Goal: Transaction & Acquisition: Purchase product/service

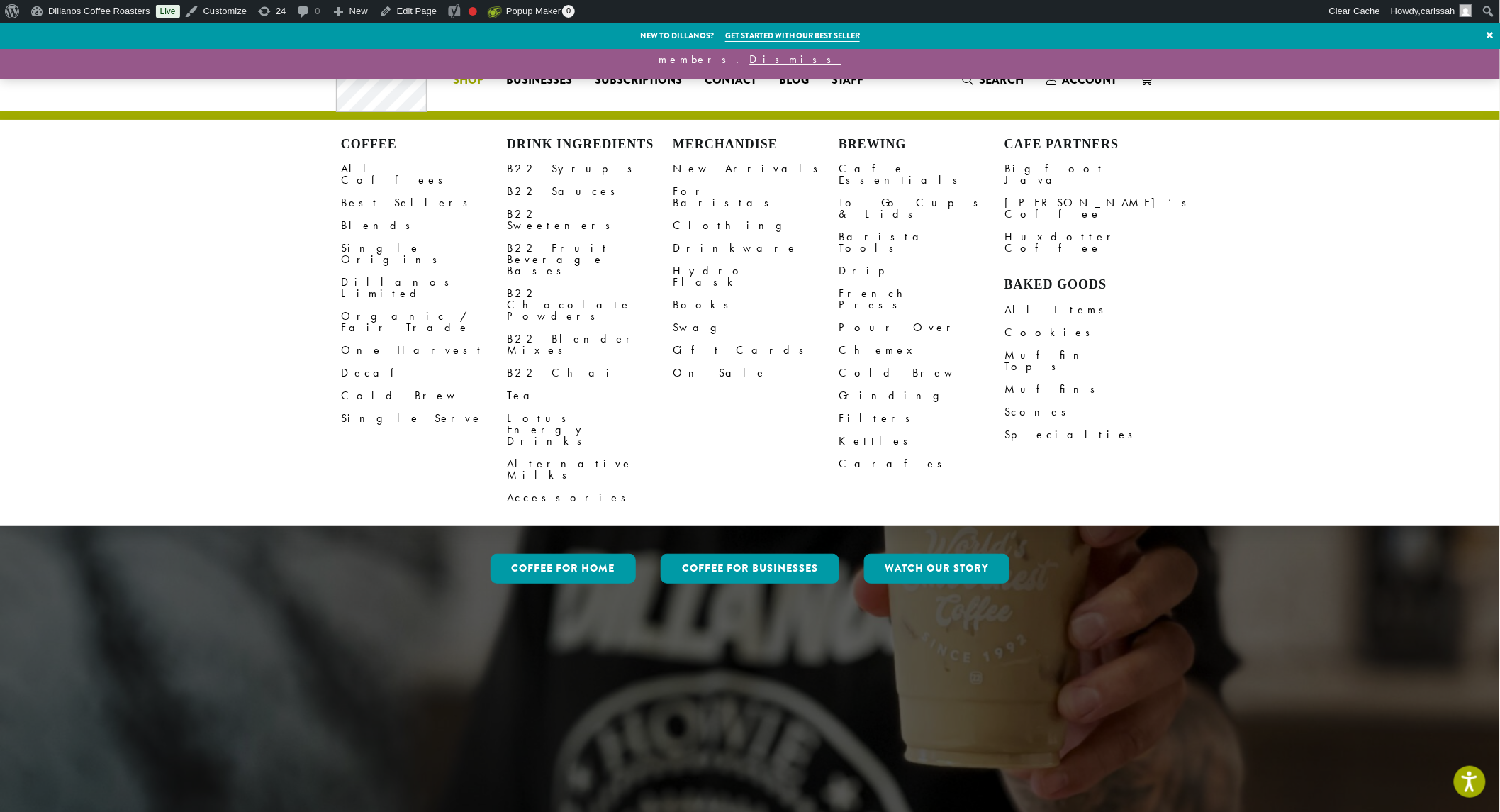
click at [685, 220] on link "Clothing" at bounding box center [756, 225] width 166 height 23
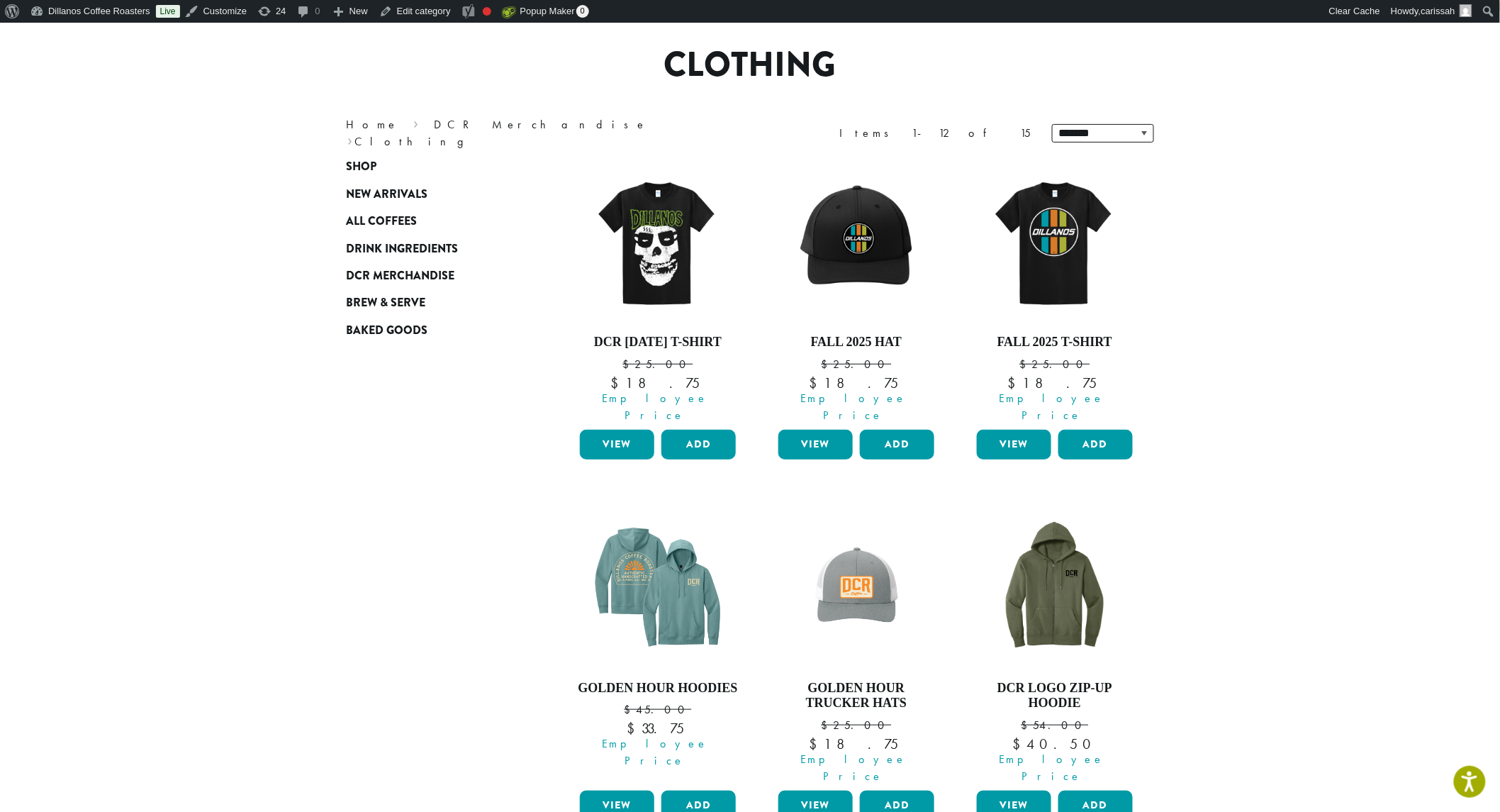
scroll to position [394, 0]
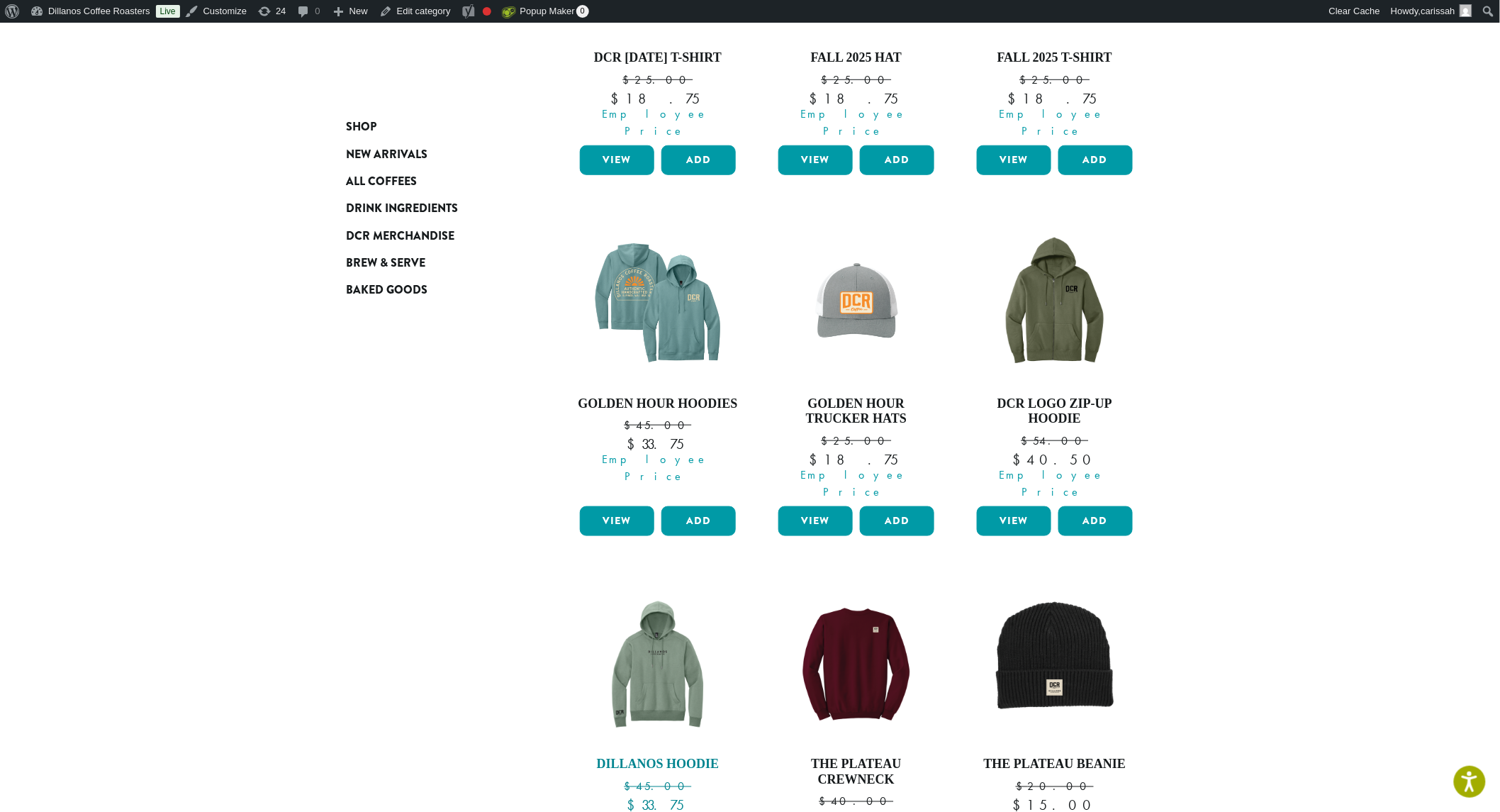
click at [634, 652] on img at bounding box center [658, 664] width 163 height 163
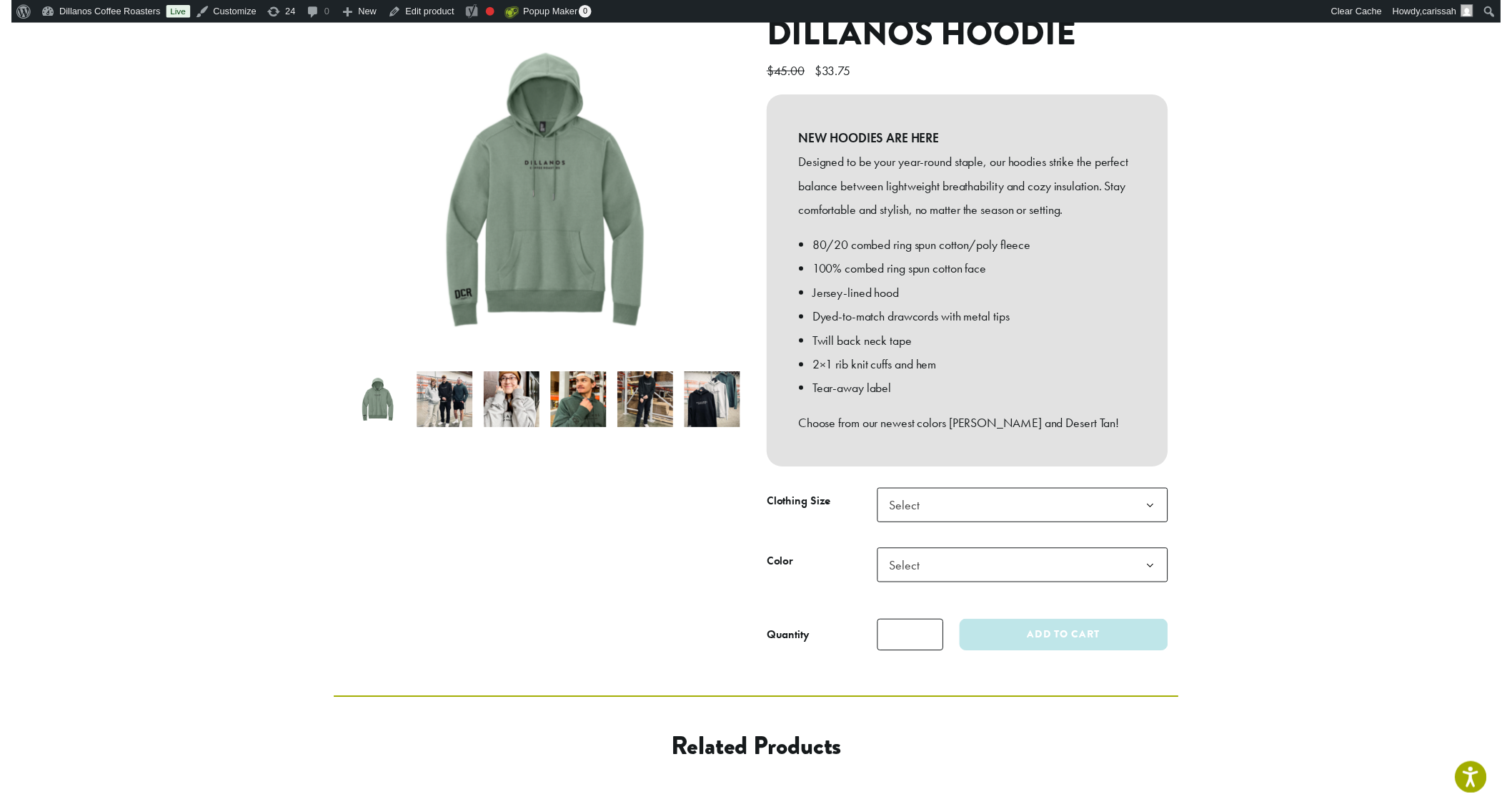
scroll to position [238, 0]
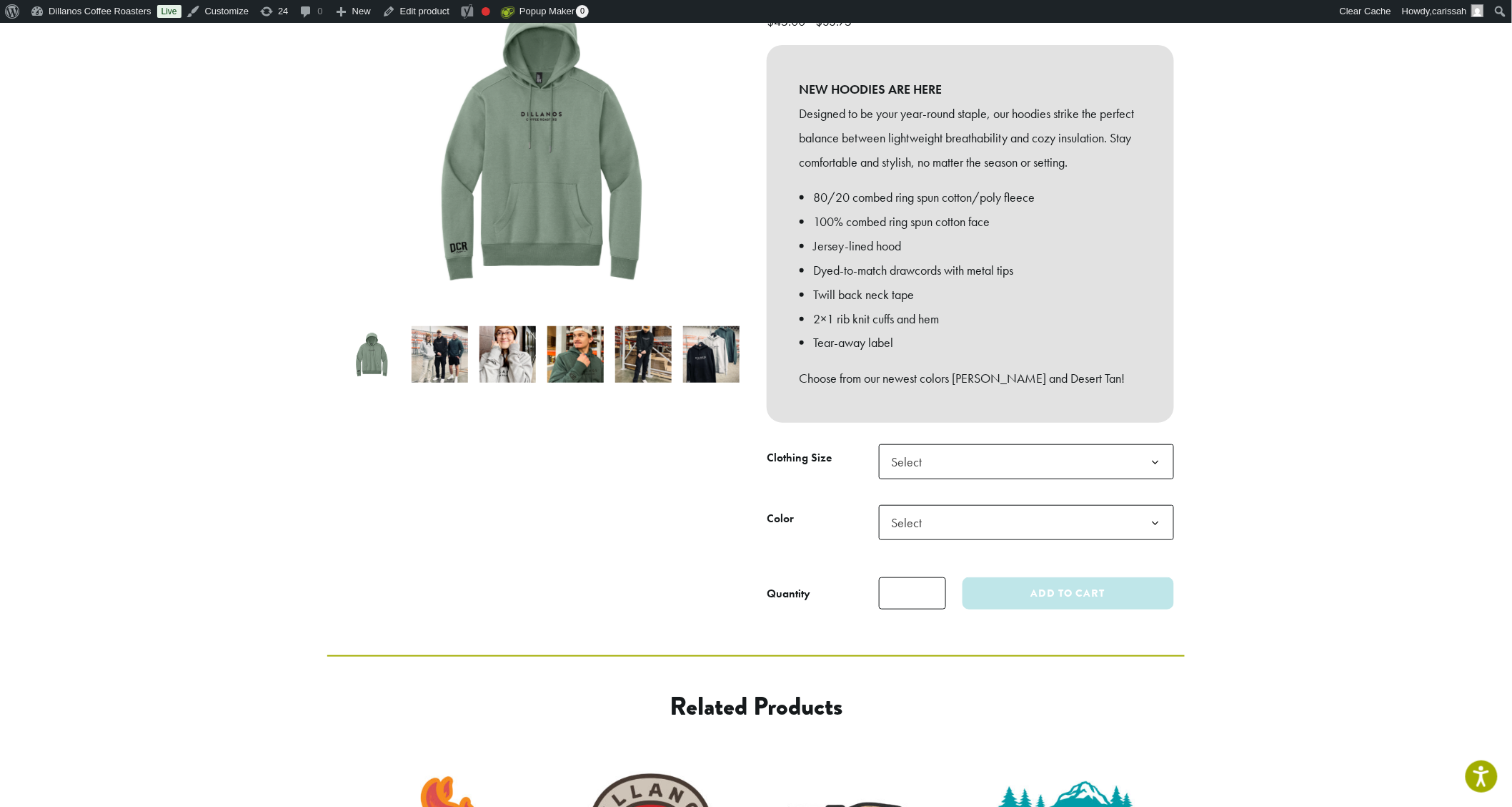
click at [1160, 453] on b at bounding box center [1156, 463] width 35 height 35
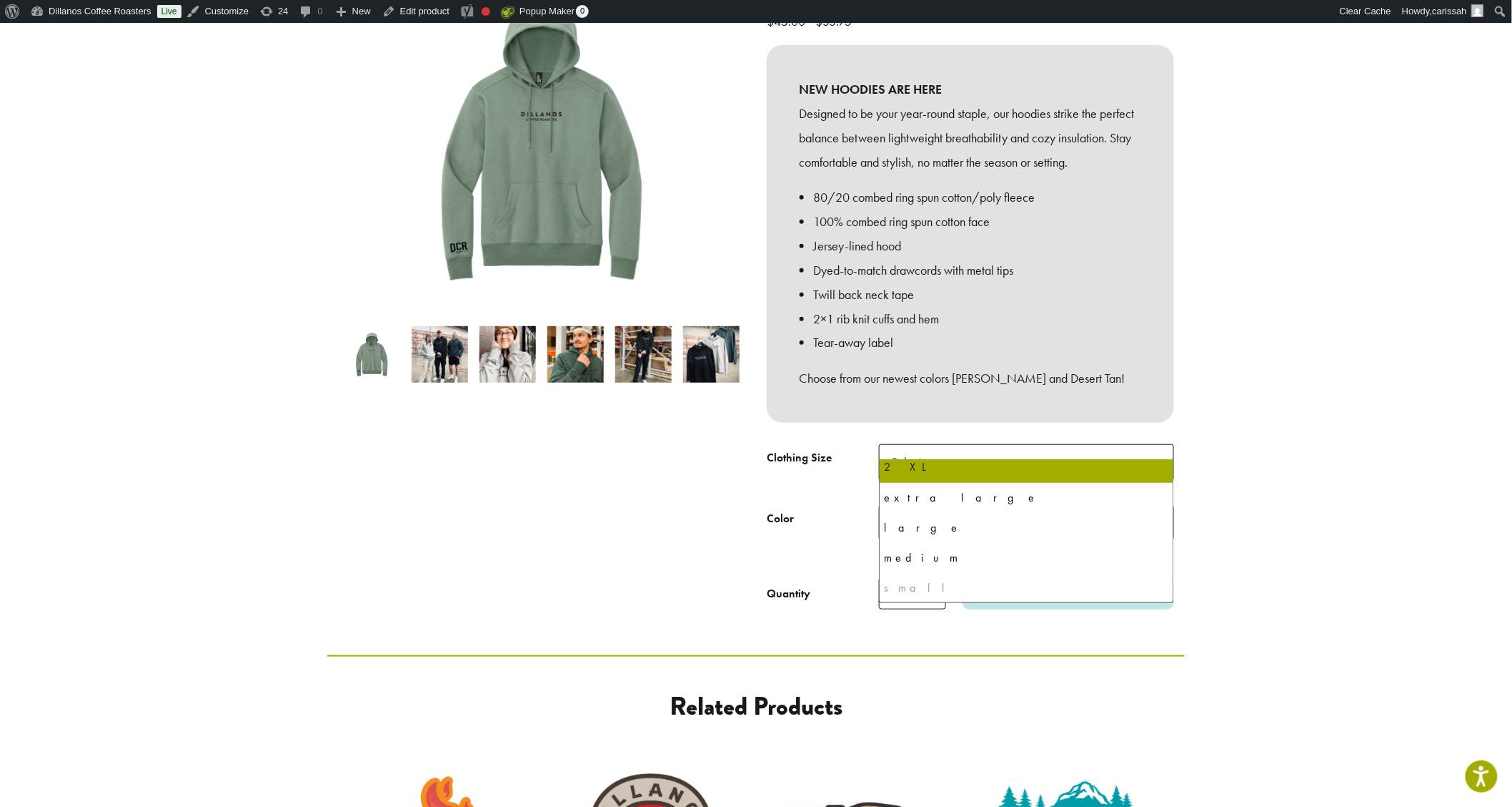
scroll to position [0, 0]
click at [900, 507] on div "3 XL" at bounding box center [1027, 504] width 286 height 21
drag, startPoint x: 900, startPoint y: 507, endPoint x: 625, endPoint y: 480, distance: 276.3
click at [897, 507] on div "3 XL" at bounding box center [1027, 504] width 286 height 21
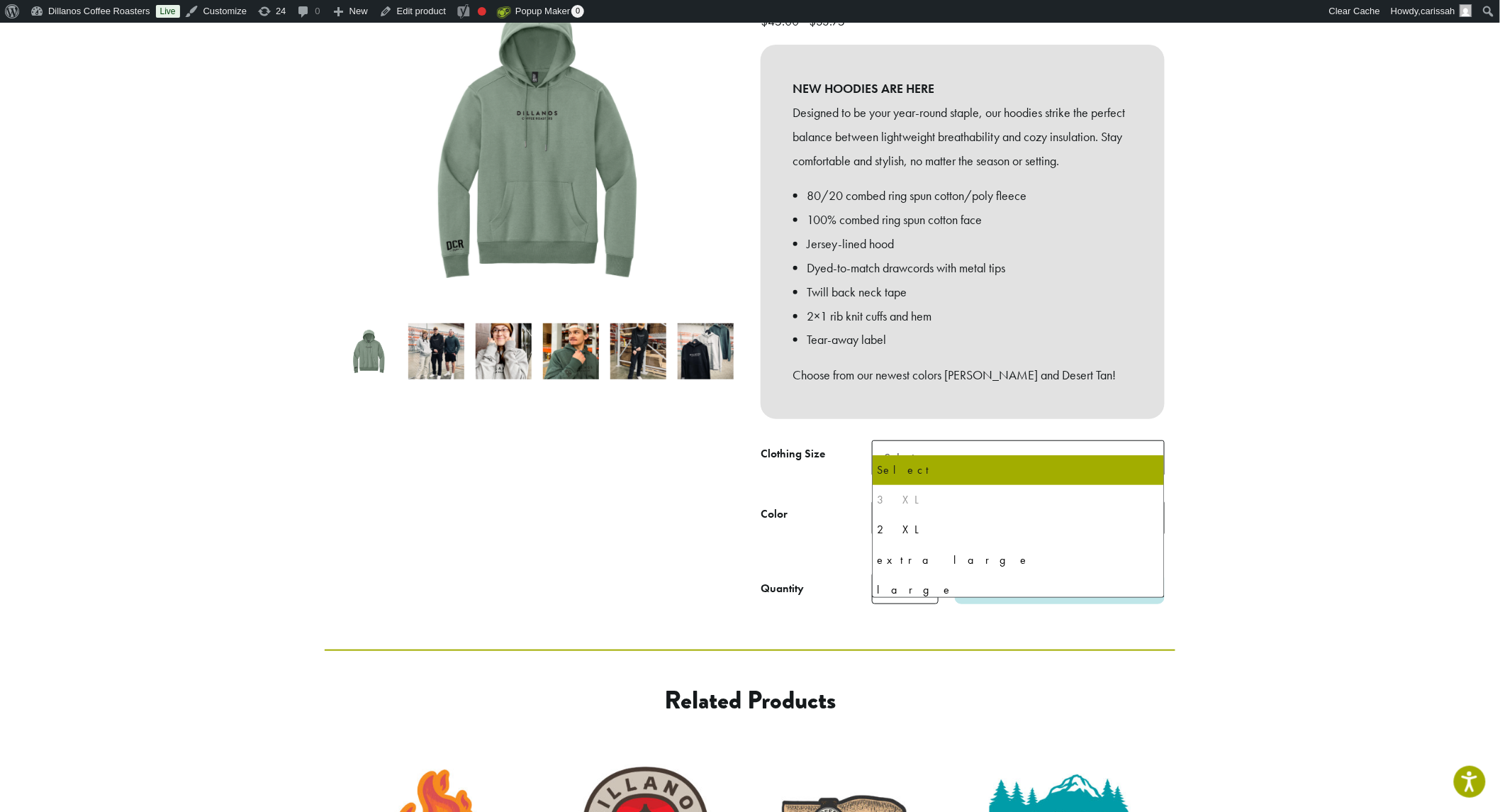
drag, startPoint x: 604, startPoint y: 474, endPoint x: 875, endPoint y: 470, distance: 271.0
click at [607, 473] on div at bounding box center [537, 283] width 426 height 641
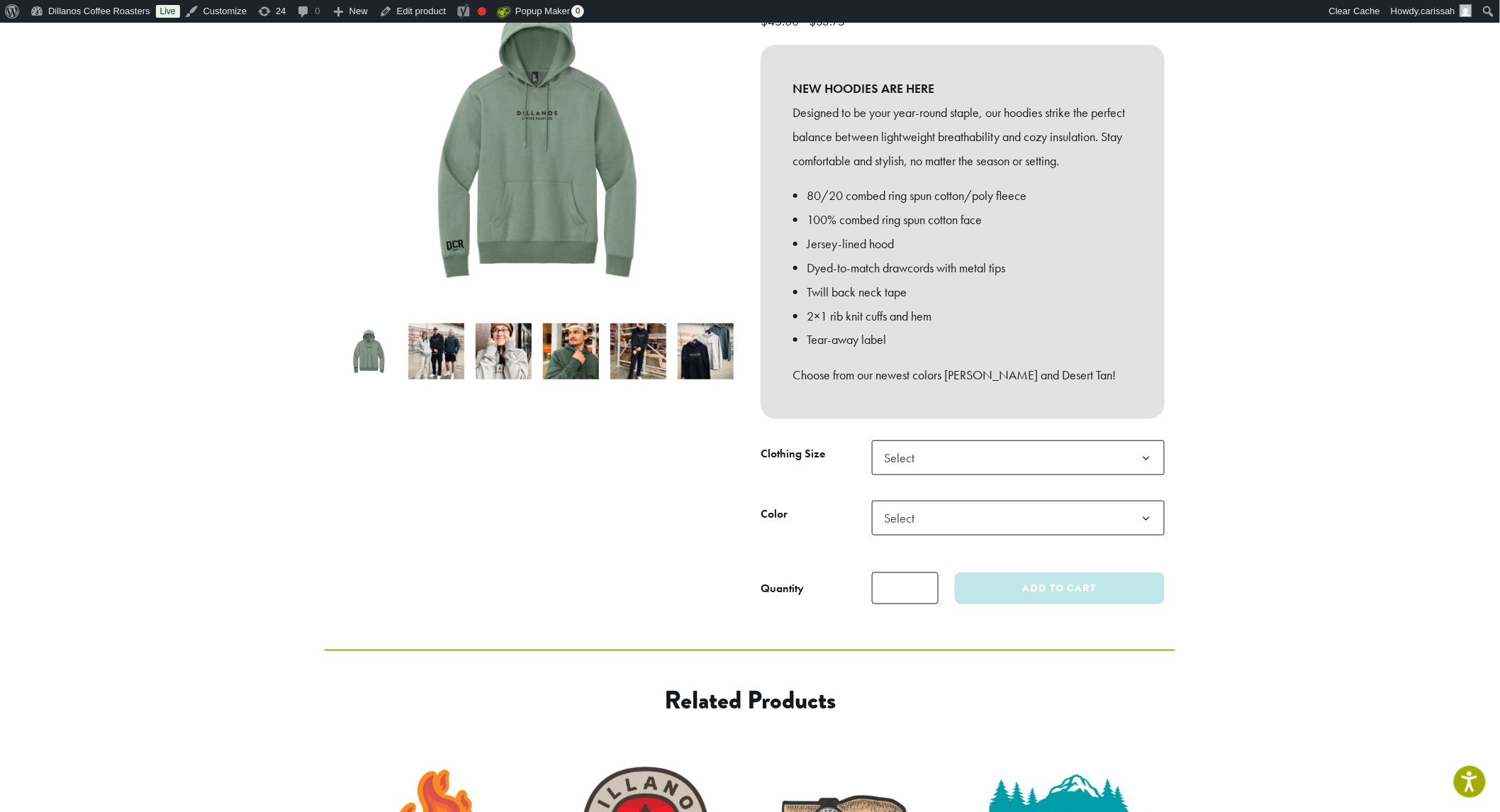
click at [956, 505] on span "Select" at bounding box center [1018, 518] width 292 height 35
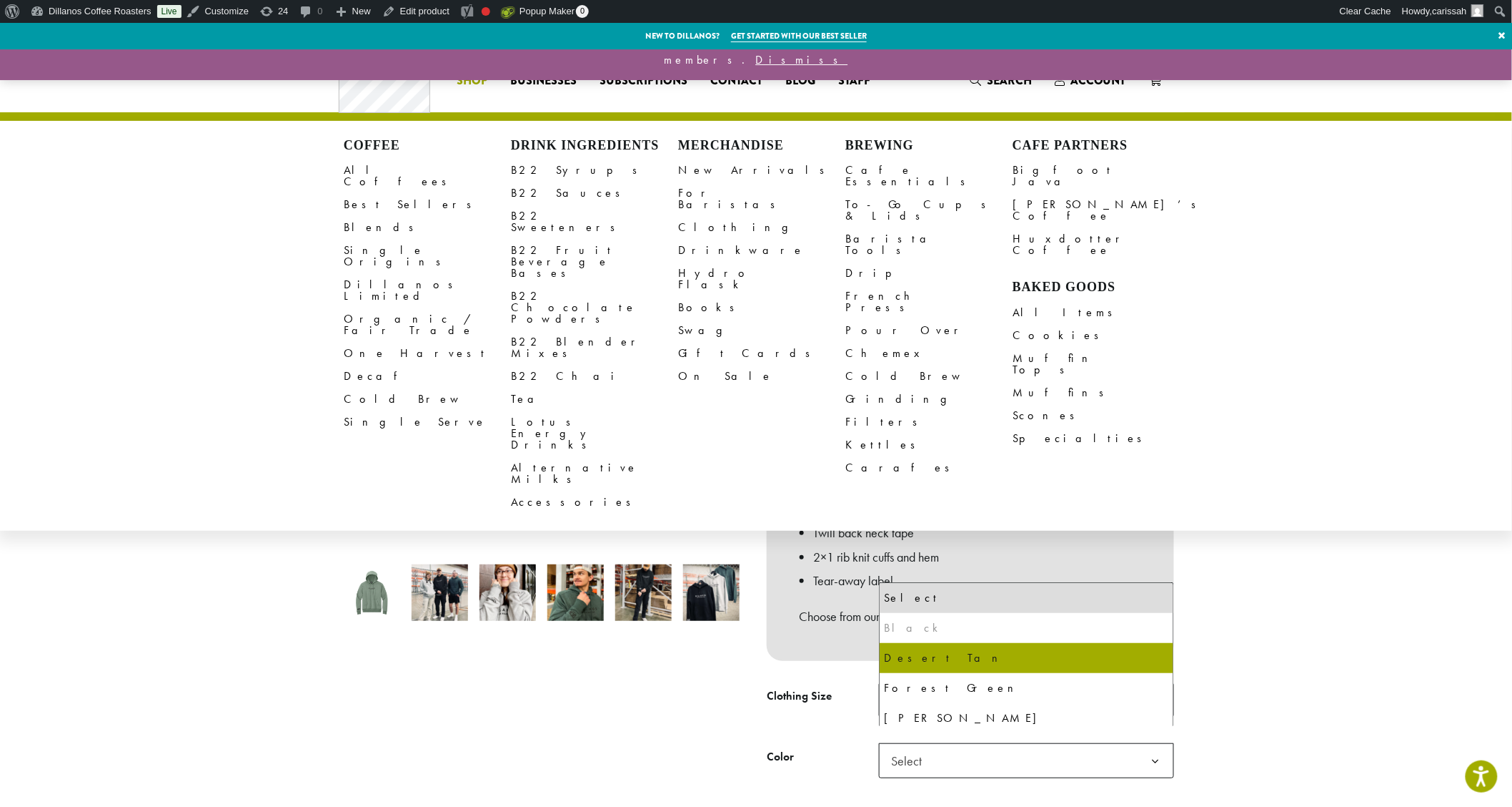
click at [360, 159] on link "All Coffees" at bounding box center [427, 175] width 167 height 34
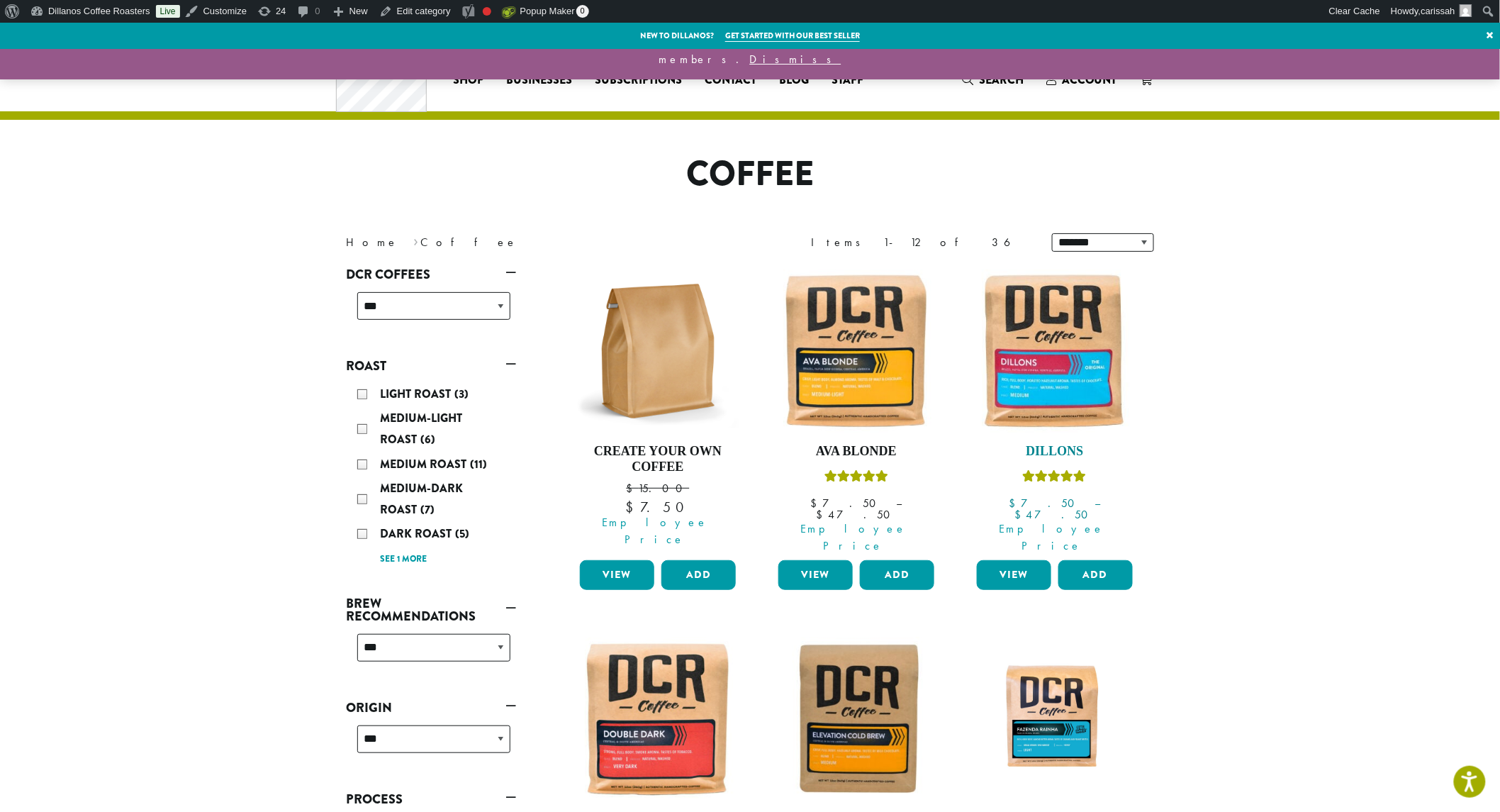
click at [1067, 329] on img at bounding box center [1055, 350] width 163 height 163
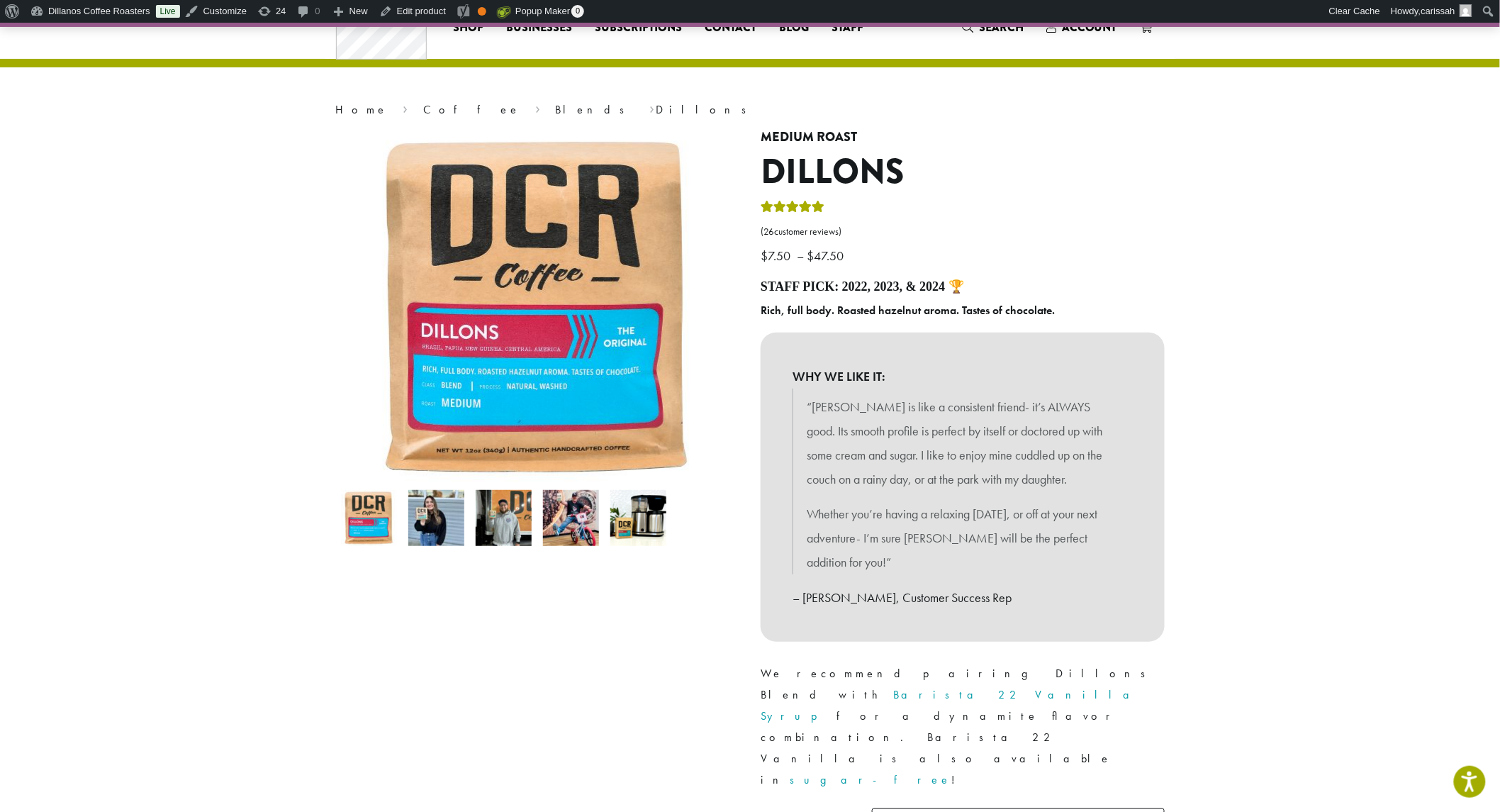
scroll to position [79, 0]
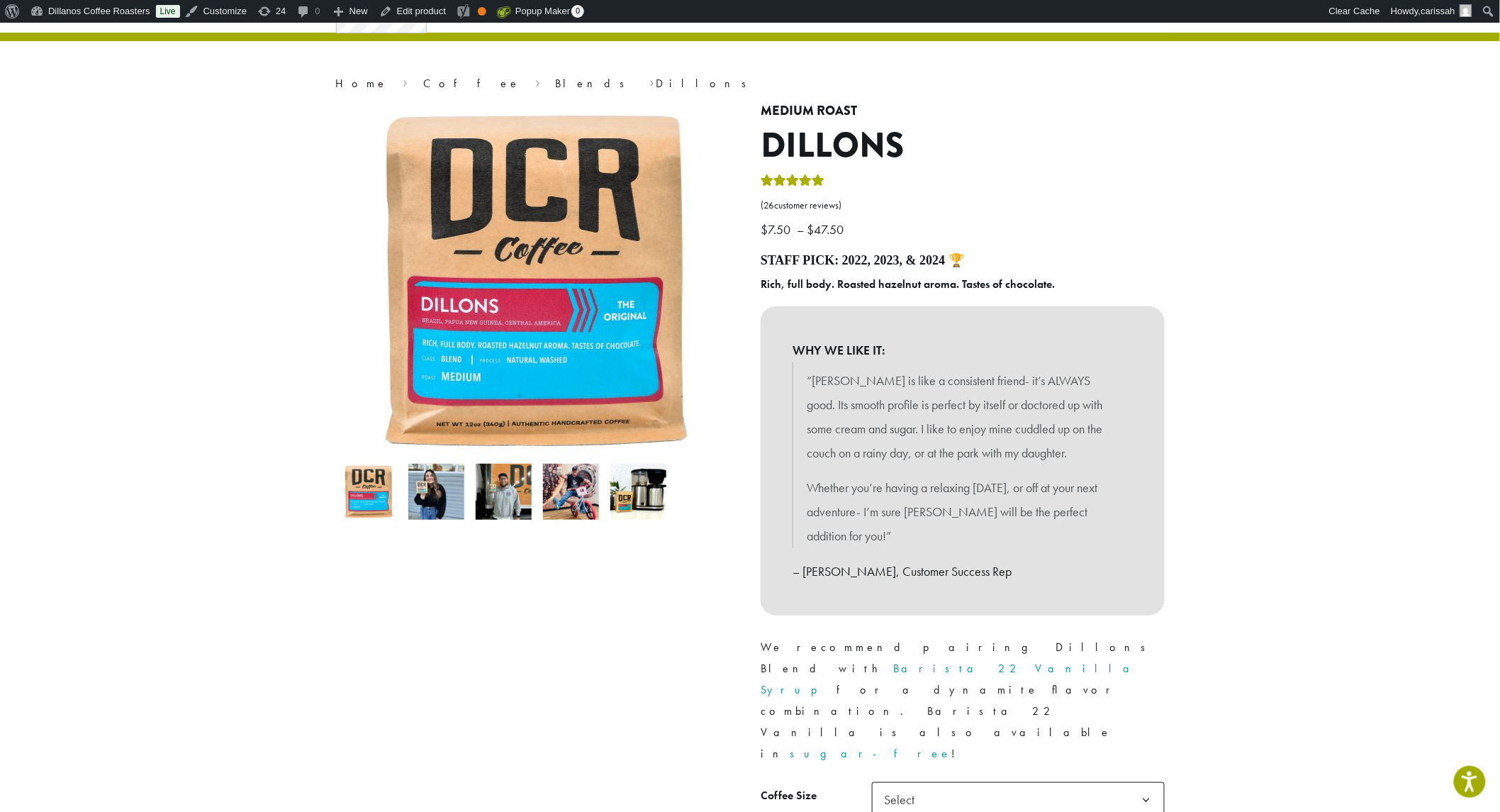
click at [995, 782] on span "Select" at bounding box center [1018, 799] width 292 height 35
click at [1067, 782] on span "2 lb | $38.75 $19.38" at bounding box center [1018, 799] width 292 height 35
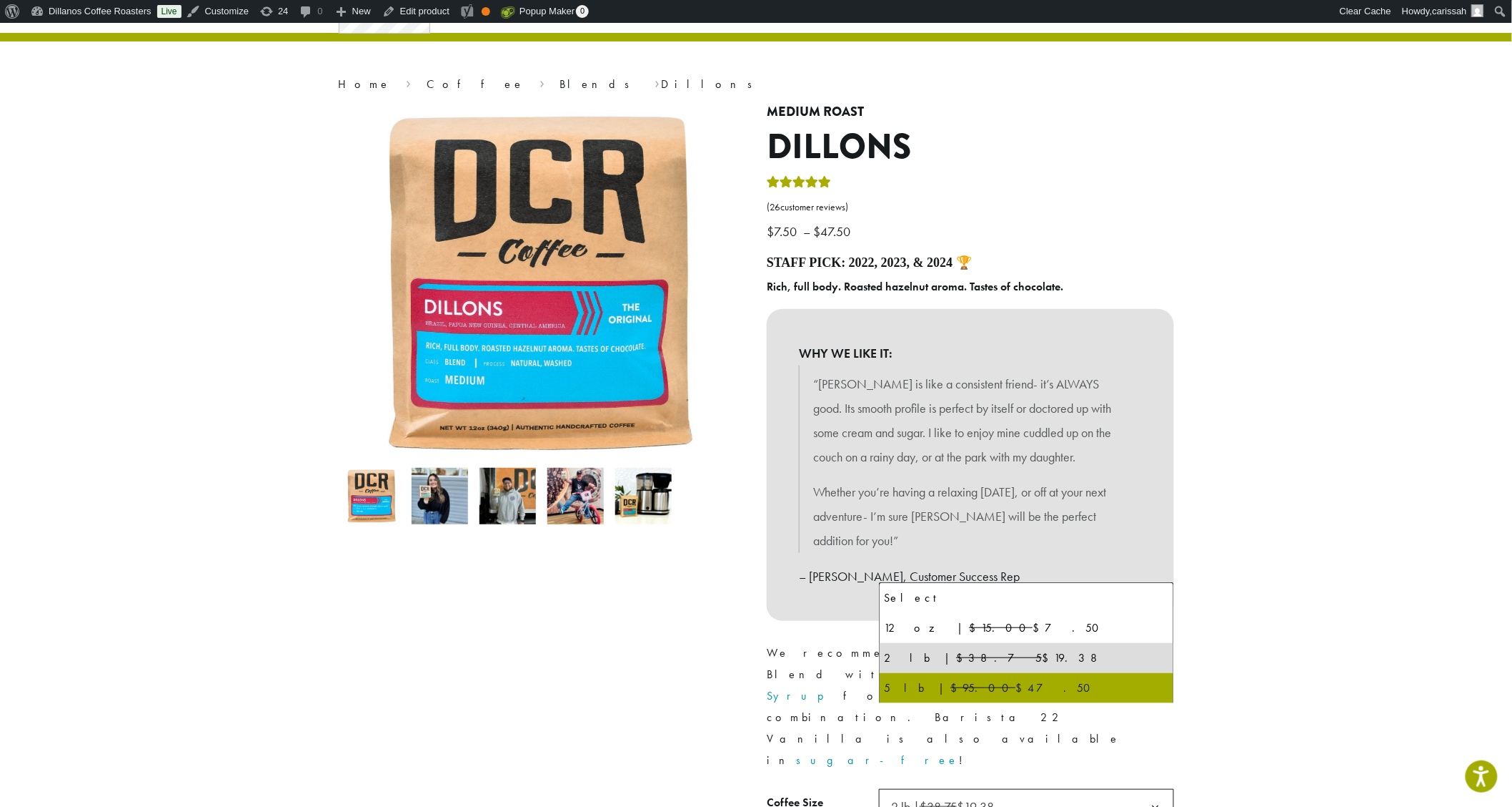
select select "**********"
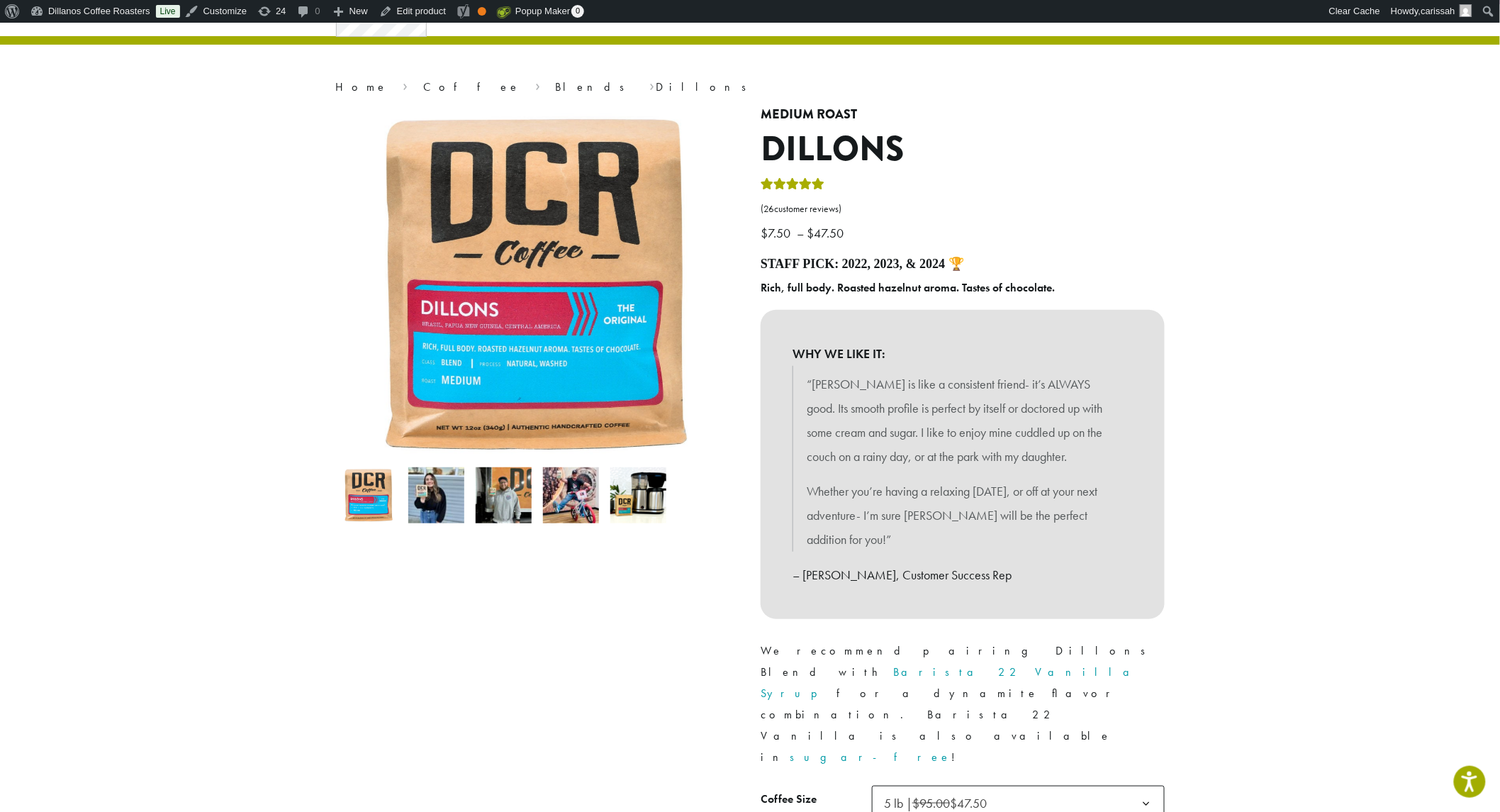
scroll to position [0, 0]
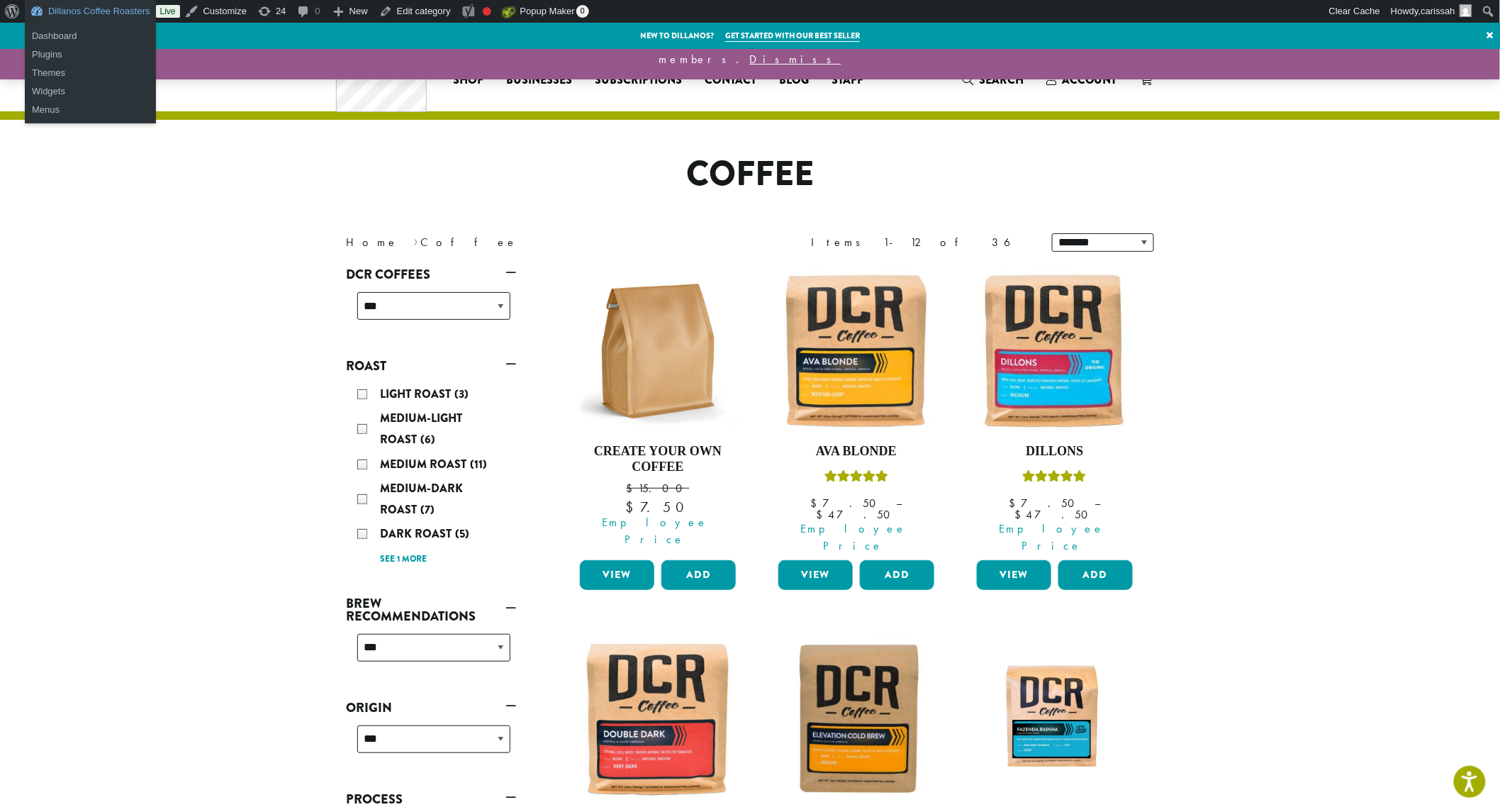
click at [60, 10] on link "Dillanos Coffee Roasters" at bounding box center [90, 11] width 132 height 23
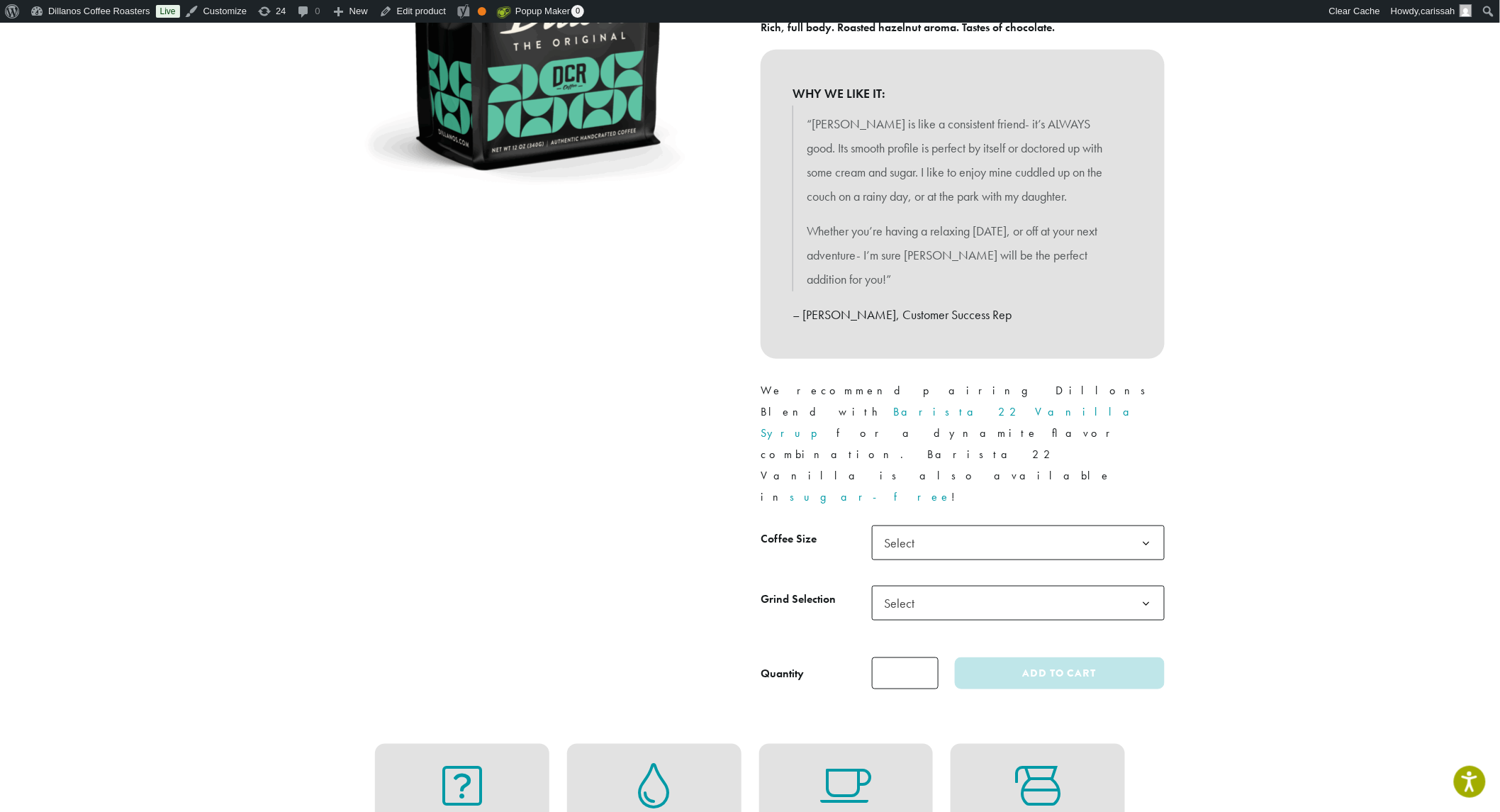
scroll to position [236, 0]
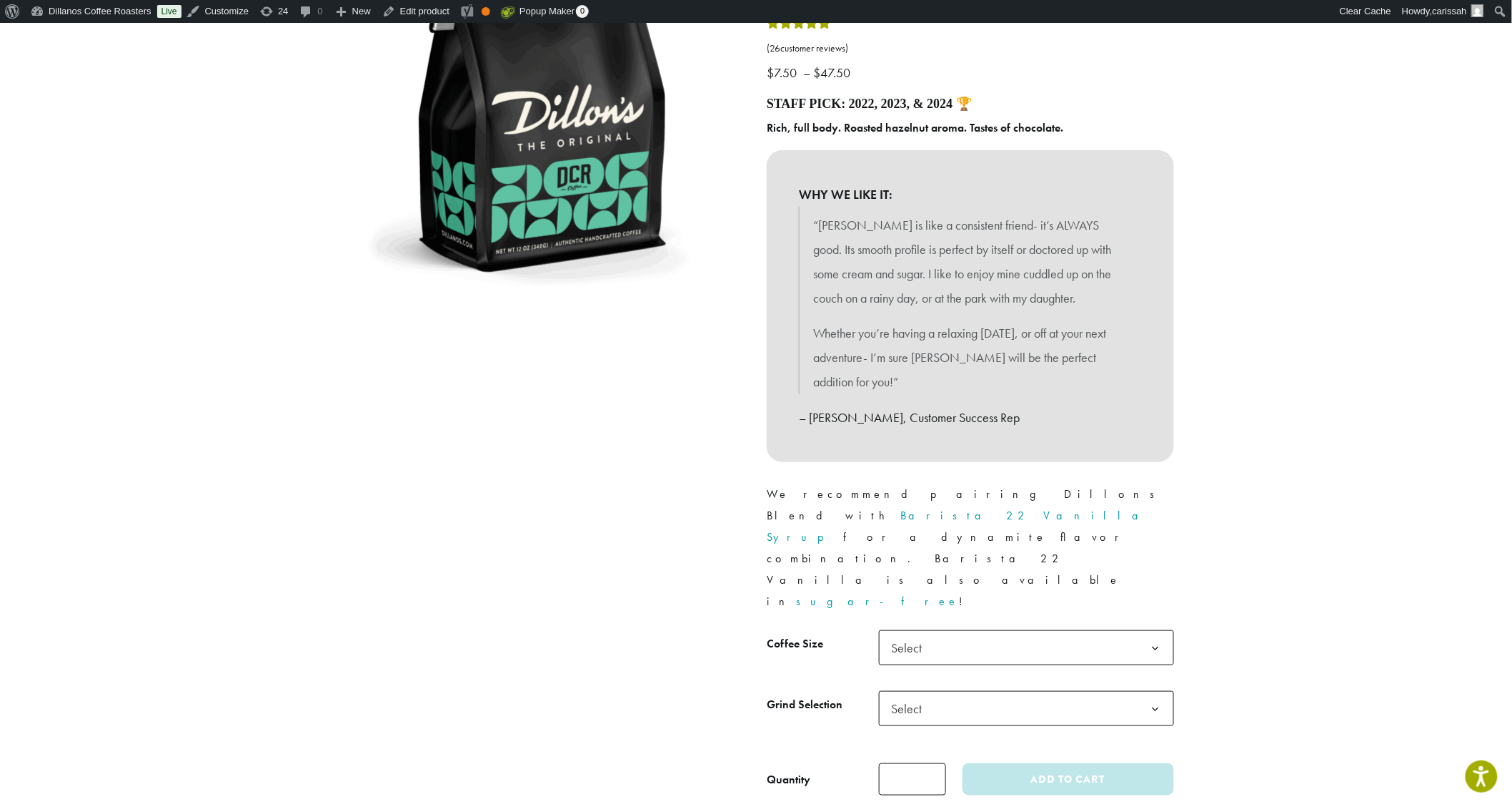
click at [1112, 630] on span "Select" at bounding box center [1026, 647] width 295 height 35
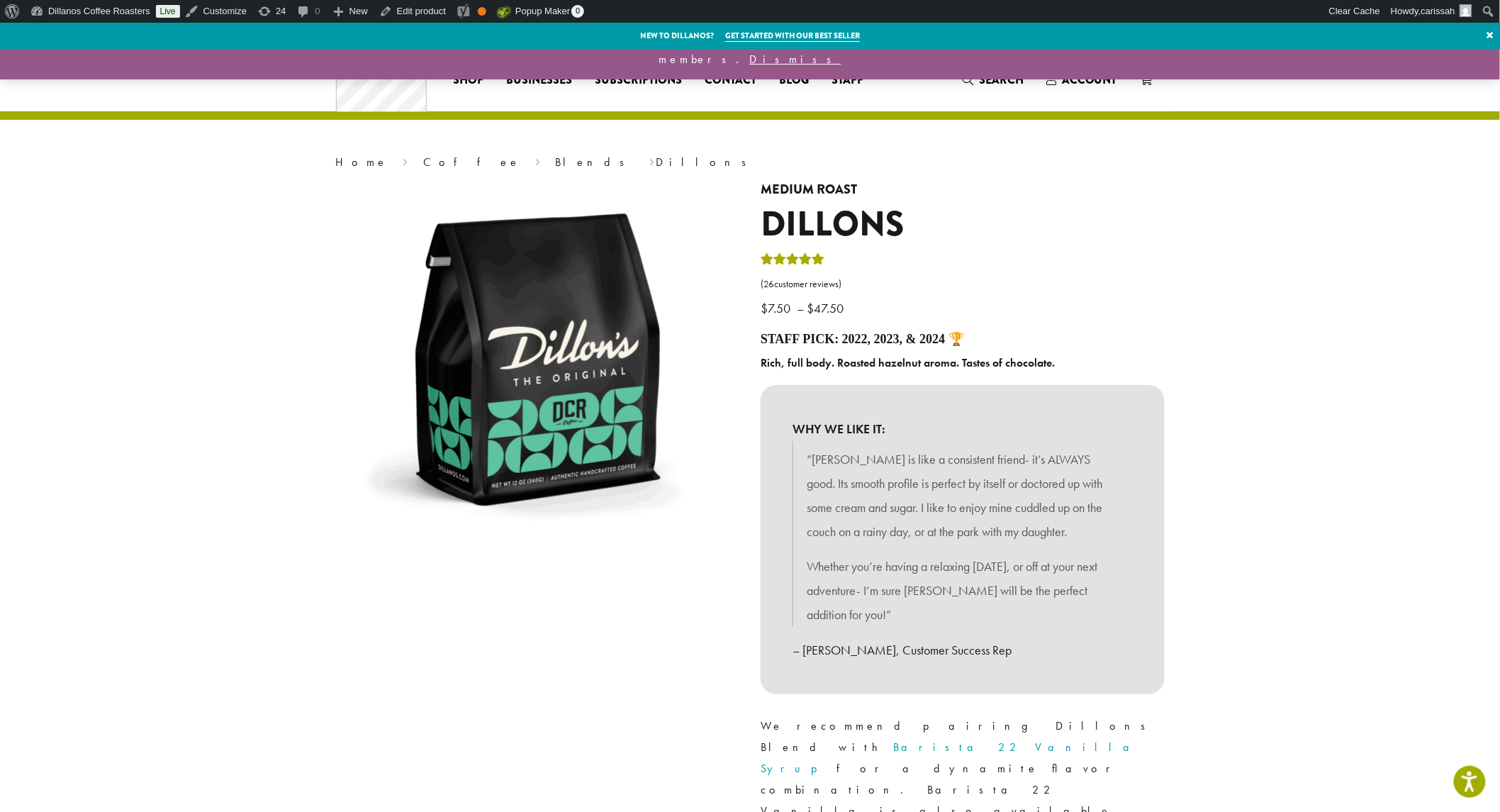
scroll to position [79, 0]
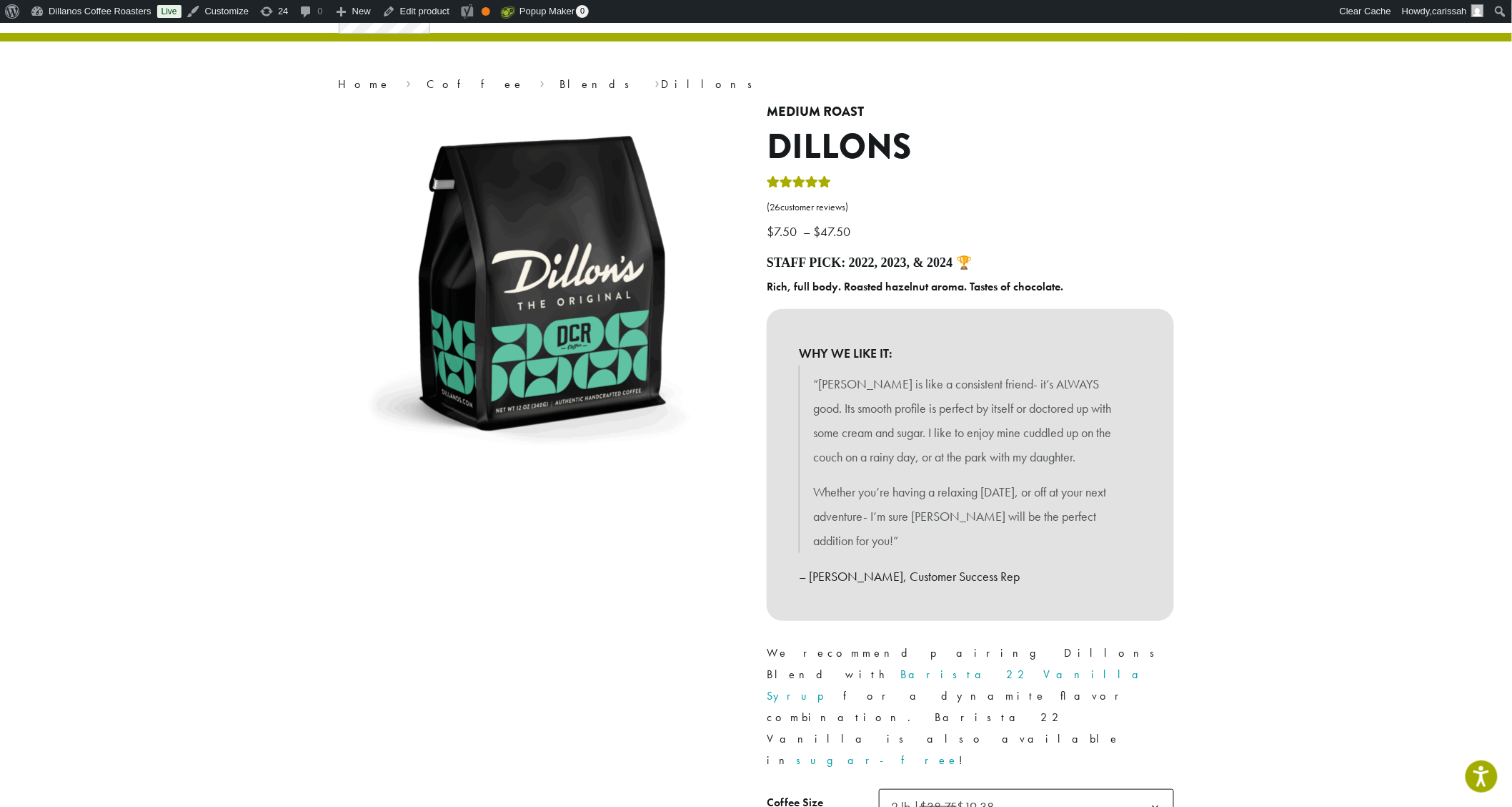
click at [1033, 788] on span "2 lb | $38.75 $19.38" at bounding box center [1026, 806] width 295 height 35
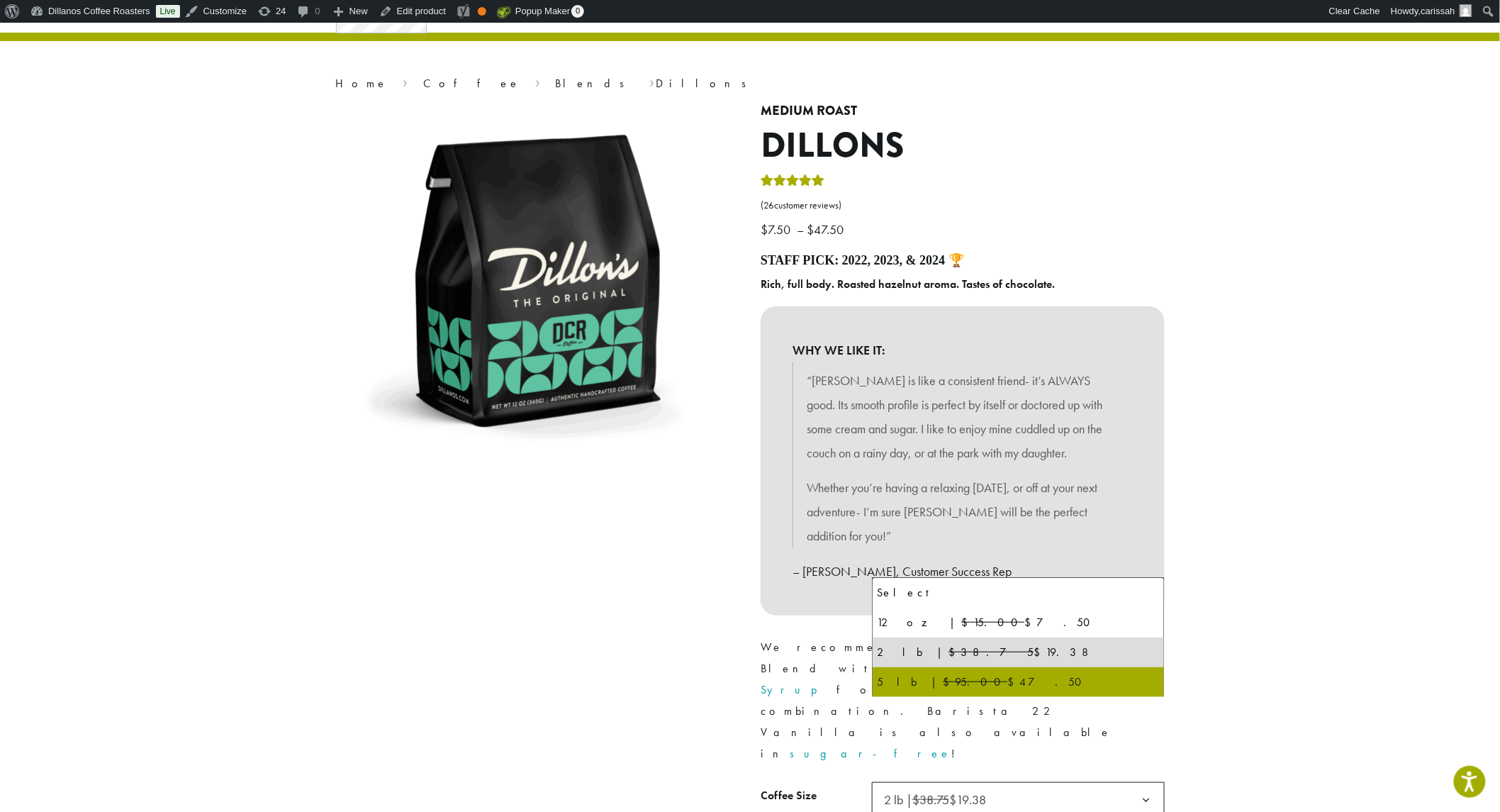
select select "**********"
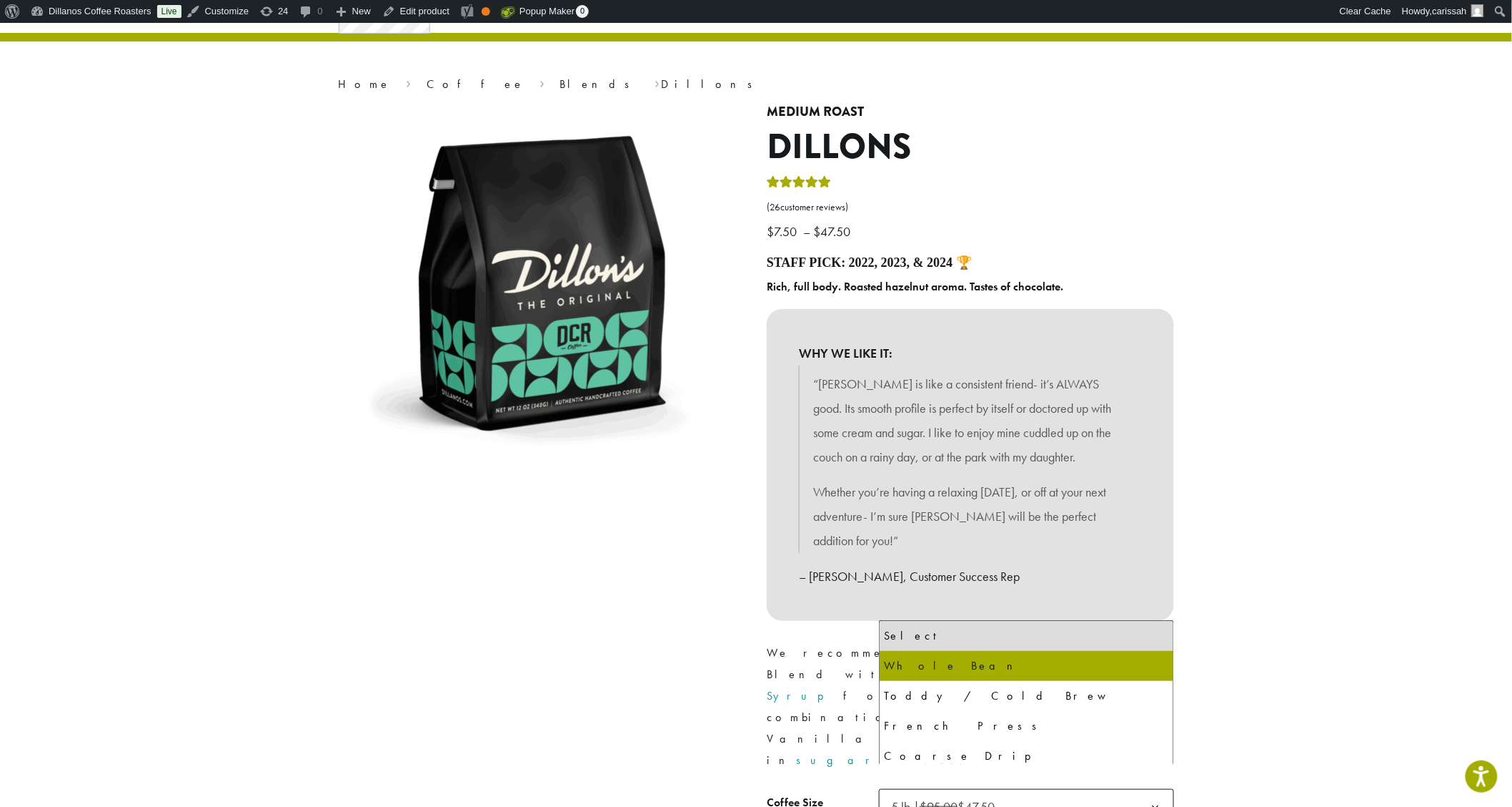
select select "**********"
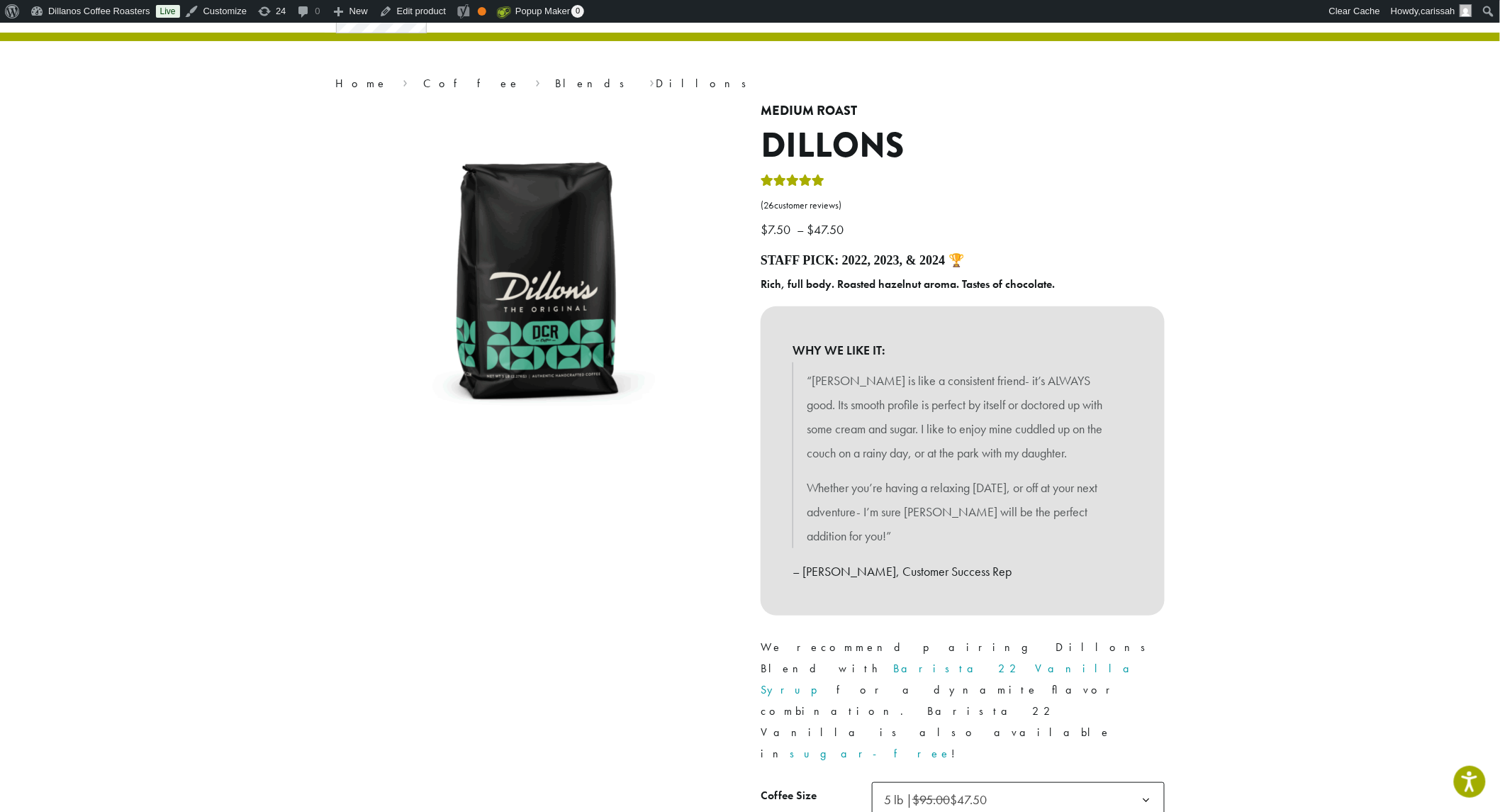
drag, startPoint x: 464, startPoint y: 555, endPoint x: 463, endPoint y: 571, distance: 16.0
click at [463, 556] on div at bounding box center [537, 545] width 426 height 883
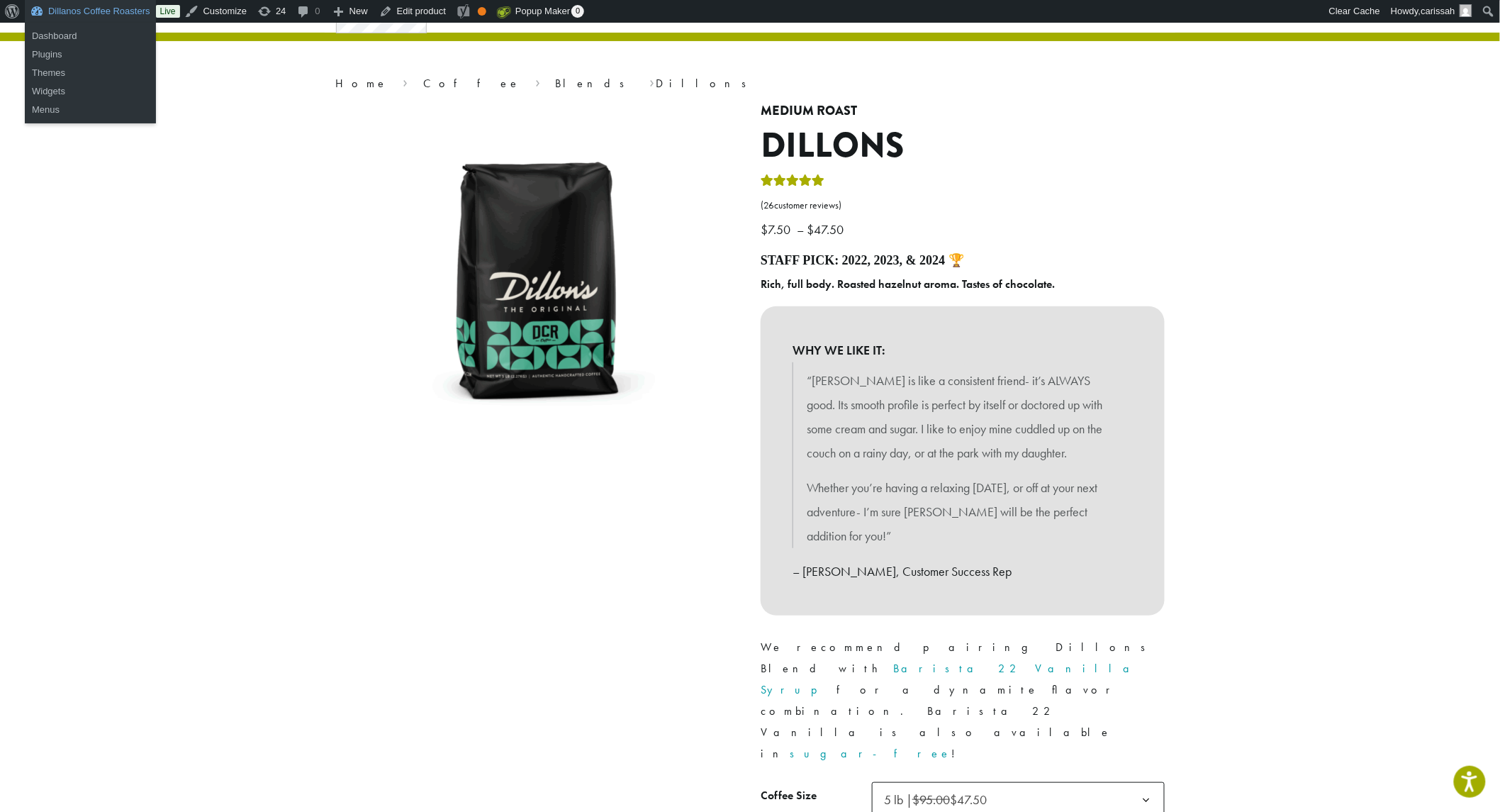
click at [72, 7] on link "Dillanos Coffee Roasters" at bounding box center [90, 11] width 132 height 23
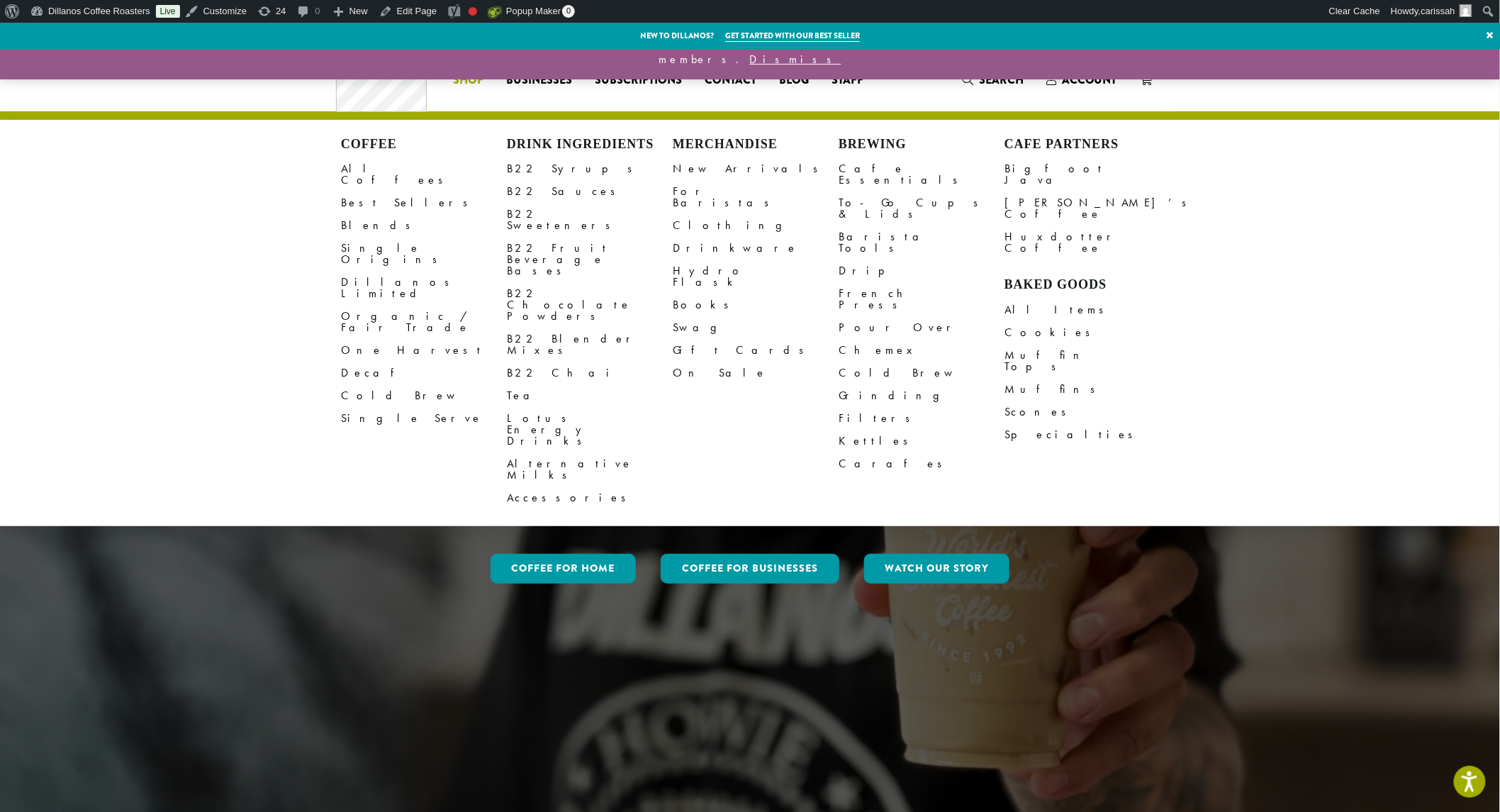
click at [364, 170] on link "All Coffees" at bounding box center [424, 174] width 166 height 34
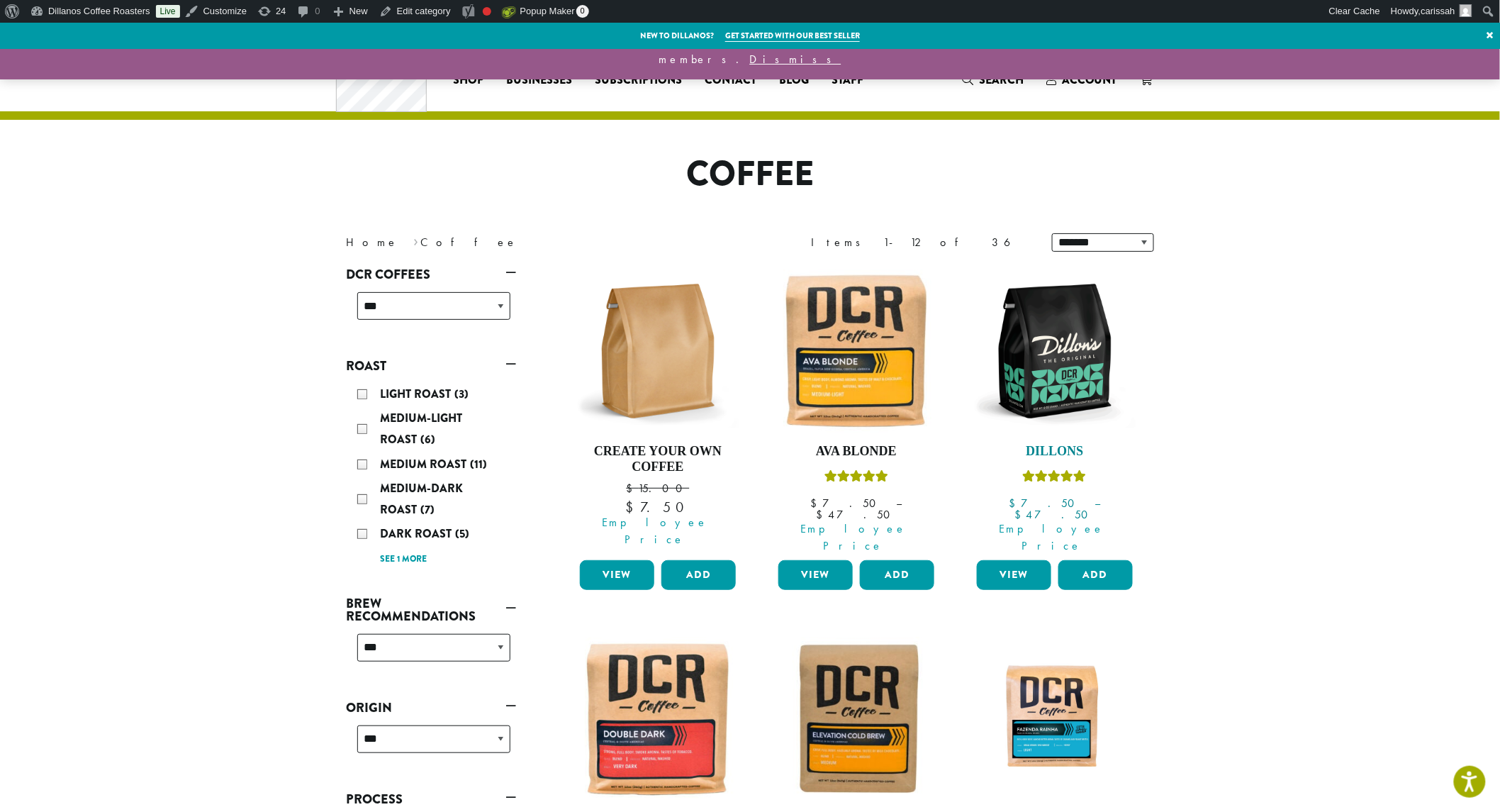
click at [1063, 351] on img at bounding box center [1055, 350] width 163 height 163
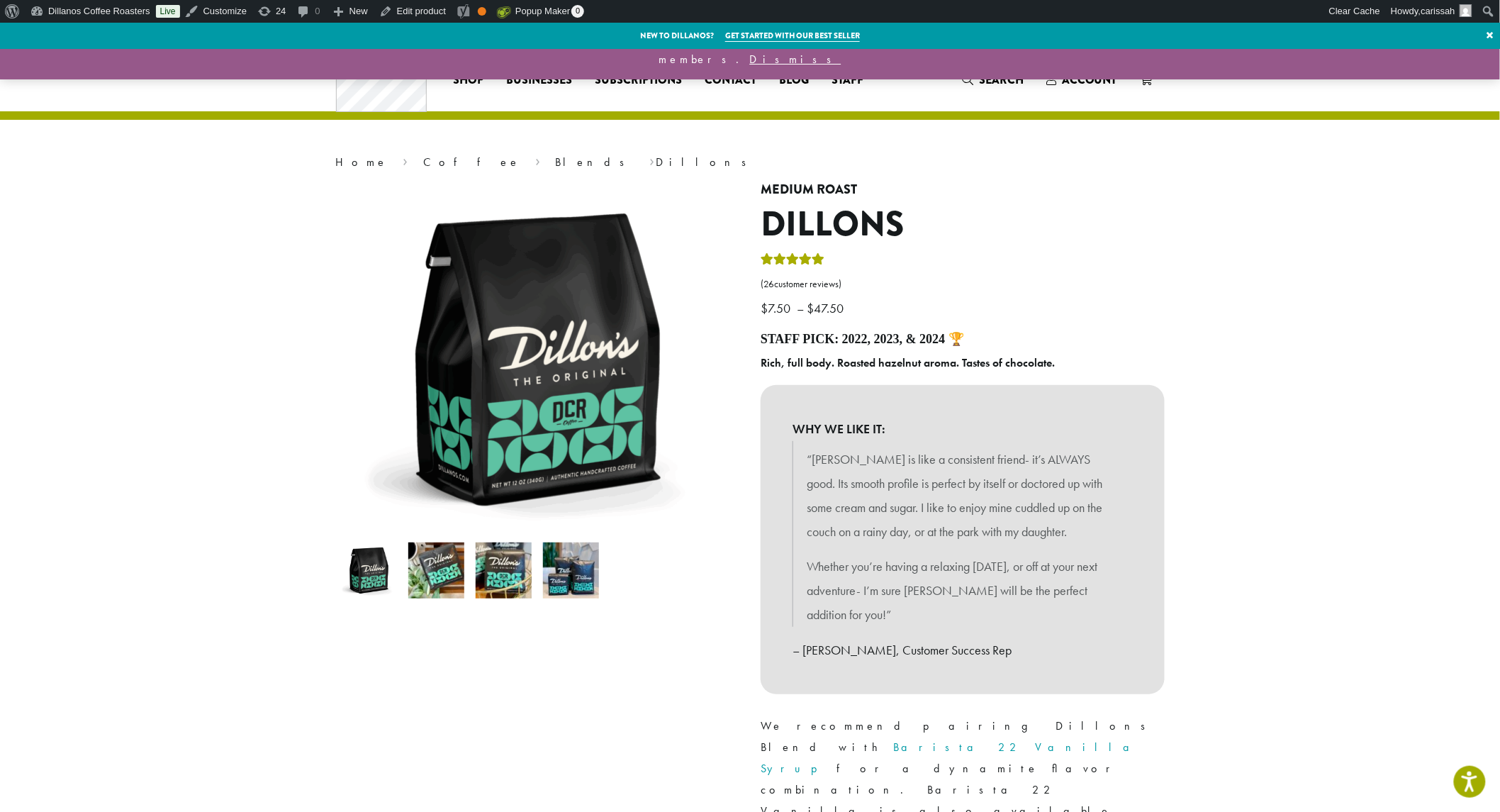
click at [437, 583] on img at bounding box center [436, 570] width 56 height 56
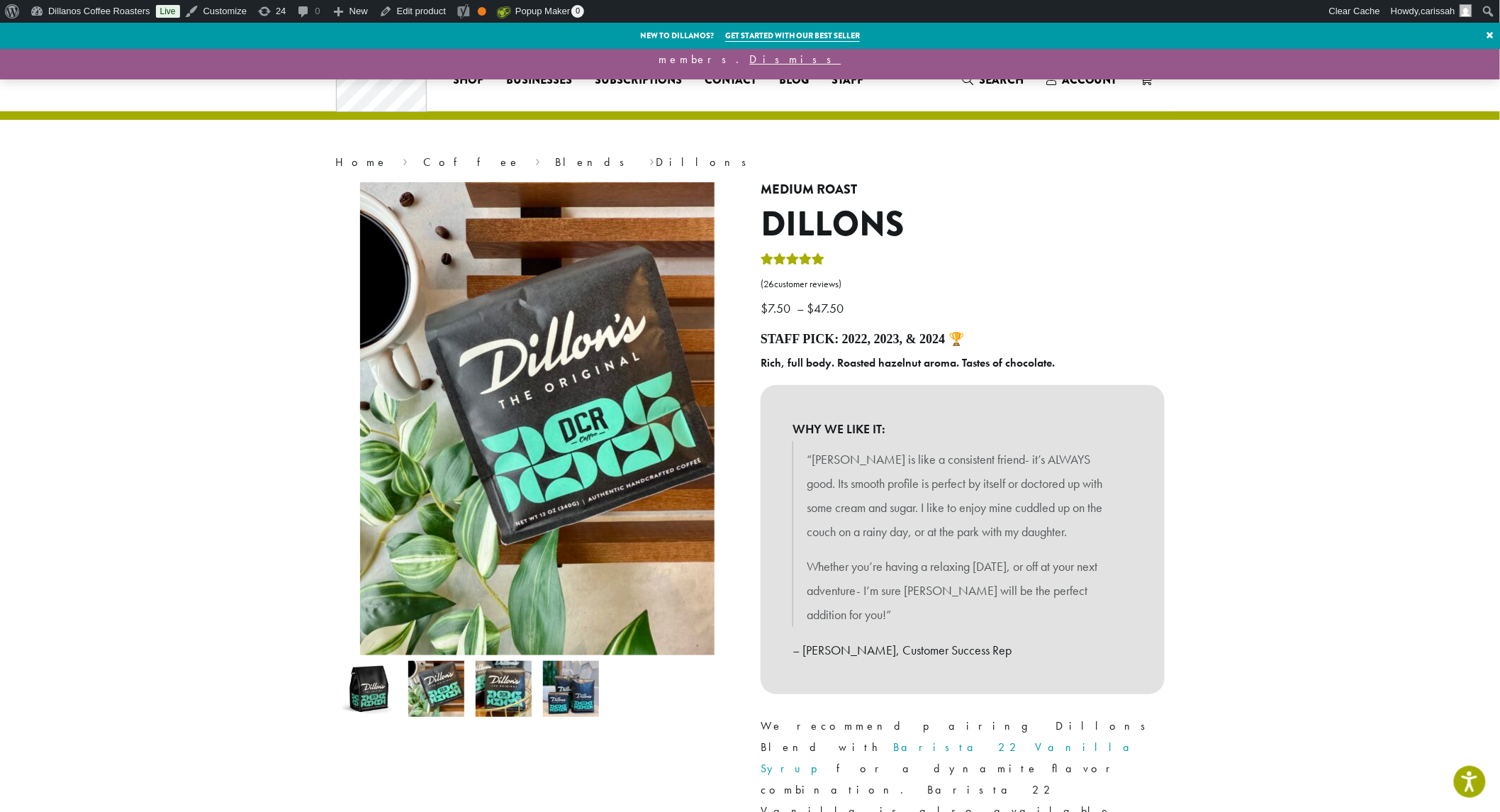
click at [499, 691] on img at bounding box center [503, 689] width 56 height 56
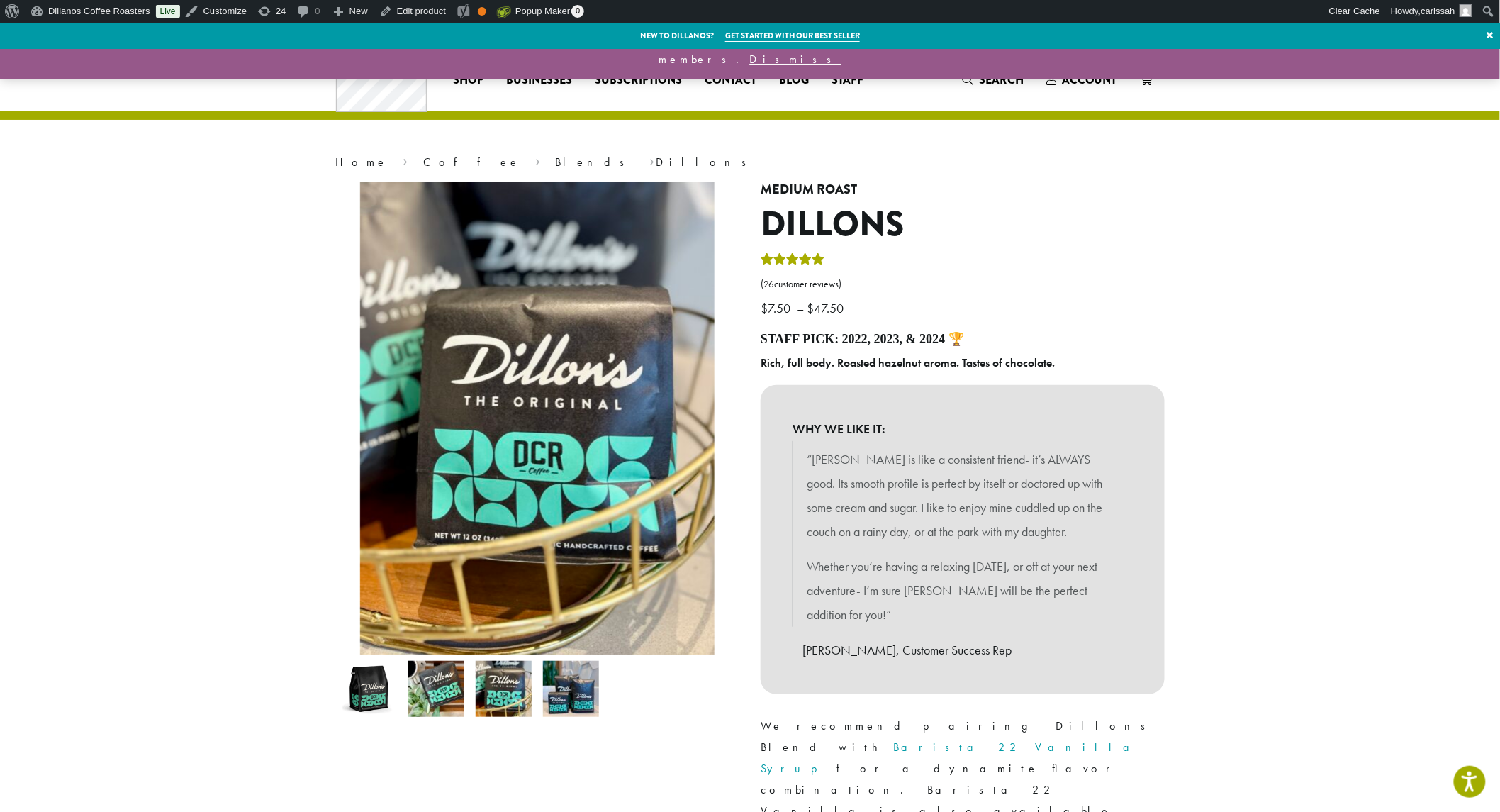
click at [579, 686] on img at bounding box center [571, 689] width 56 height 56
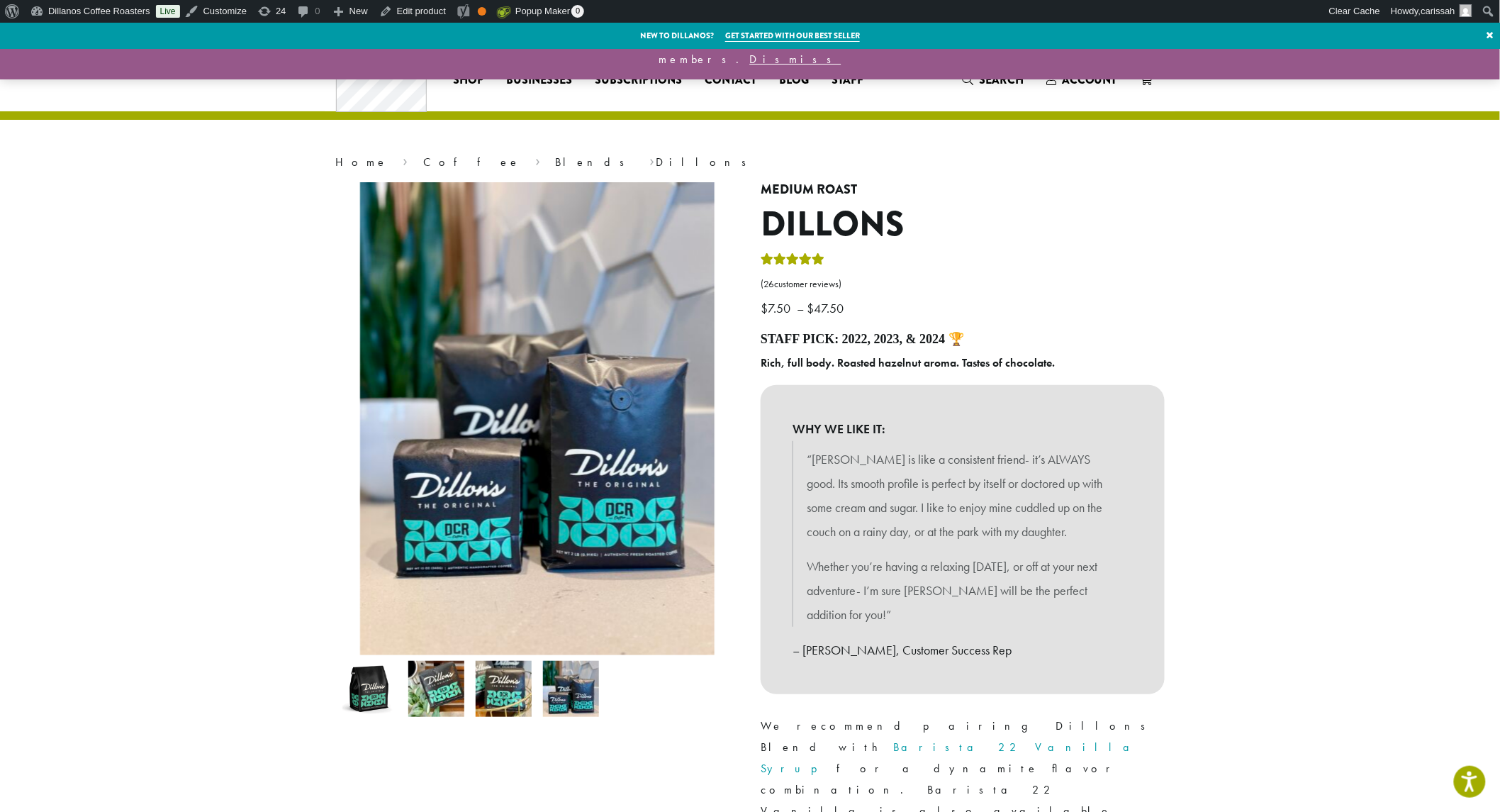
click at [679, 761] on div at bounding box center [537, 603] width 426 height 843
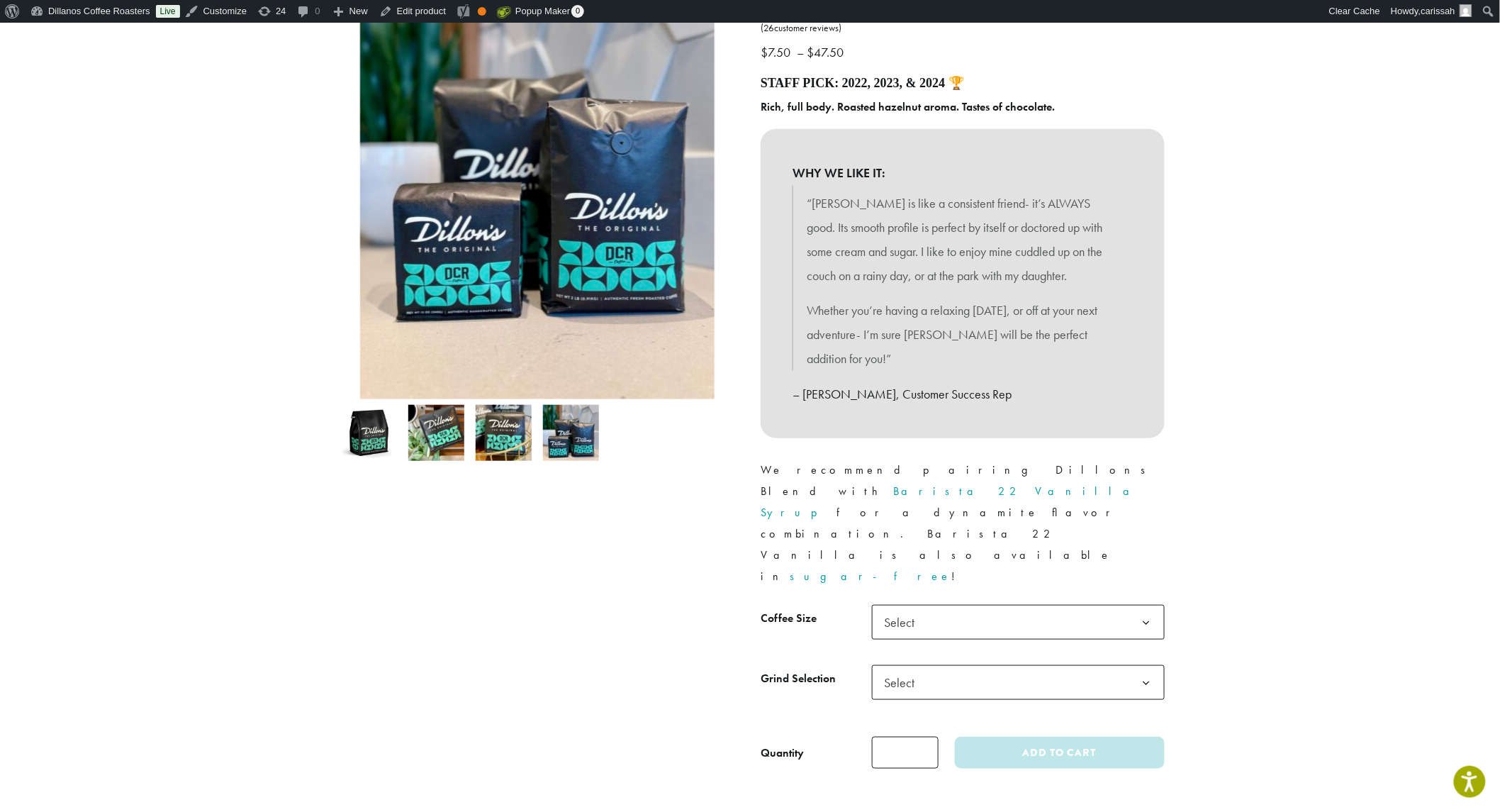
scroll to position [236, 0]
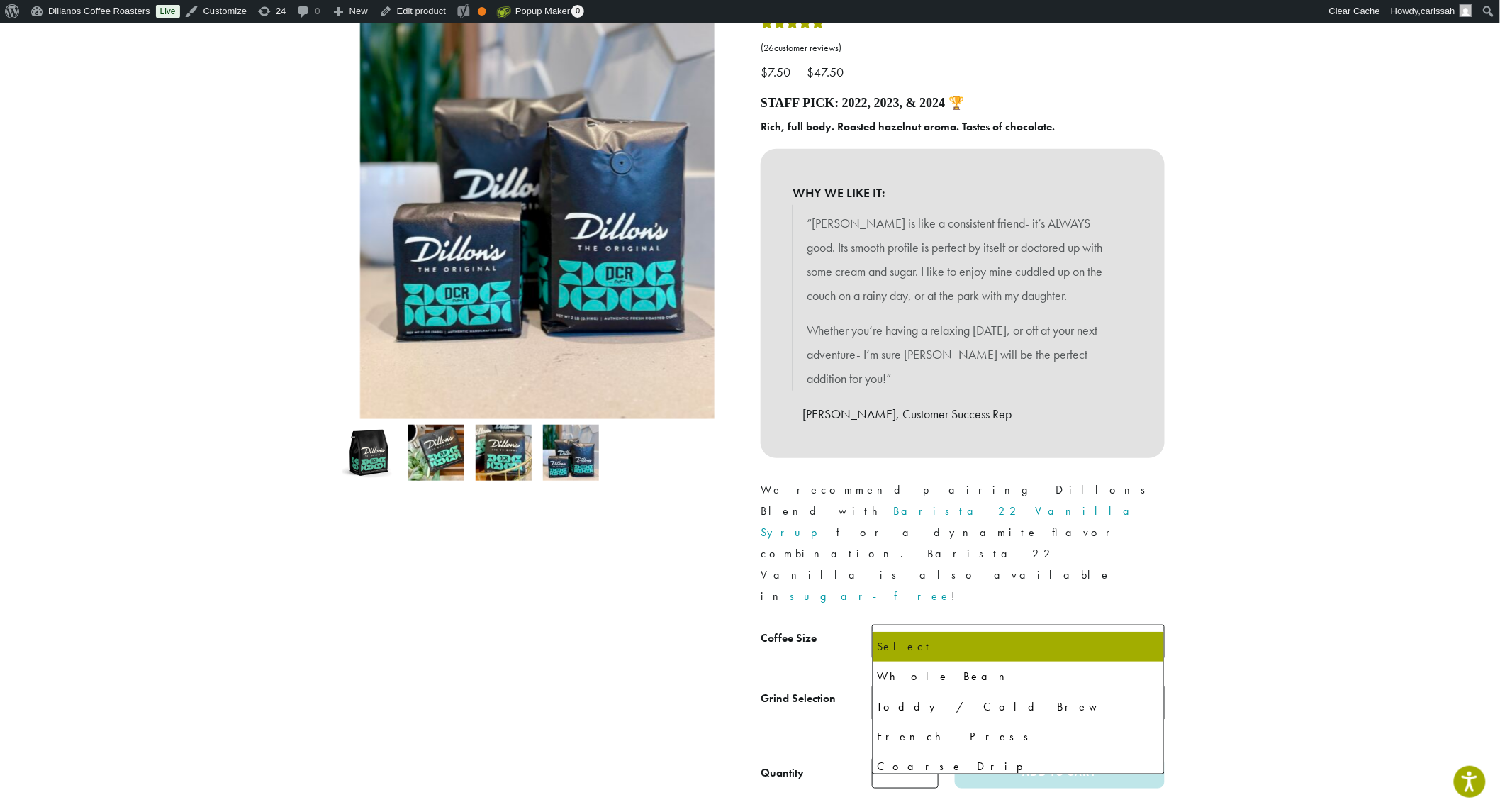
click at [986, 685] on span "Select" at bounding box center [1018, 703] width 292 height 35
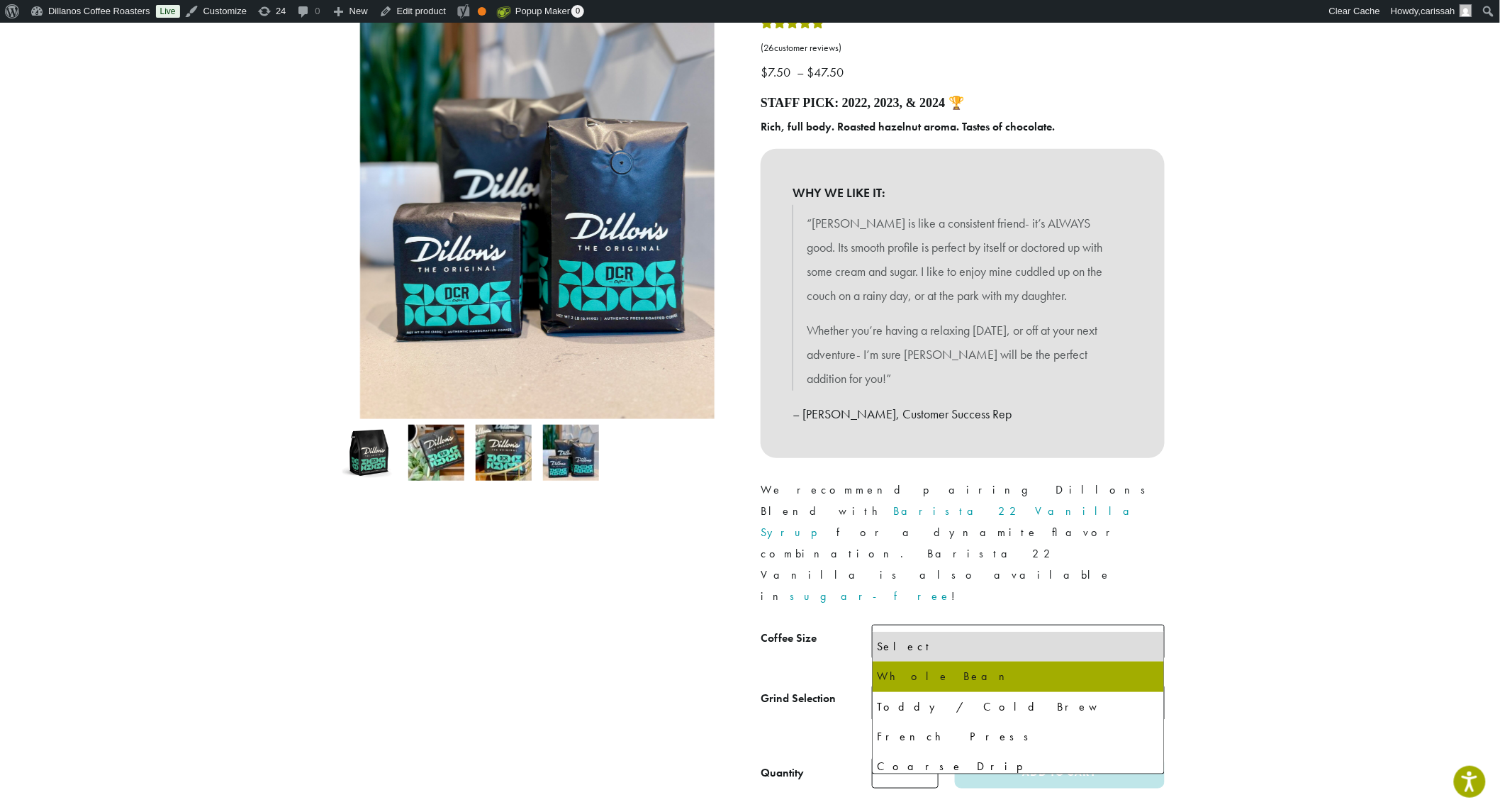
select select "**********"
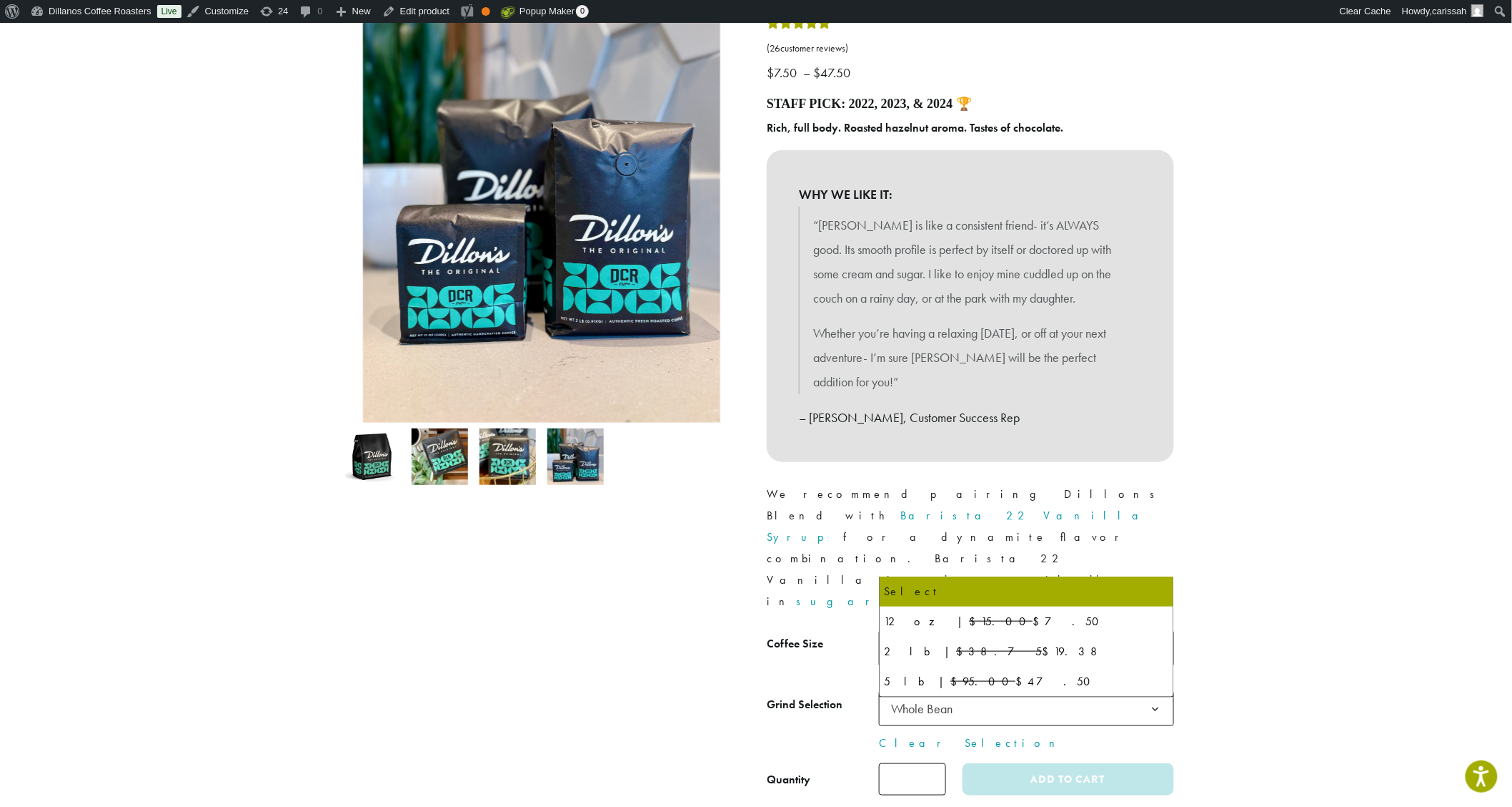
click at [984, 630] on span "Select" at bounding box center [1026, 647] width 295 height 35
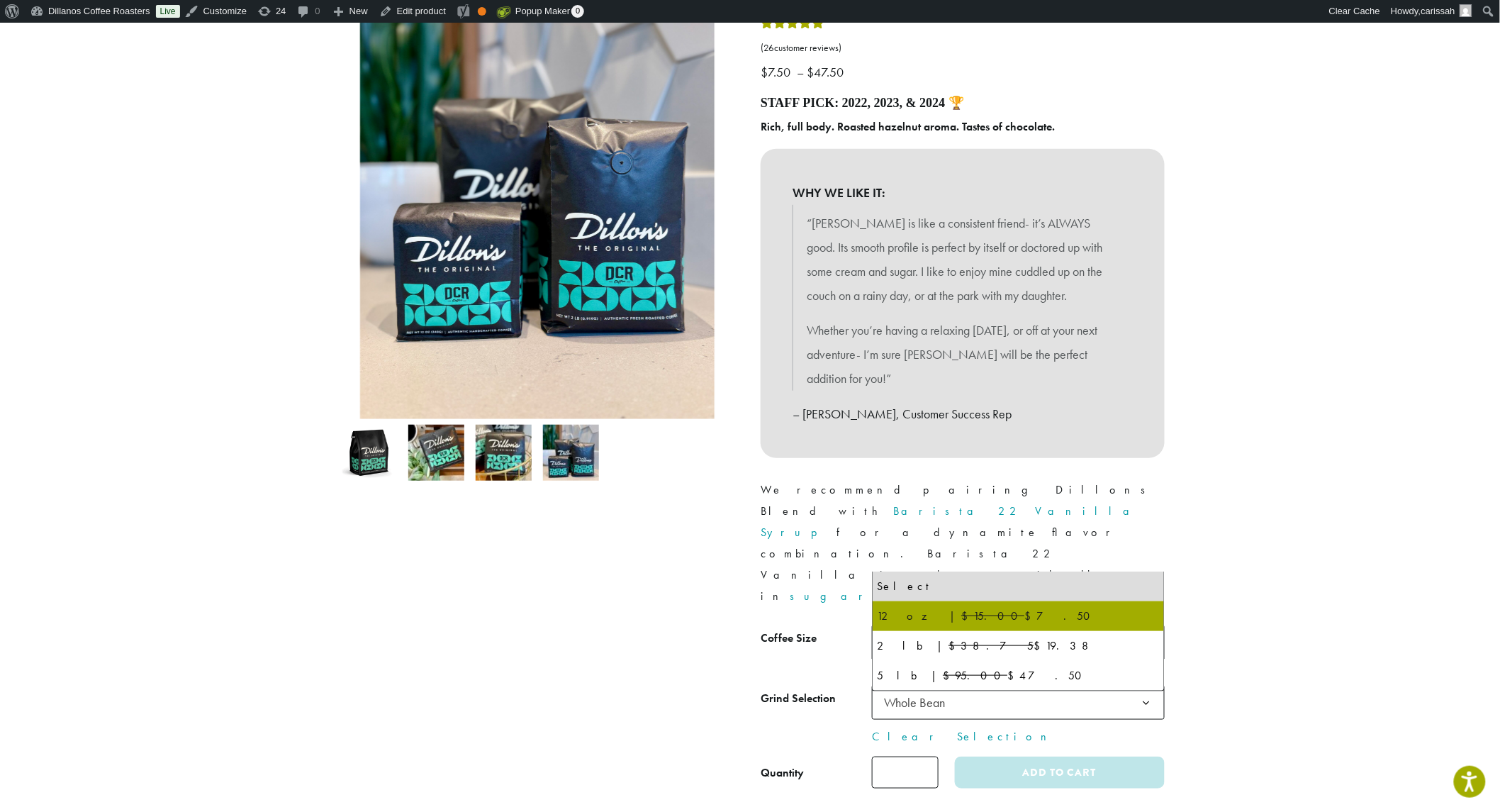
select select "*********"
select select "**********"
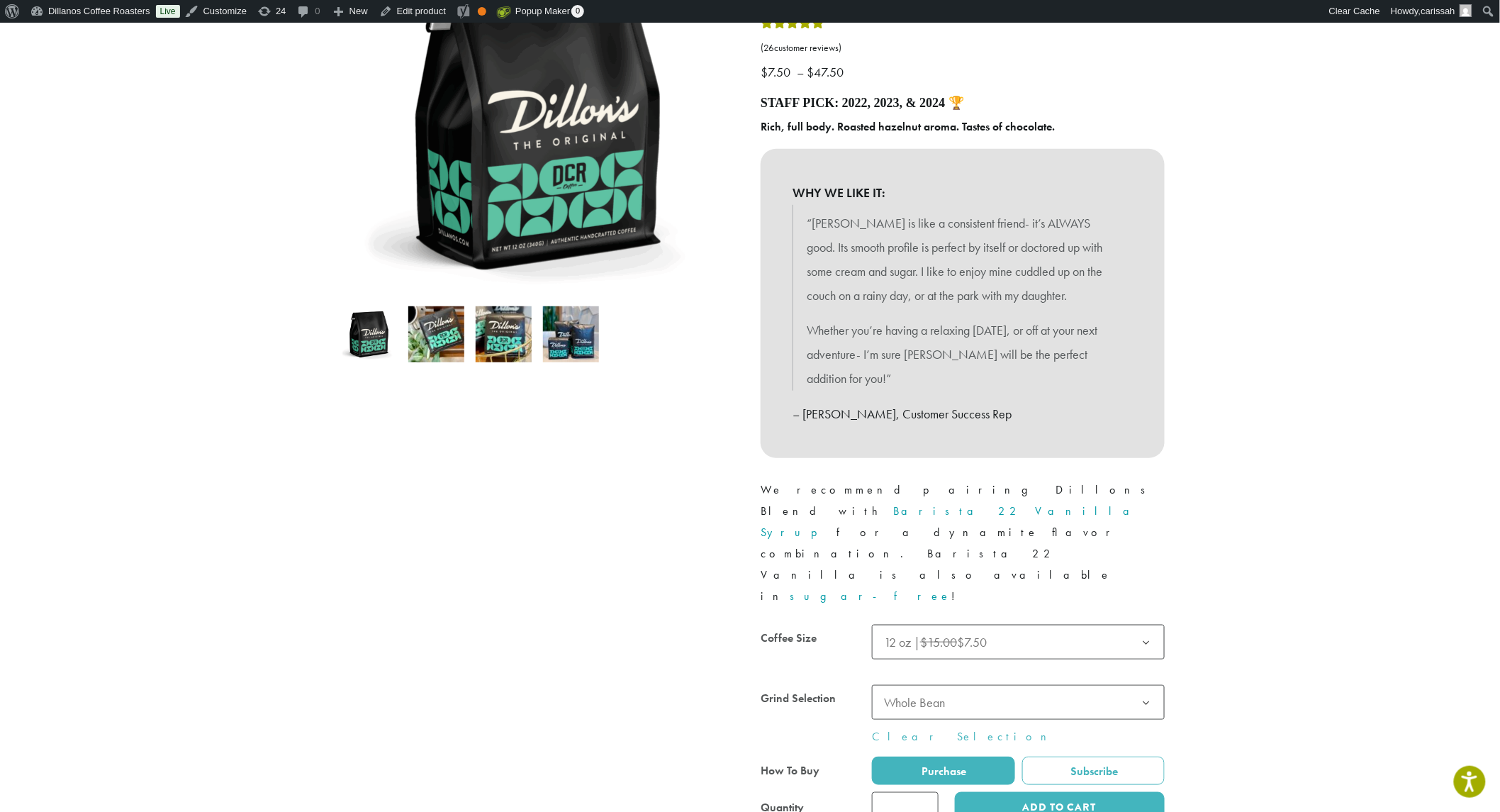
drag, startPoint x: 960, startPoint y: 560, endPoint x: 962, endPoint y: 587, distance: 27.1
click at [960, 624] on div at bounding box center [962, 724] width 404 height 199
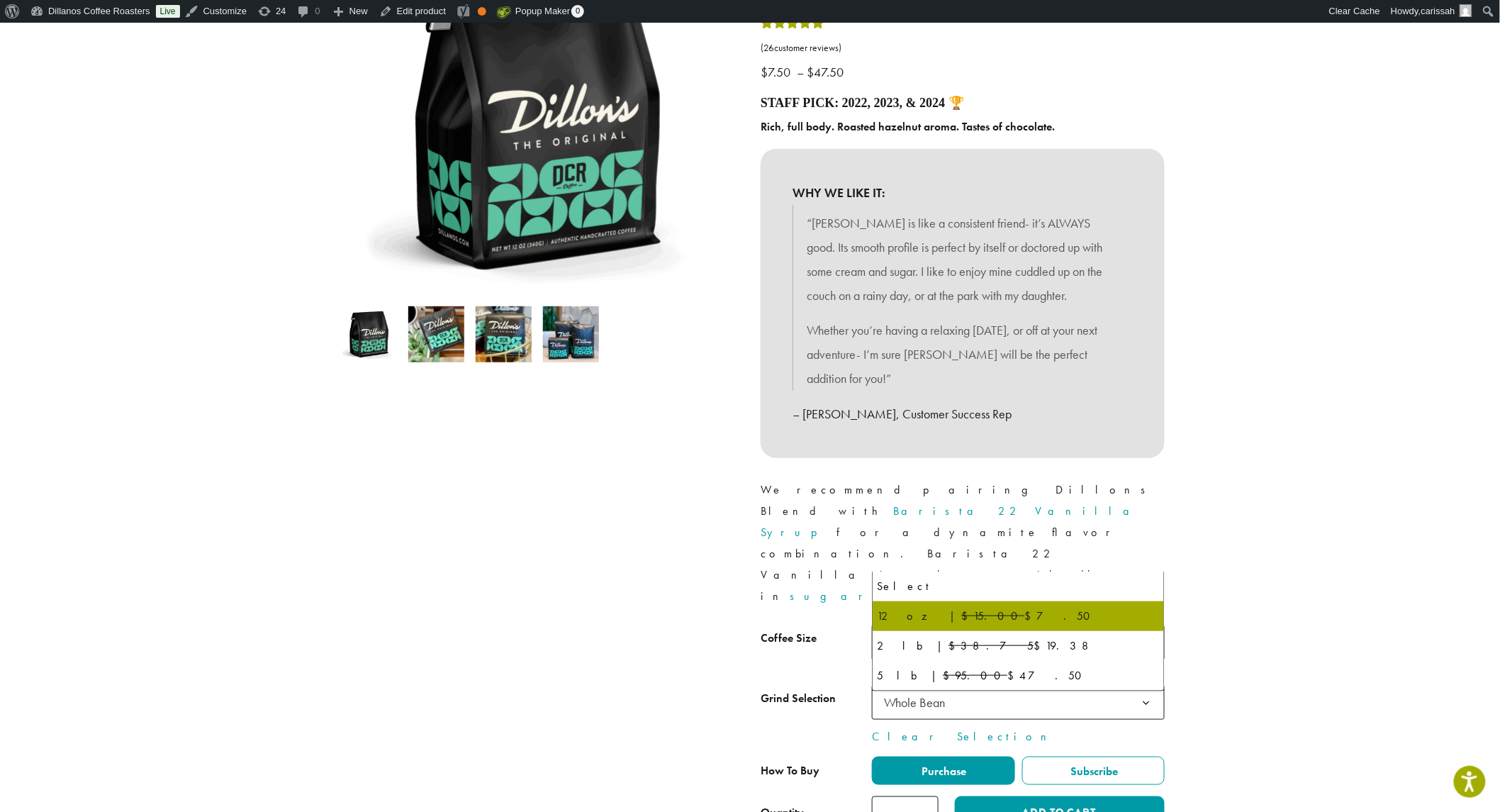
click at [968, 634] on span "12 oz | $15.00 $7.50" at bounding box center [935, 642] width 103 height 17
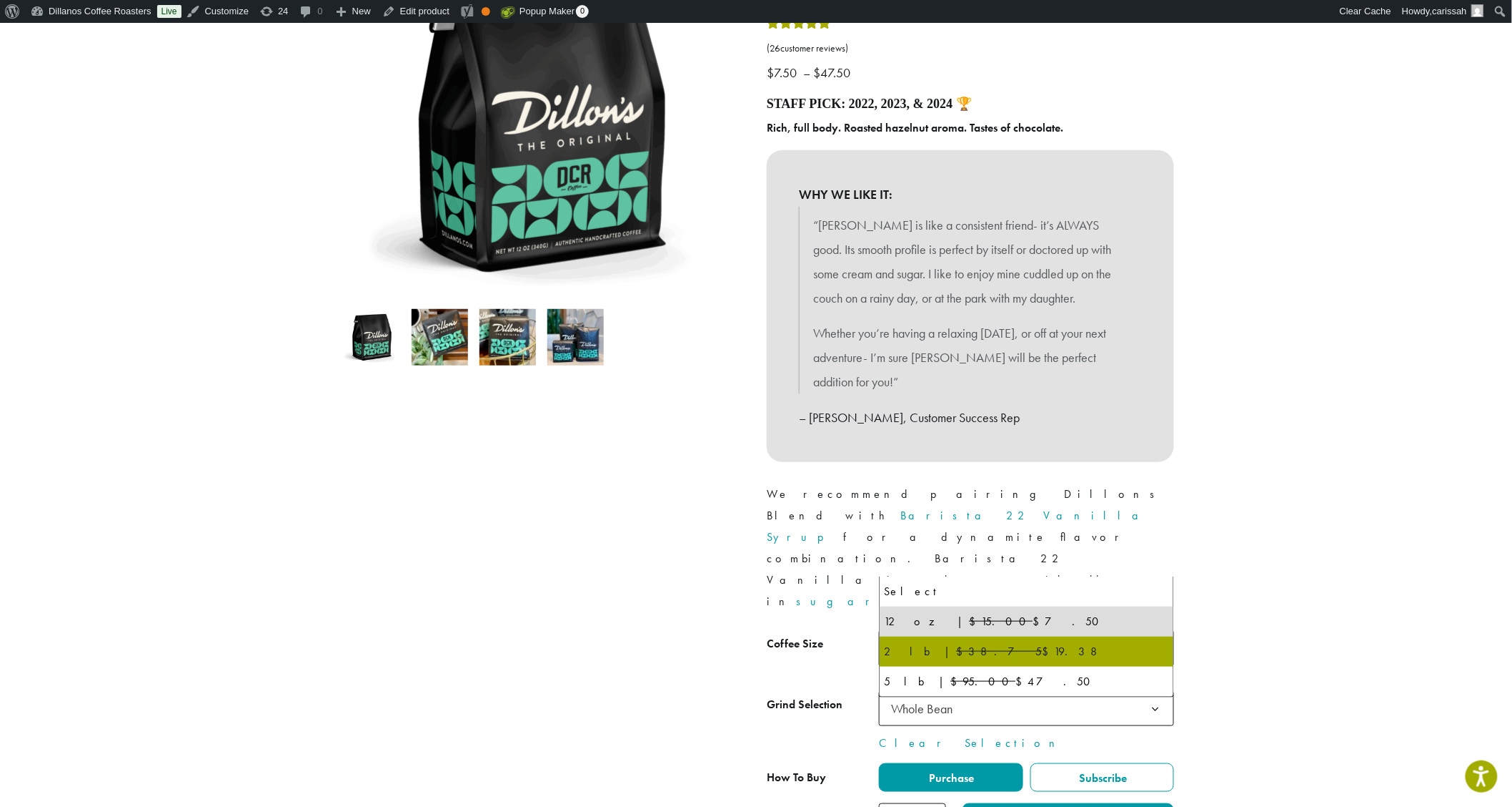
select select "**********"
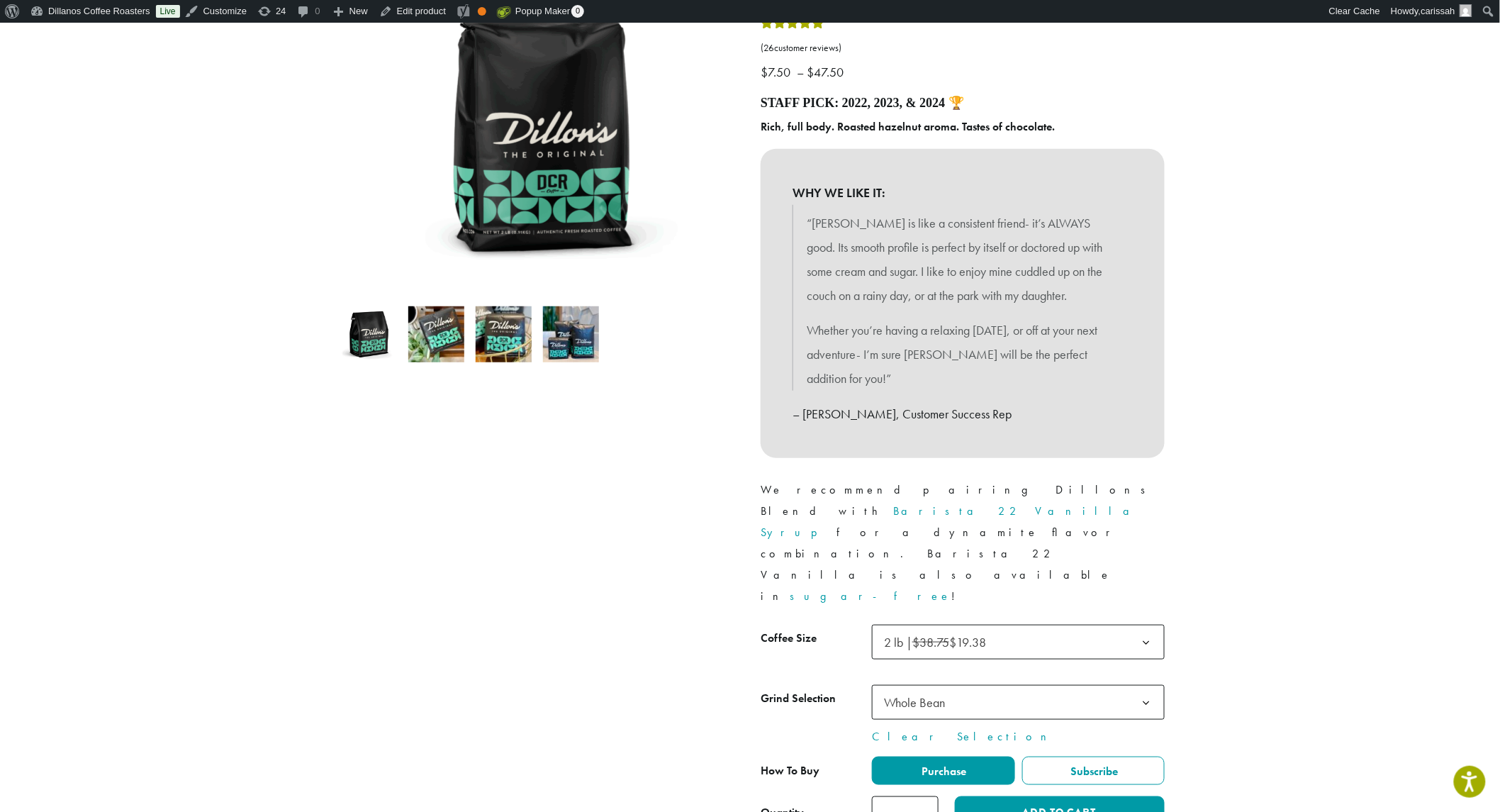
click at [918, 634] on del "$38.75" at bounding box center [931, 642] width 37 height 17
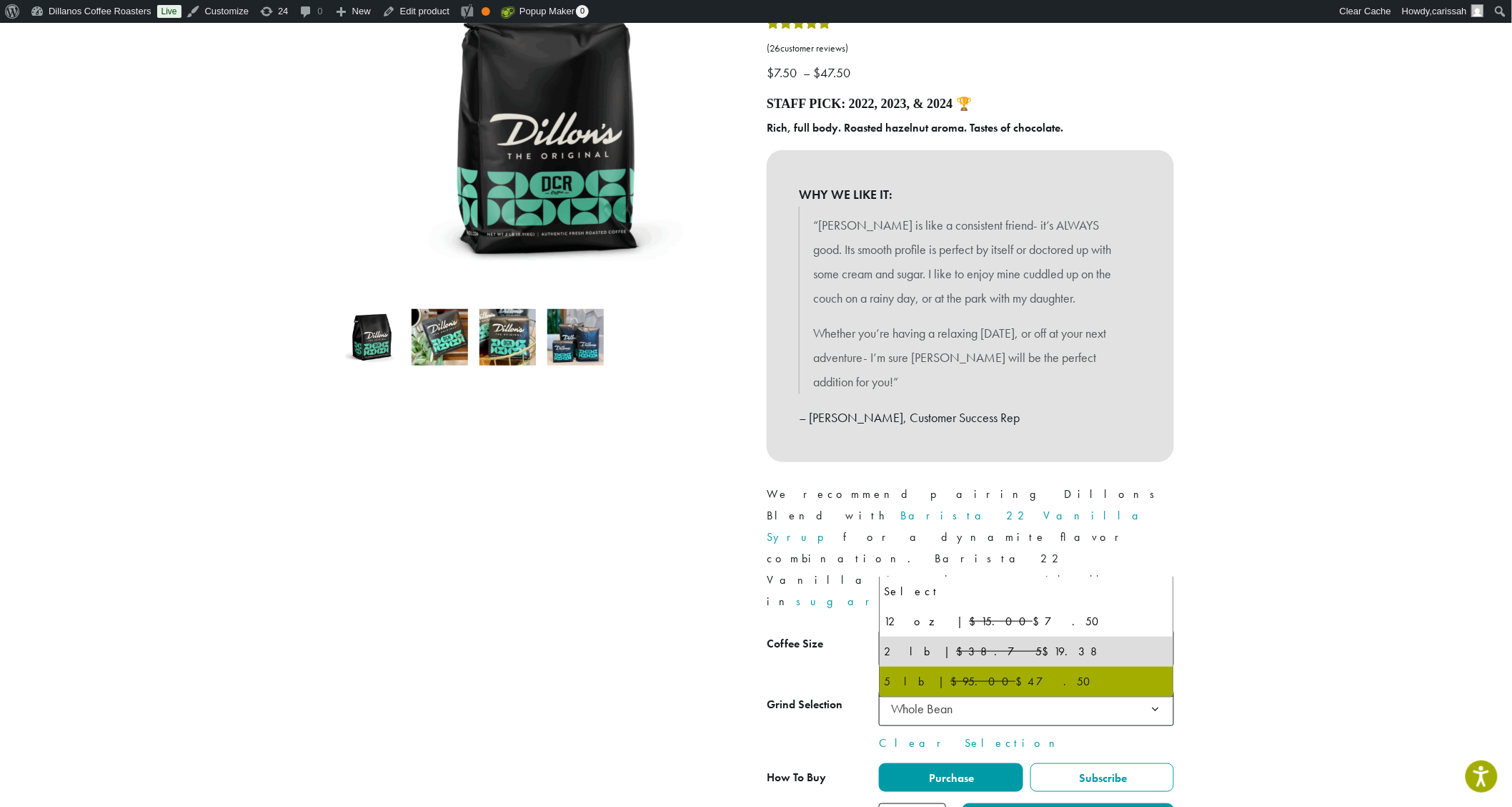
select select "**********"
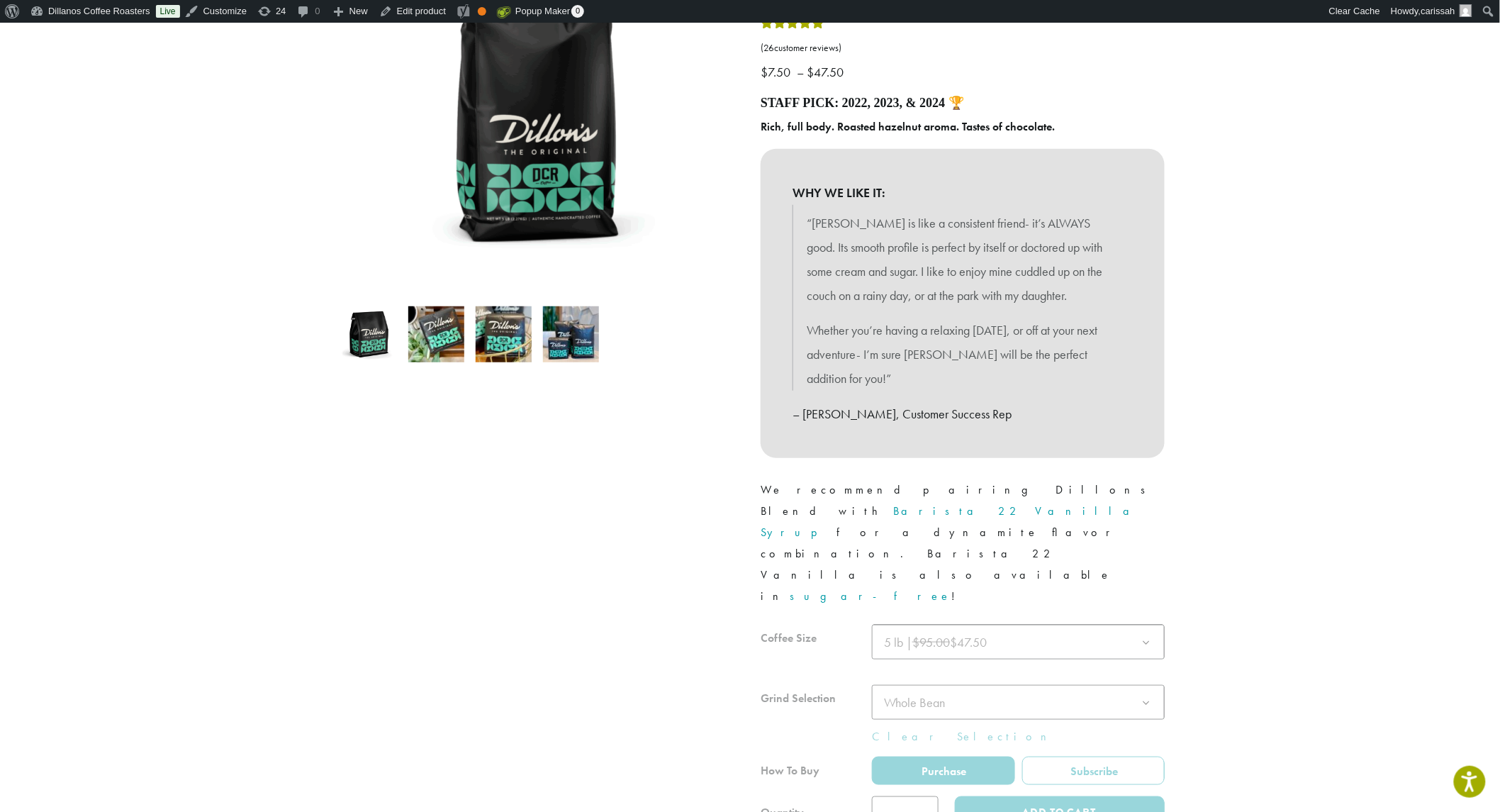
click at [352, 542] on div at bounding box center [537, 387] width 426 height 883
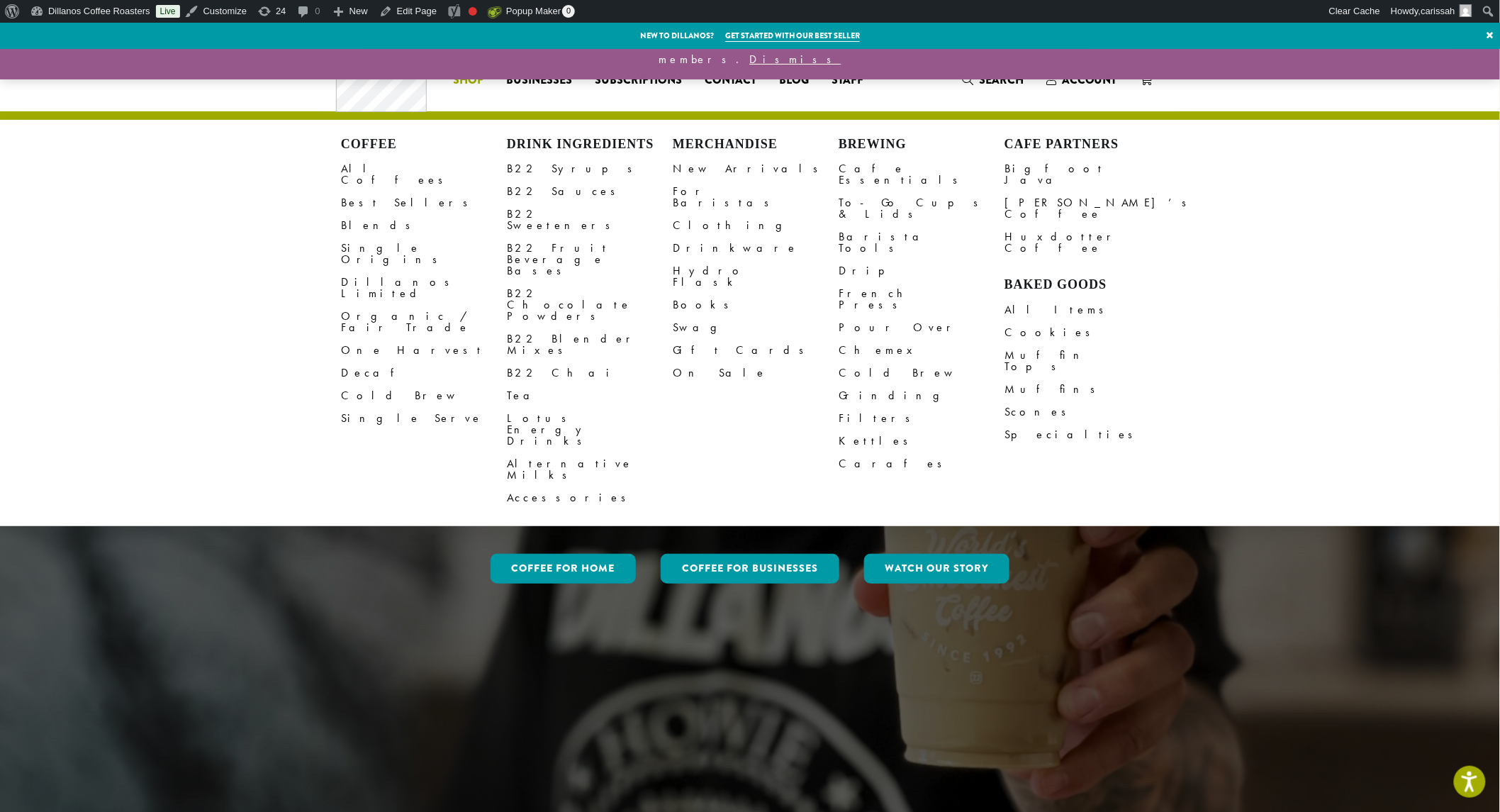
click at [367, 167] on link "All Coffees" at bounding box center [424, 174] width 166 height 34
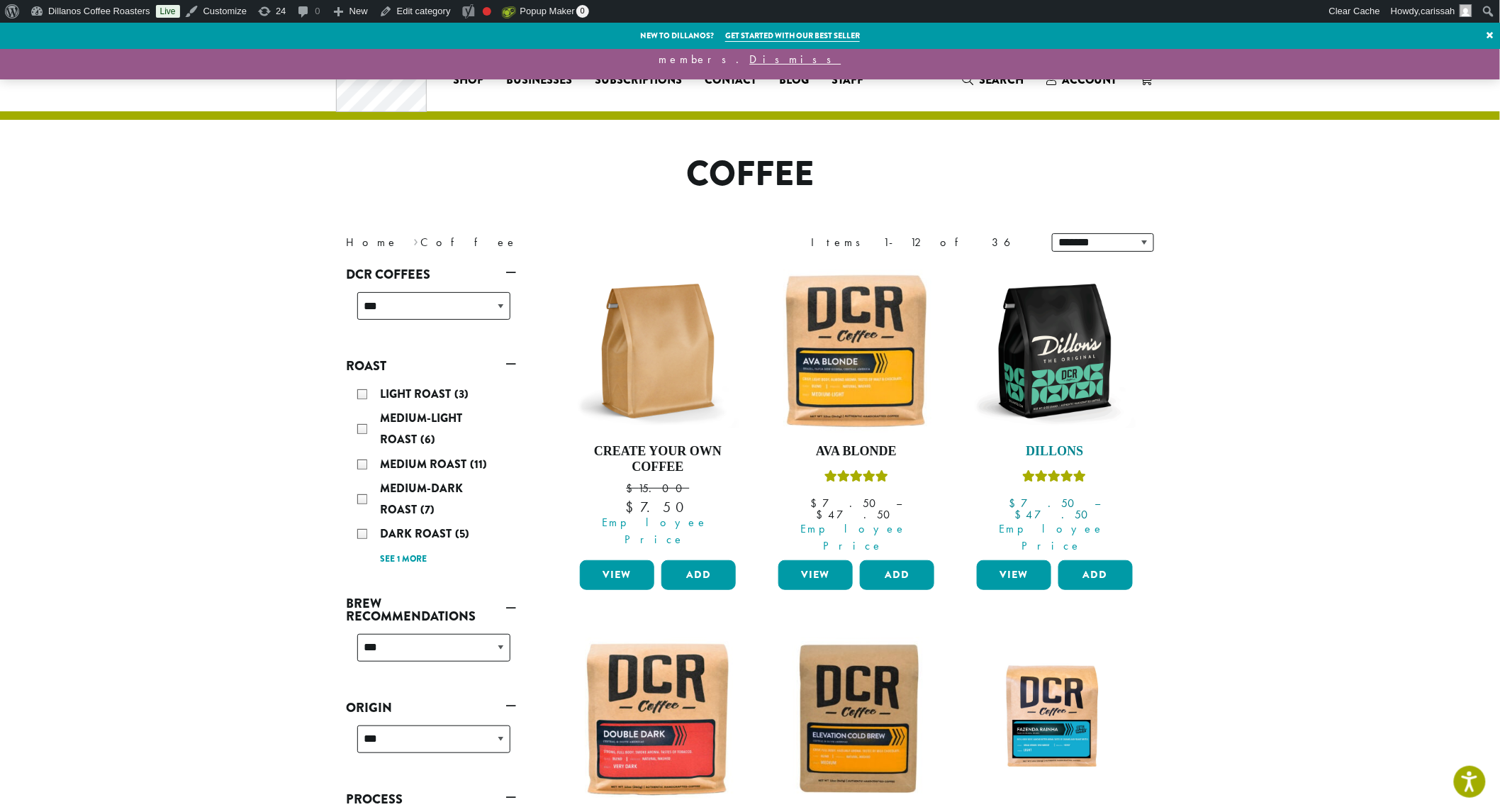
click at [1081, 374] on img at bounding box center [1055, 350] width 163 height 163
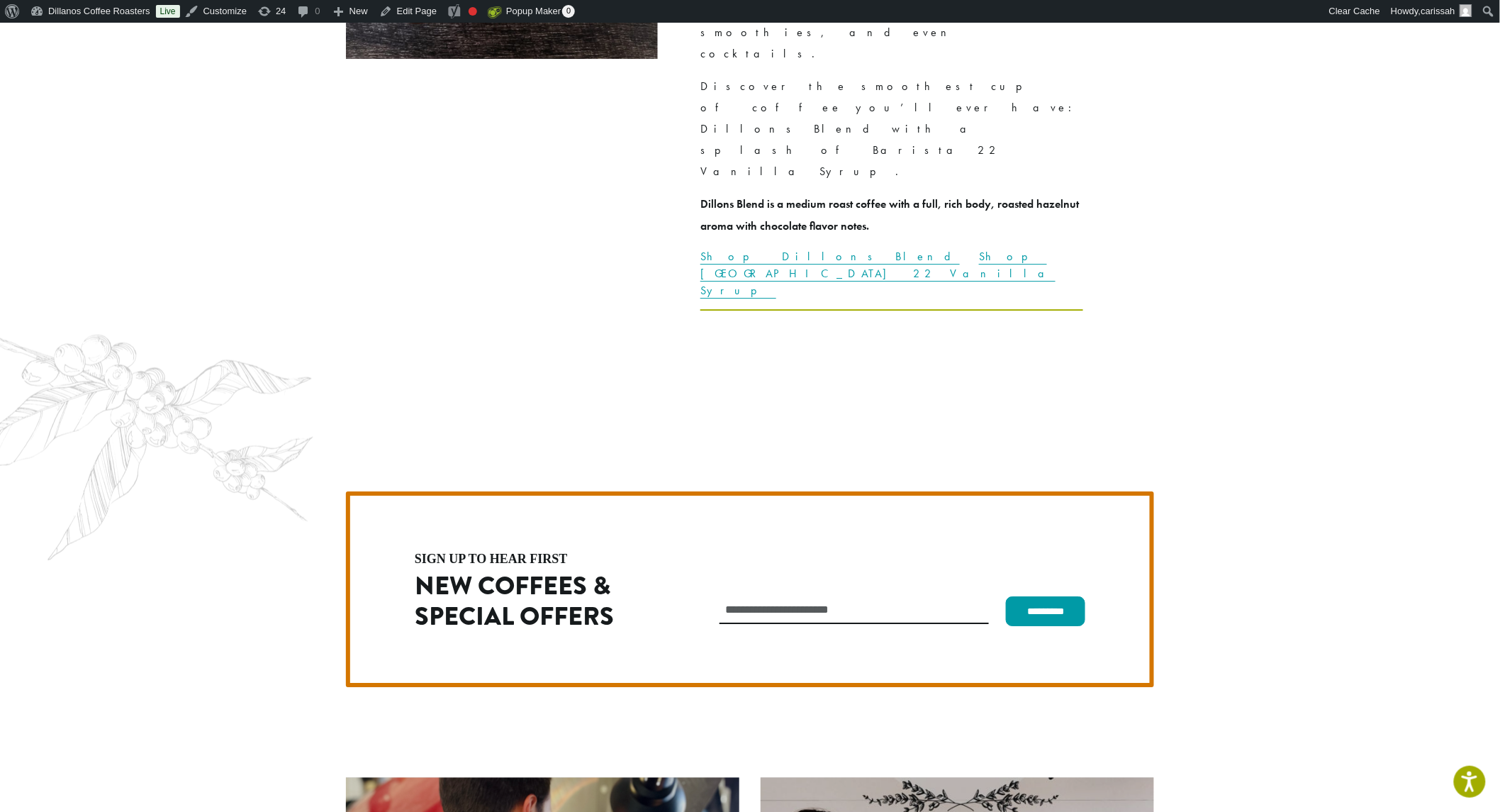
scroll to position [4049, 0]
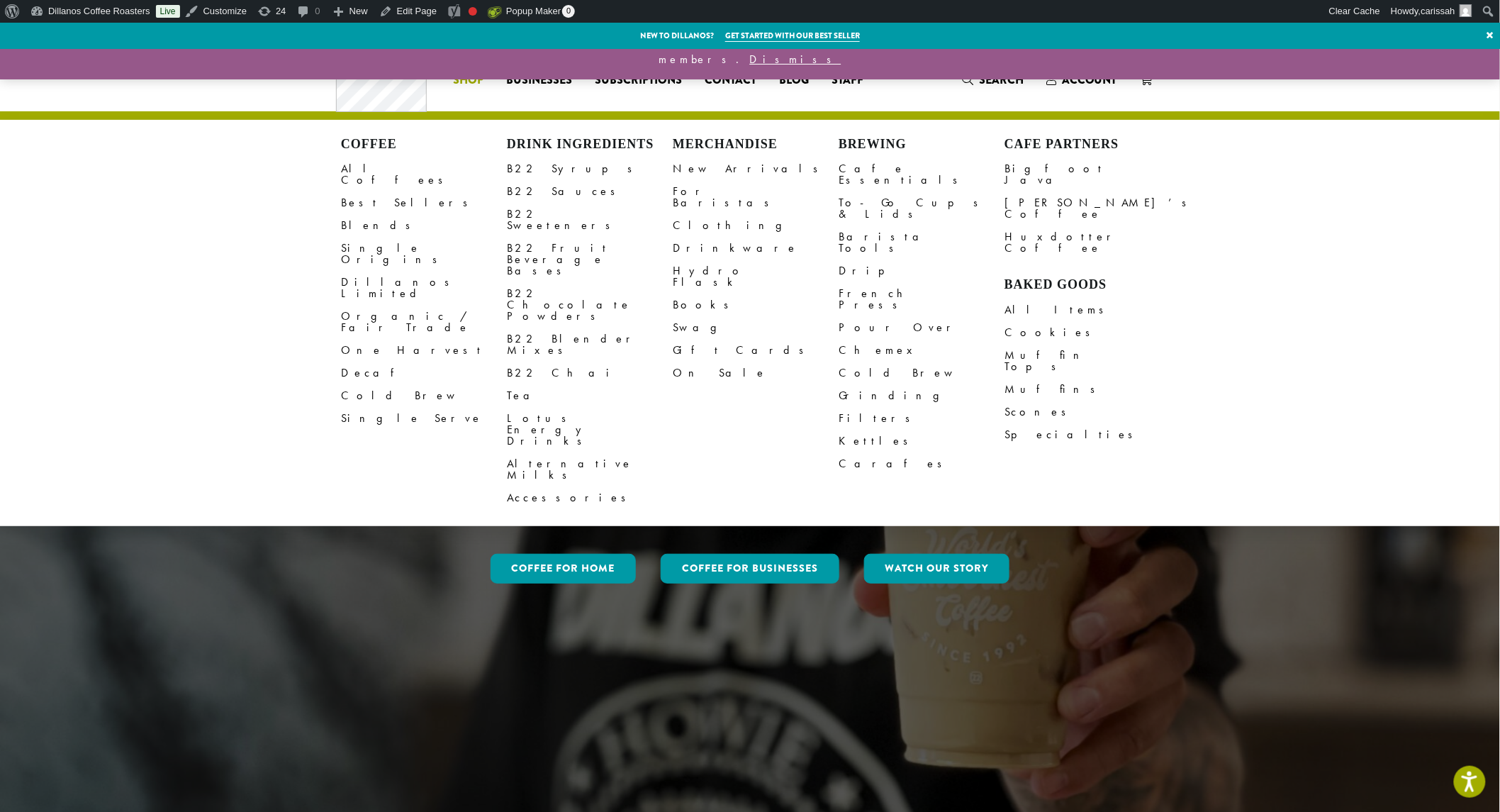
click at [466, 73] on span "Shop" at bounding box center [468, 80] width 30 height 17
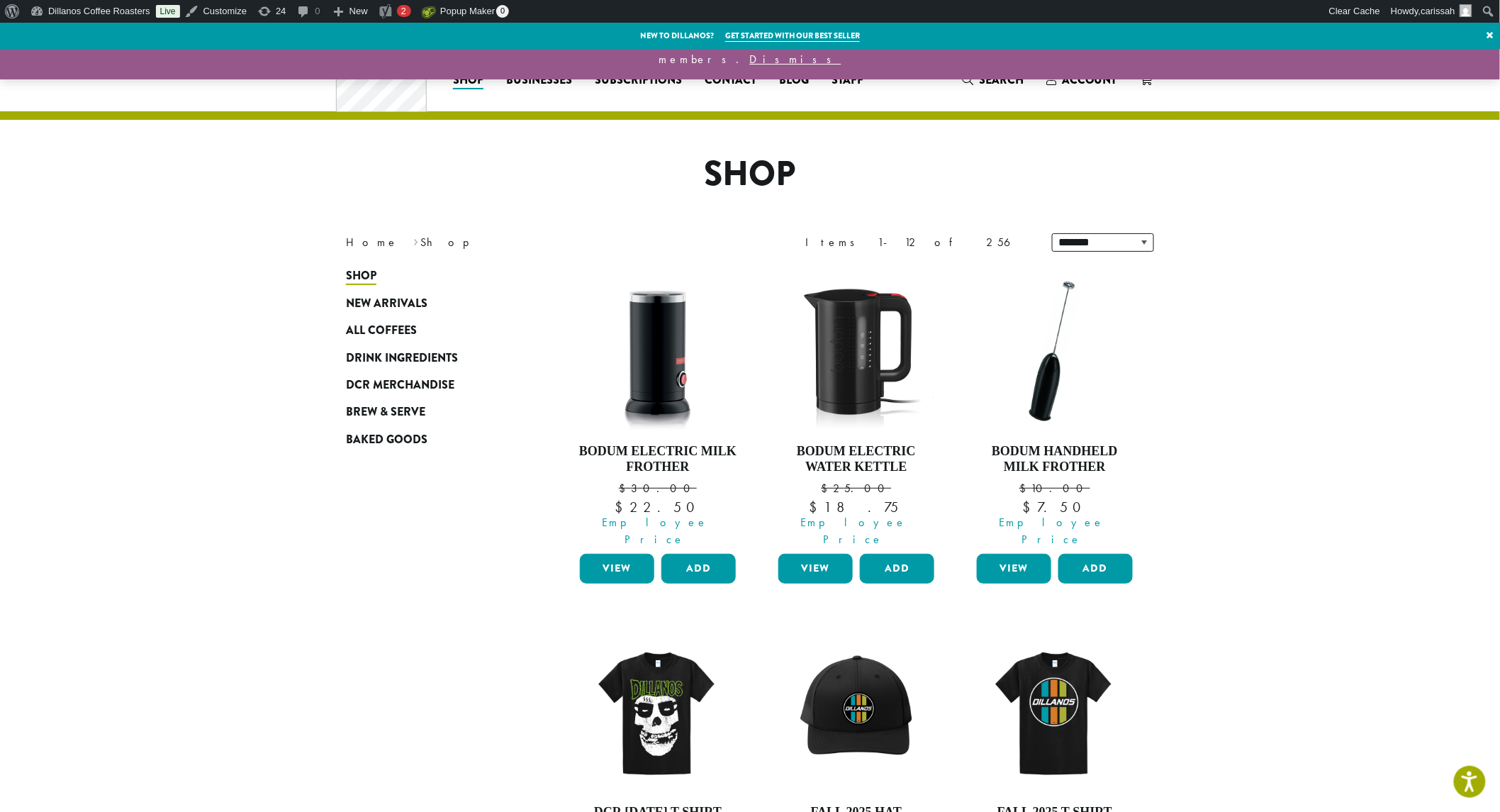
click at [1009, 82] on span "Search" at bounding box center [1002, 80] width 45 height 17
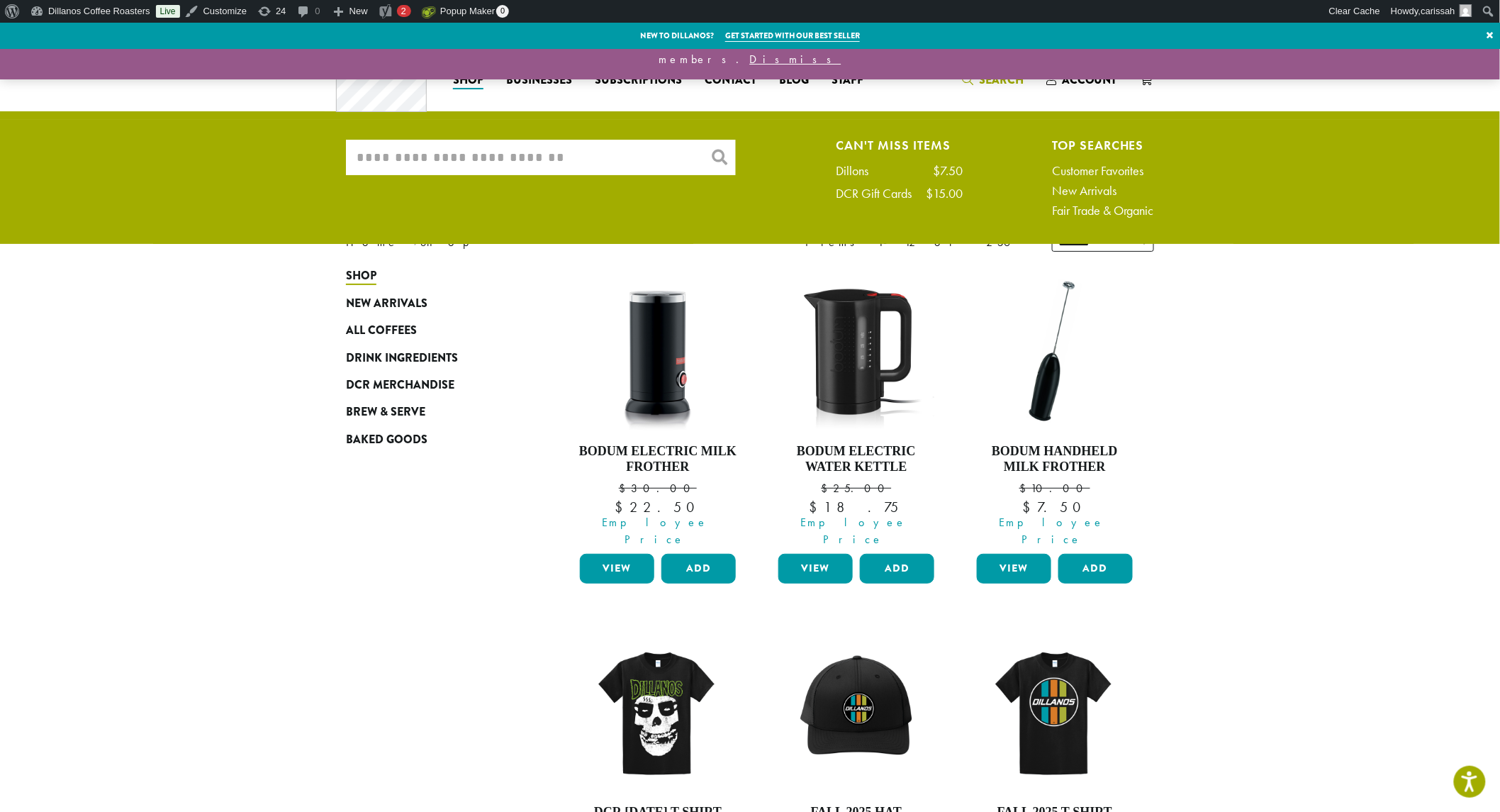
click at [561, 160] on input "What are you searching for?" at bounding box center [541, 157] width 390 height 36
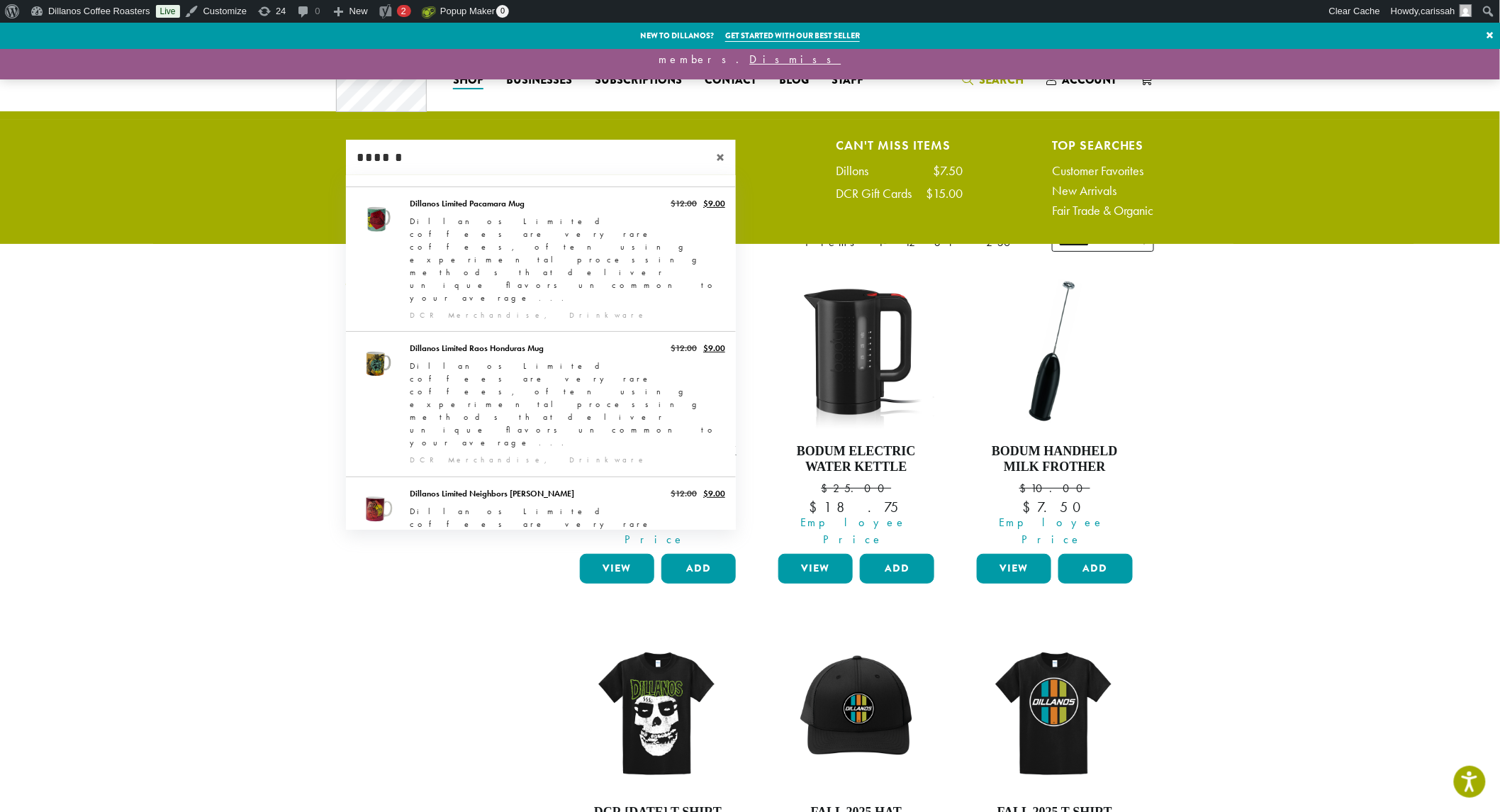
type input "******"
click at [63, 7] on link "Dillanos Coffee Roasters" at bounding box center [90, 11] width 132 height 23
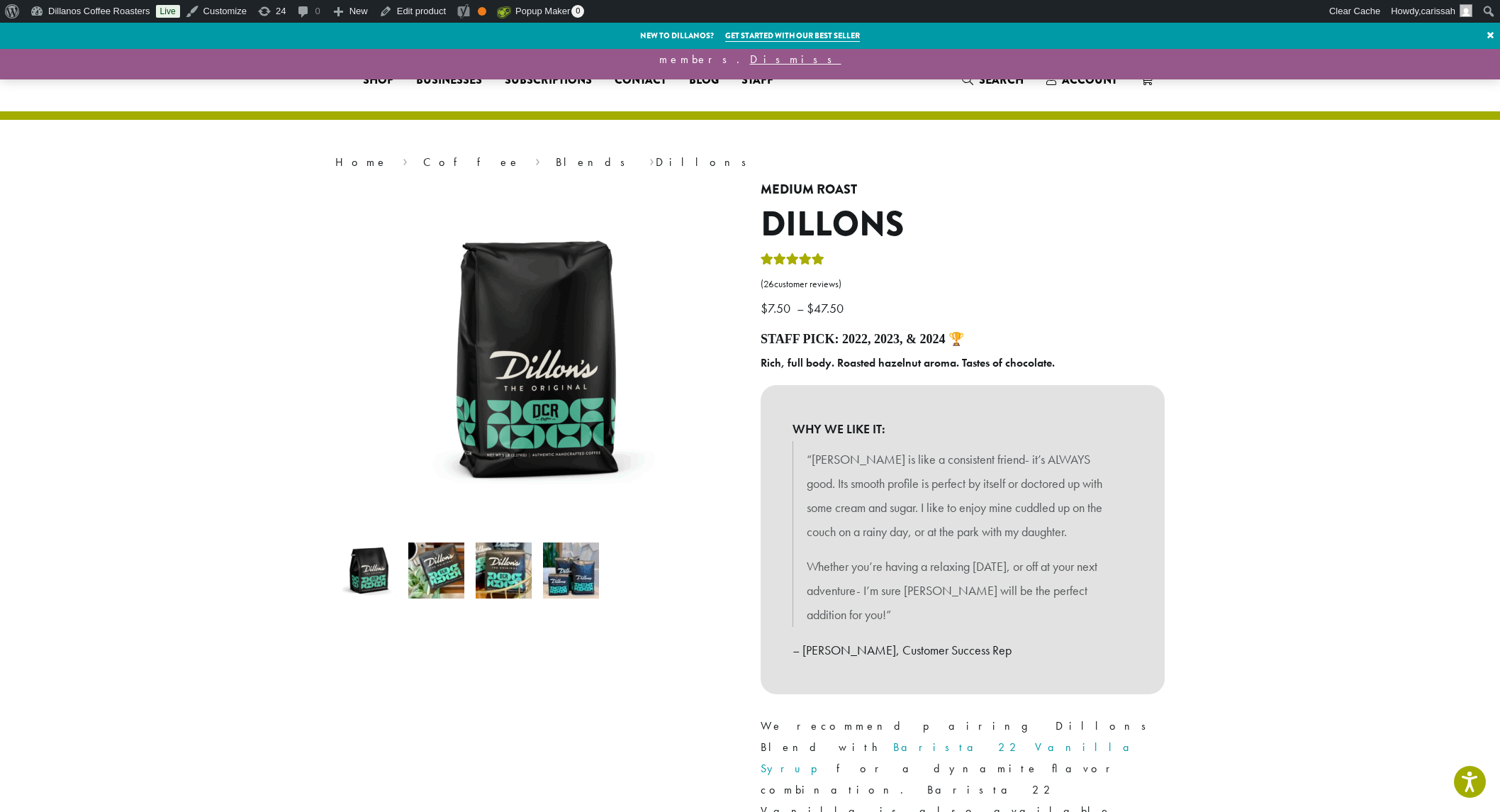
select select "**********"
click at [995, 75] on span "Search" at bounding box center [1002, 80] width 45 height 17
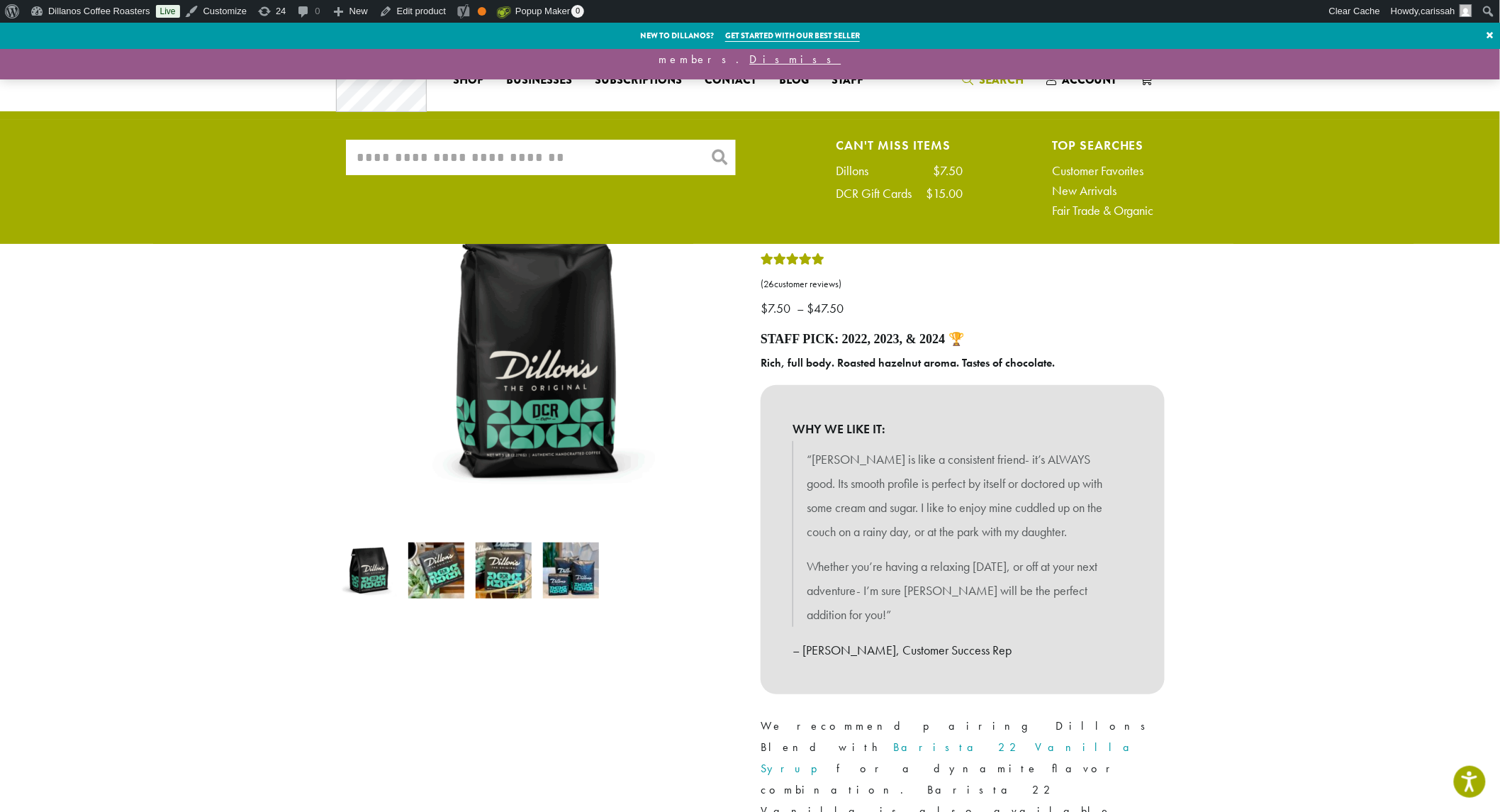
click at [421, 156] on input "What are you searching for?" at bounding box center [541, 157] width 390 height 36
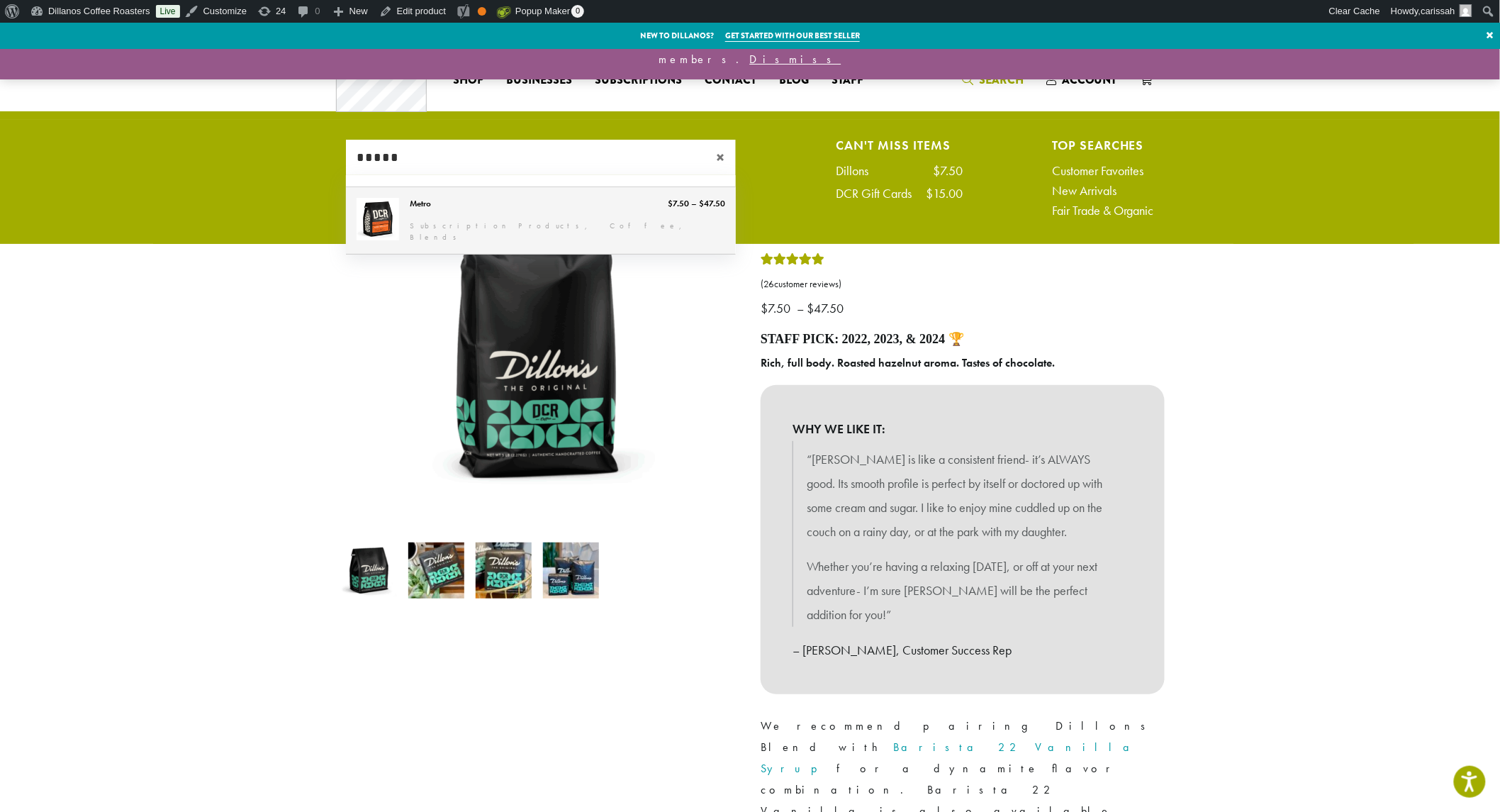
type input "*****"
click at [453, 218] on link "Metro" at bounding box center [541, 221] width 390 height 66
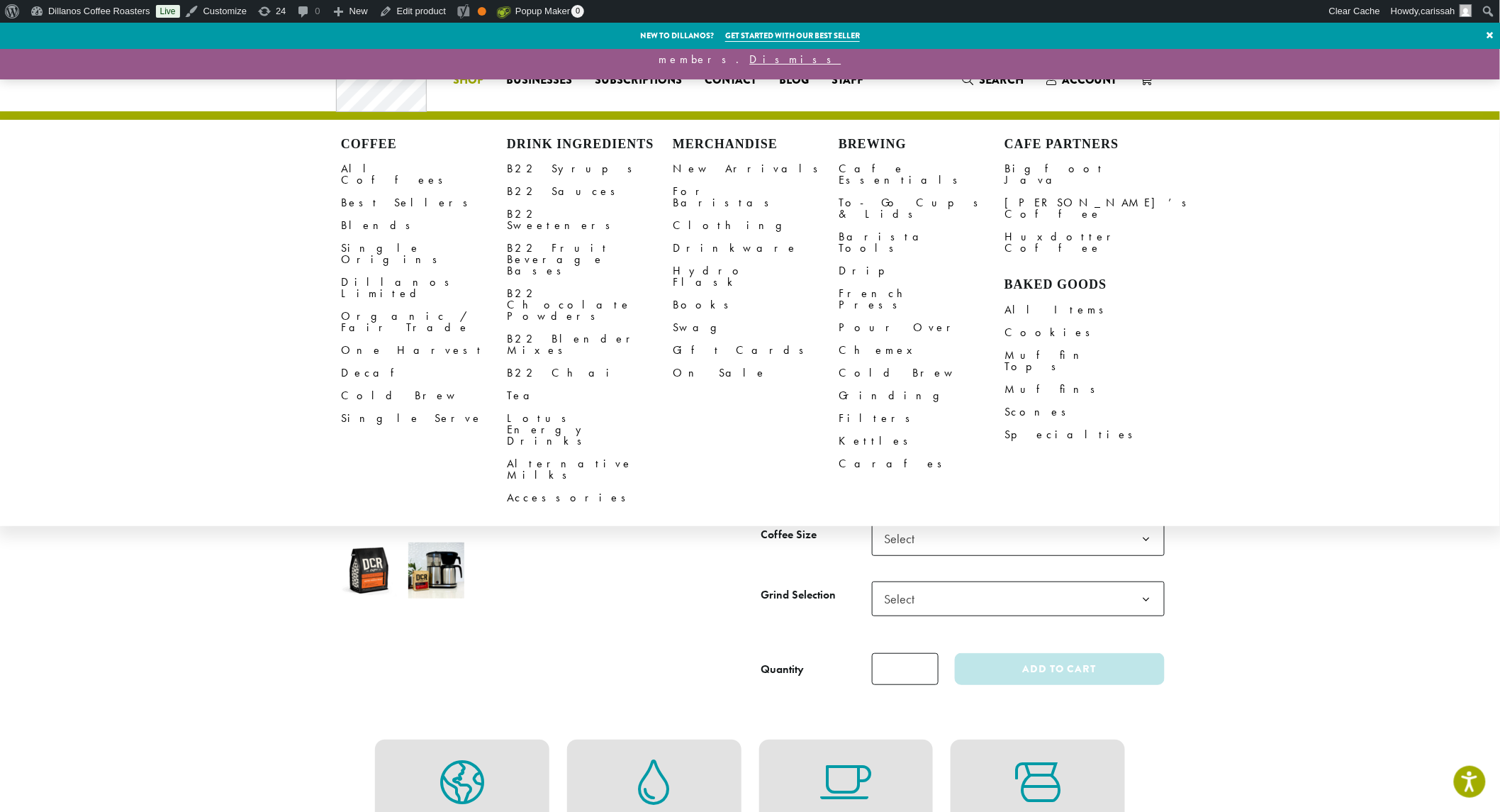
click at [376, 168] on link "All Coffees" at bounding box center [424, 174] width 166 height 34
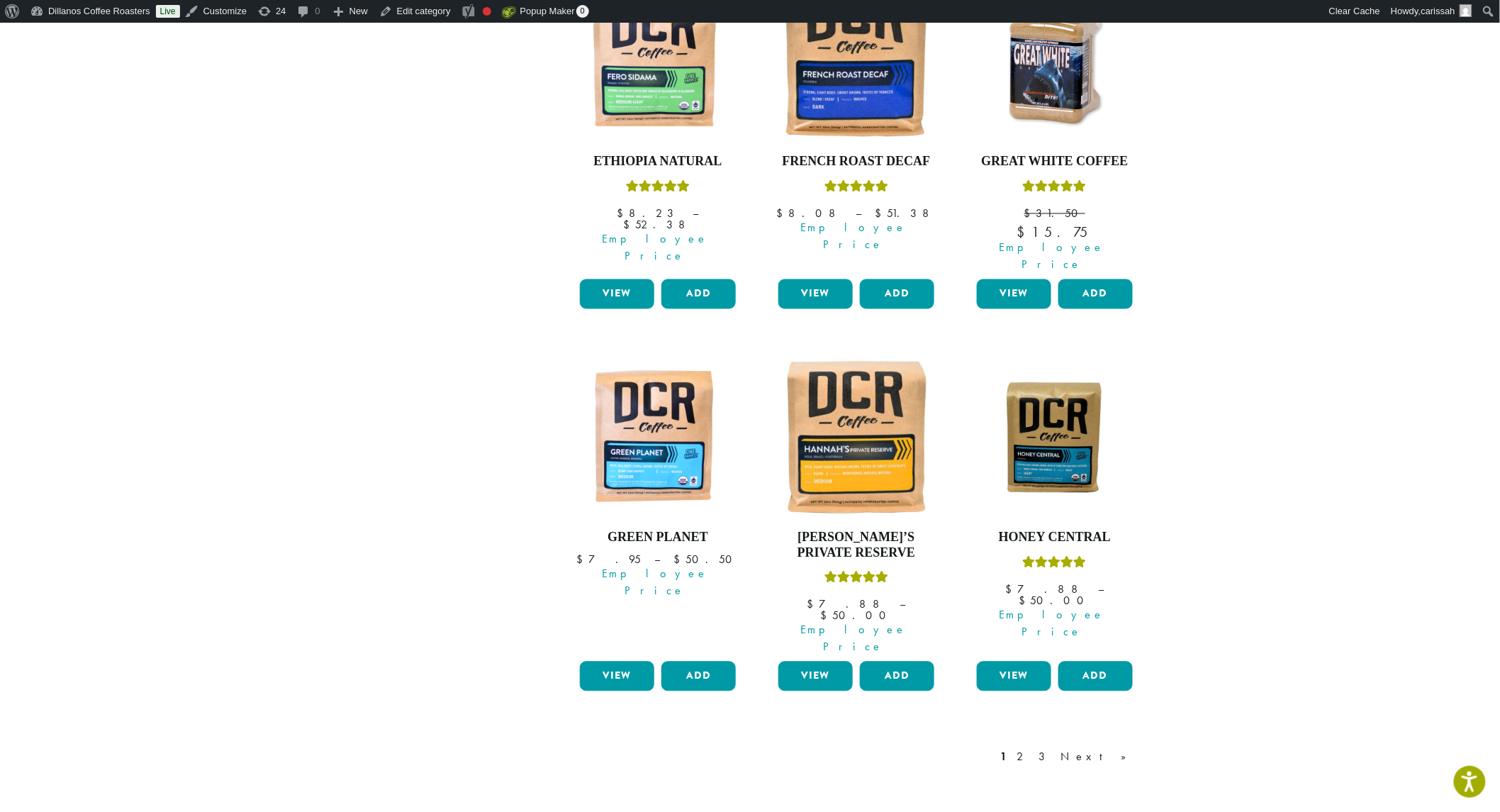
scroll to position [1024, 0]
click at [82, 4] on link "Dillanos Coffee Roasters" at bounding box center [90, 11] width 132 height 23
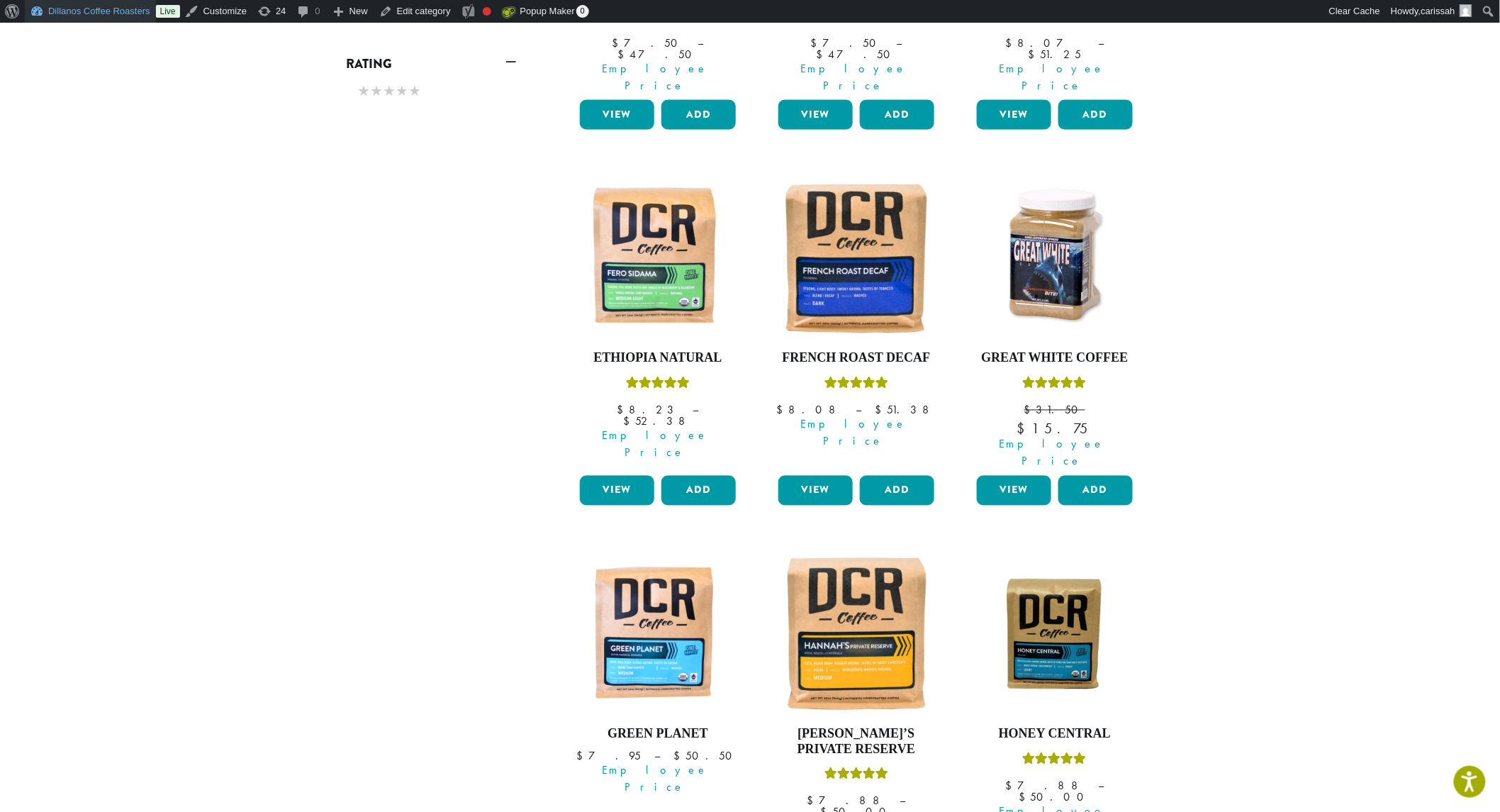
scroll to position [709, 0]
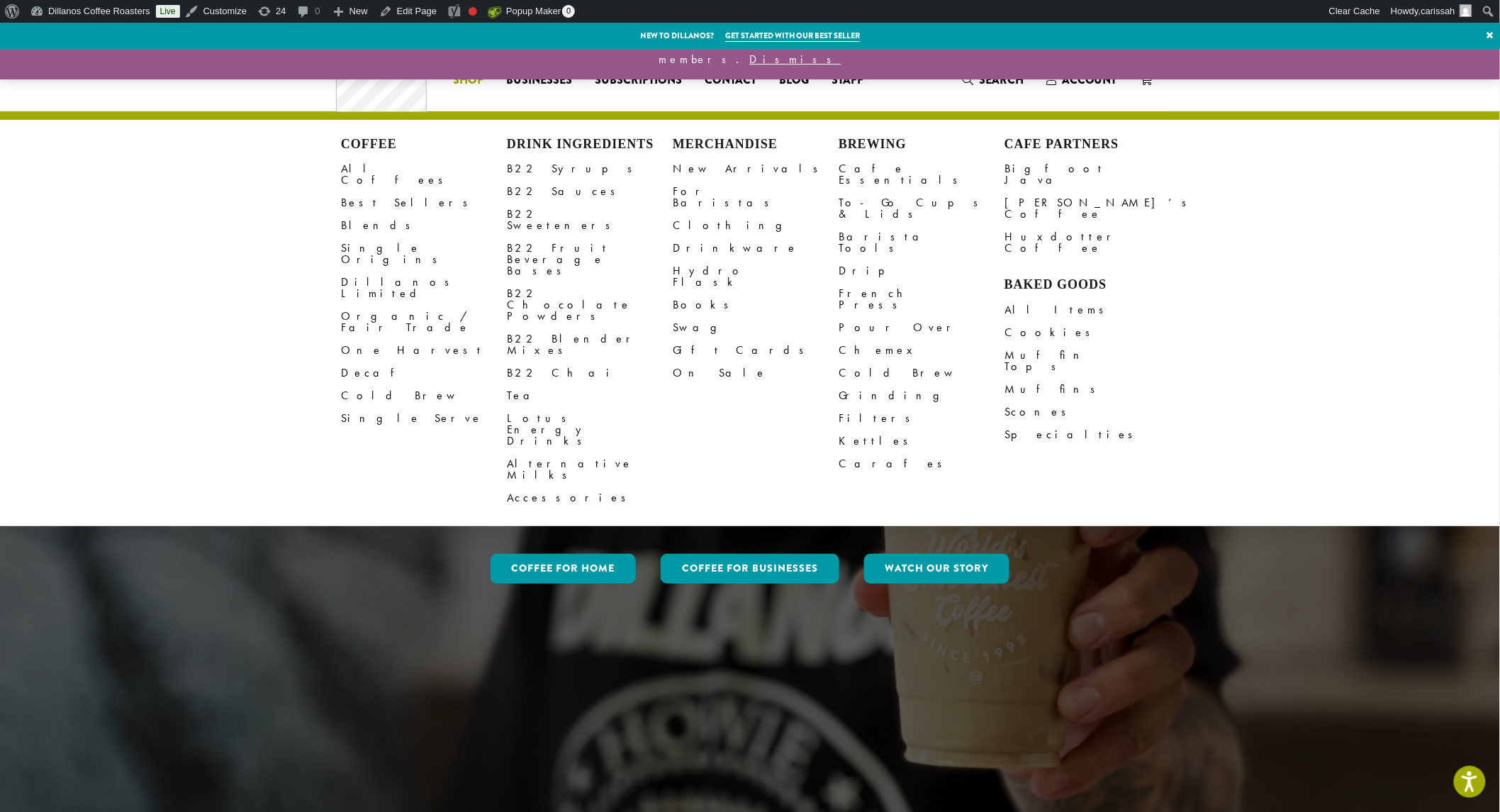
drag, startPoint x: 369, startPoint y: 170, endPoint x: 391, endPoint y: 172, distance: 22.1
click at [369, 170] on link "All Coffees" at bounding box center [424, 174] width 166 height 34
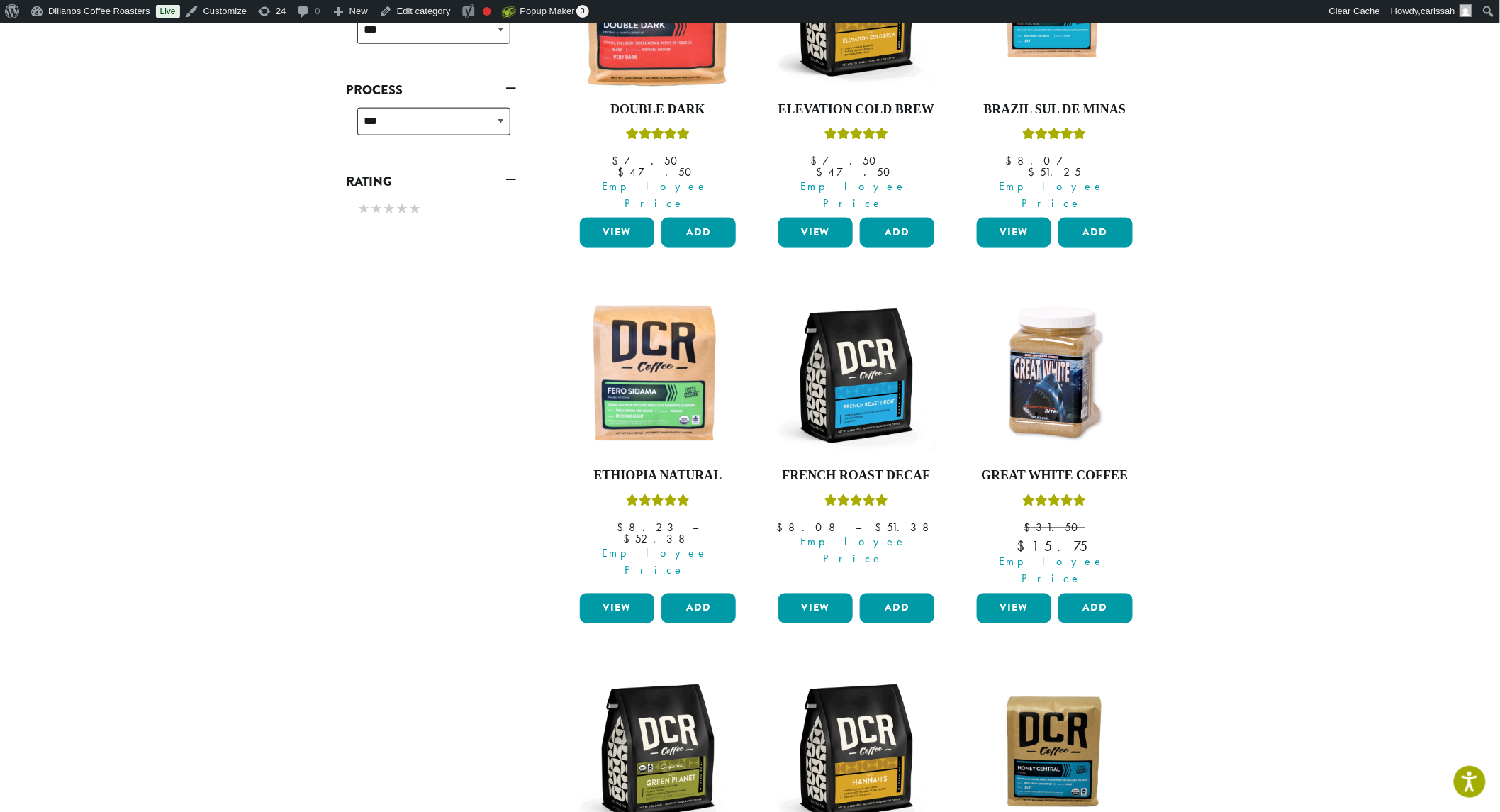
scroll to position [1119, 0]
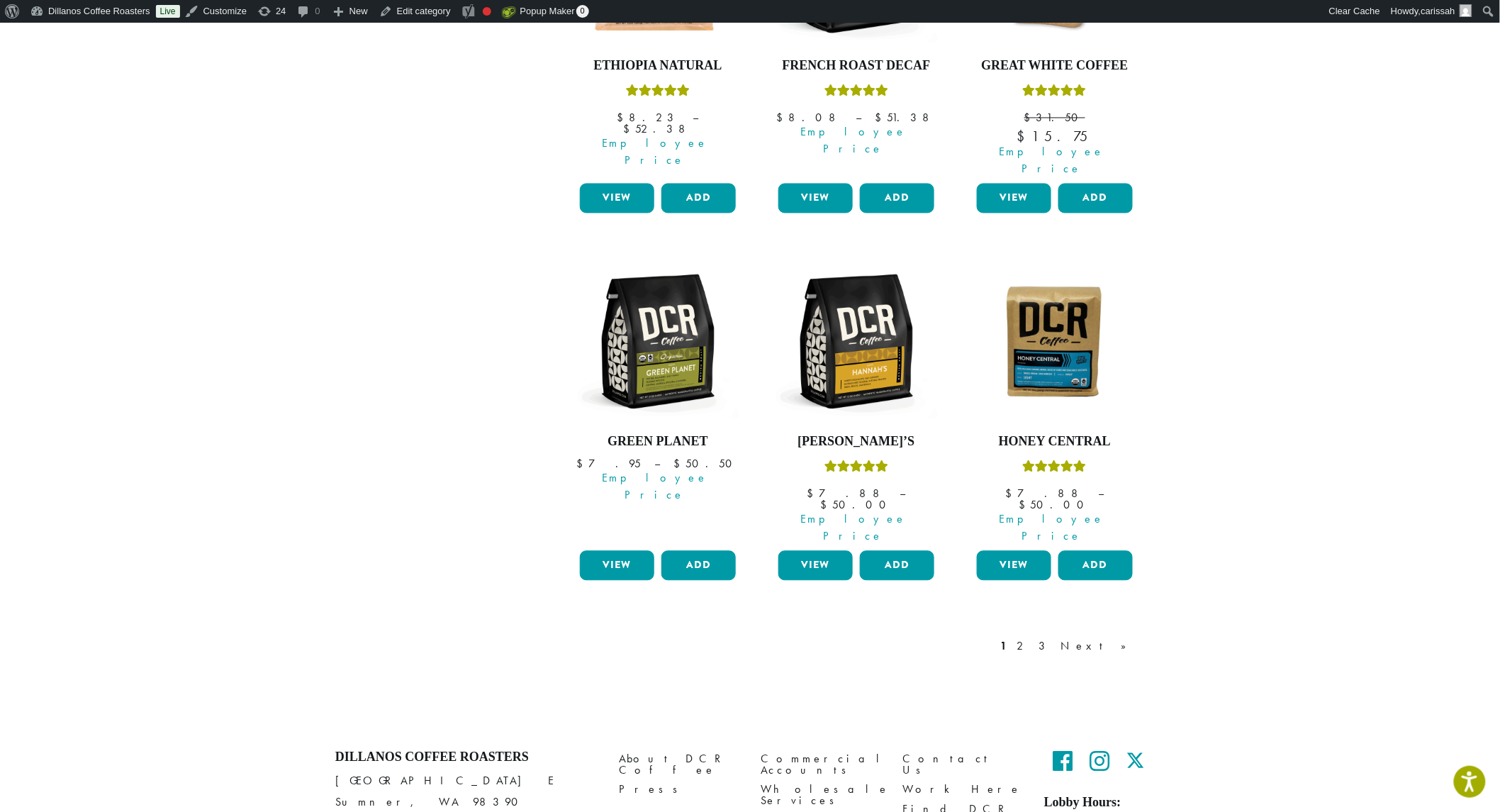
click at [1128, 638] on link "Next »" at bounding box center [1098, 646] width 82 height 17
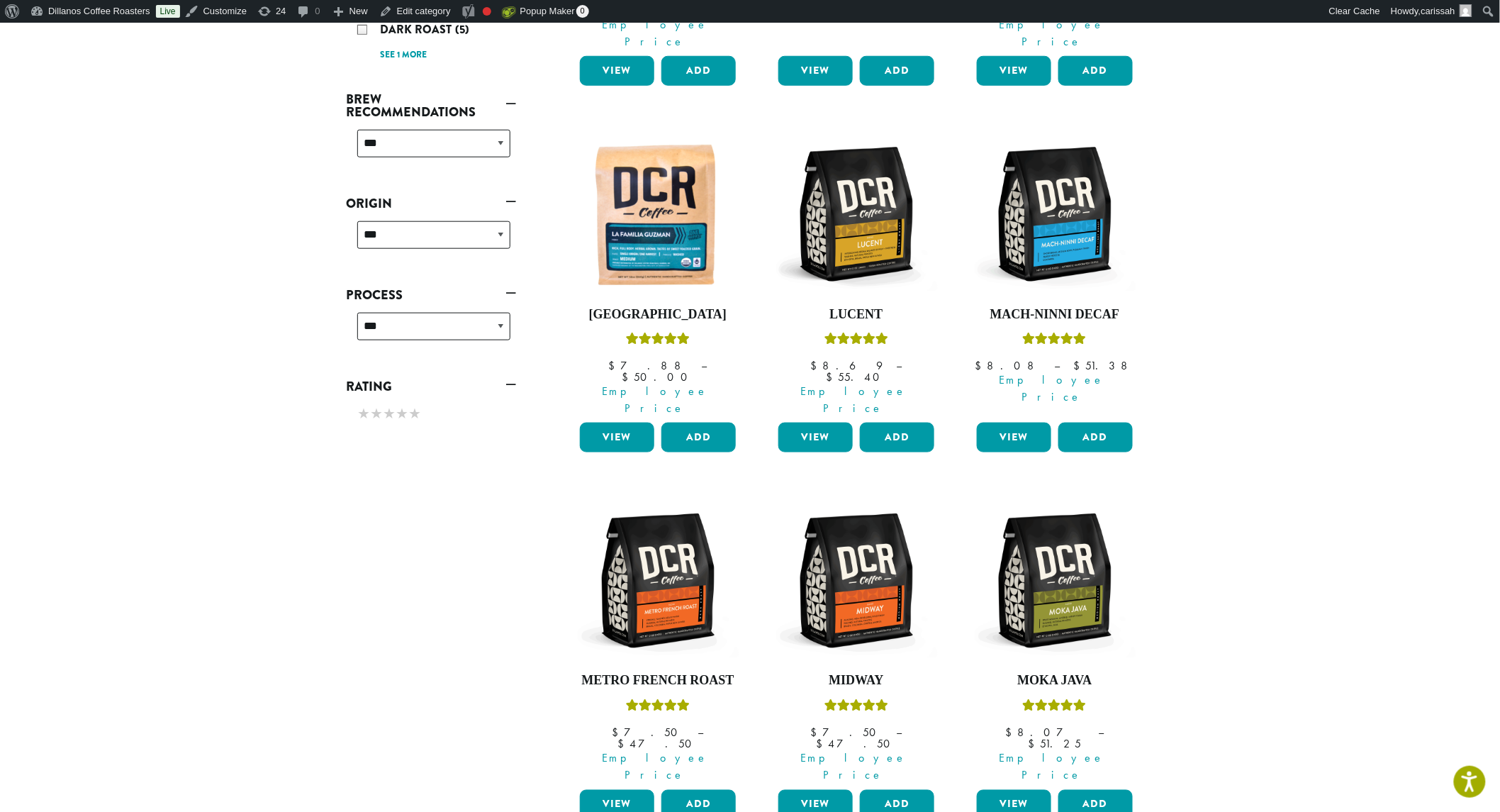
scroll to position [977, 0]
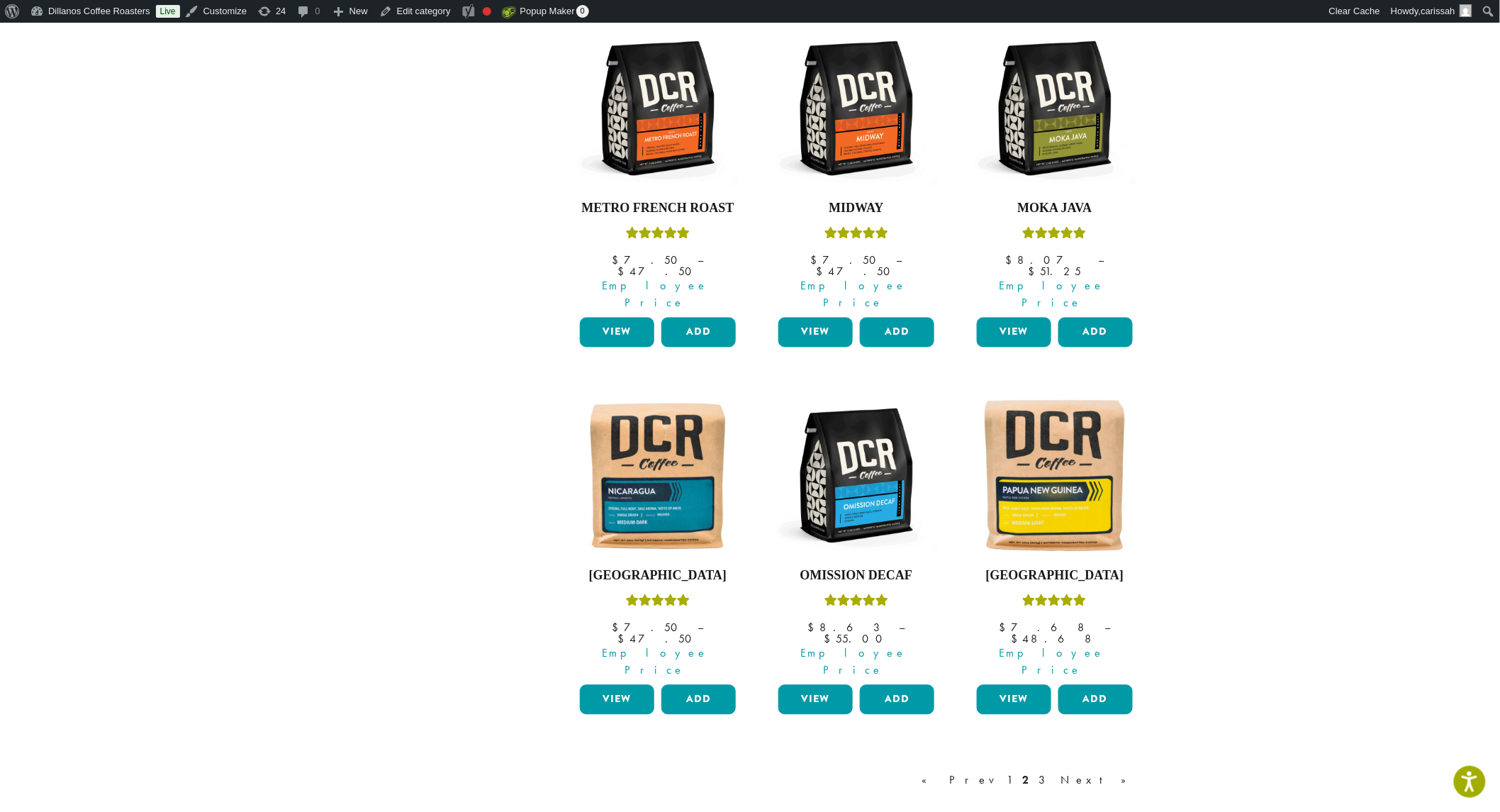
click at [1117, 772] on link "Next »" at bounding box center [1098, 781] width 82 height 17
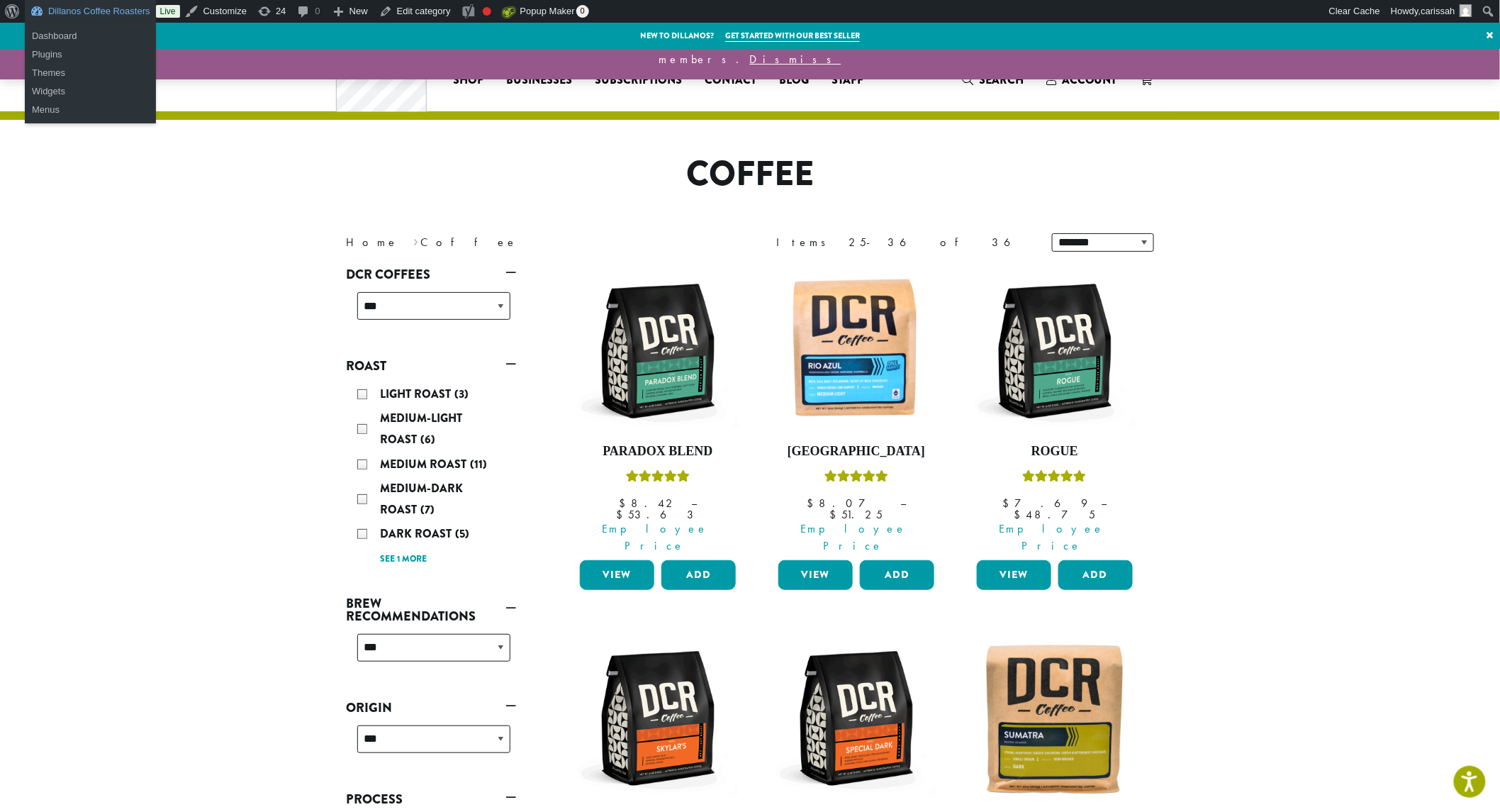
click at [39, 9] on link "Dillanos Coffee Roasters" at bounding box center [90, 11] width 132 height 23
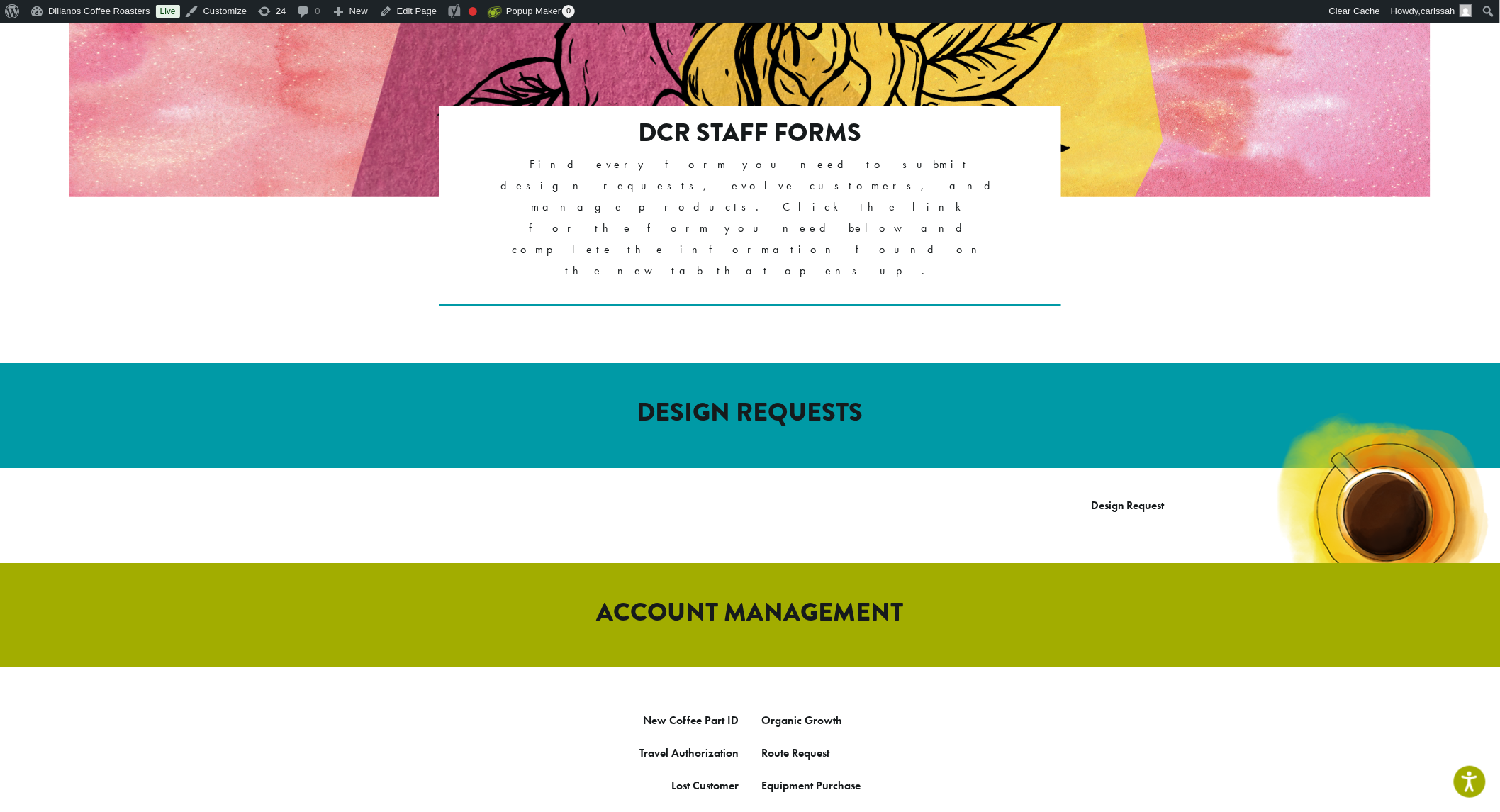
scroll to position [236, 0]
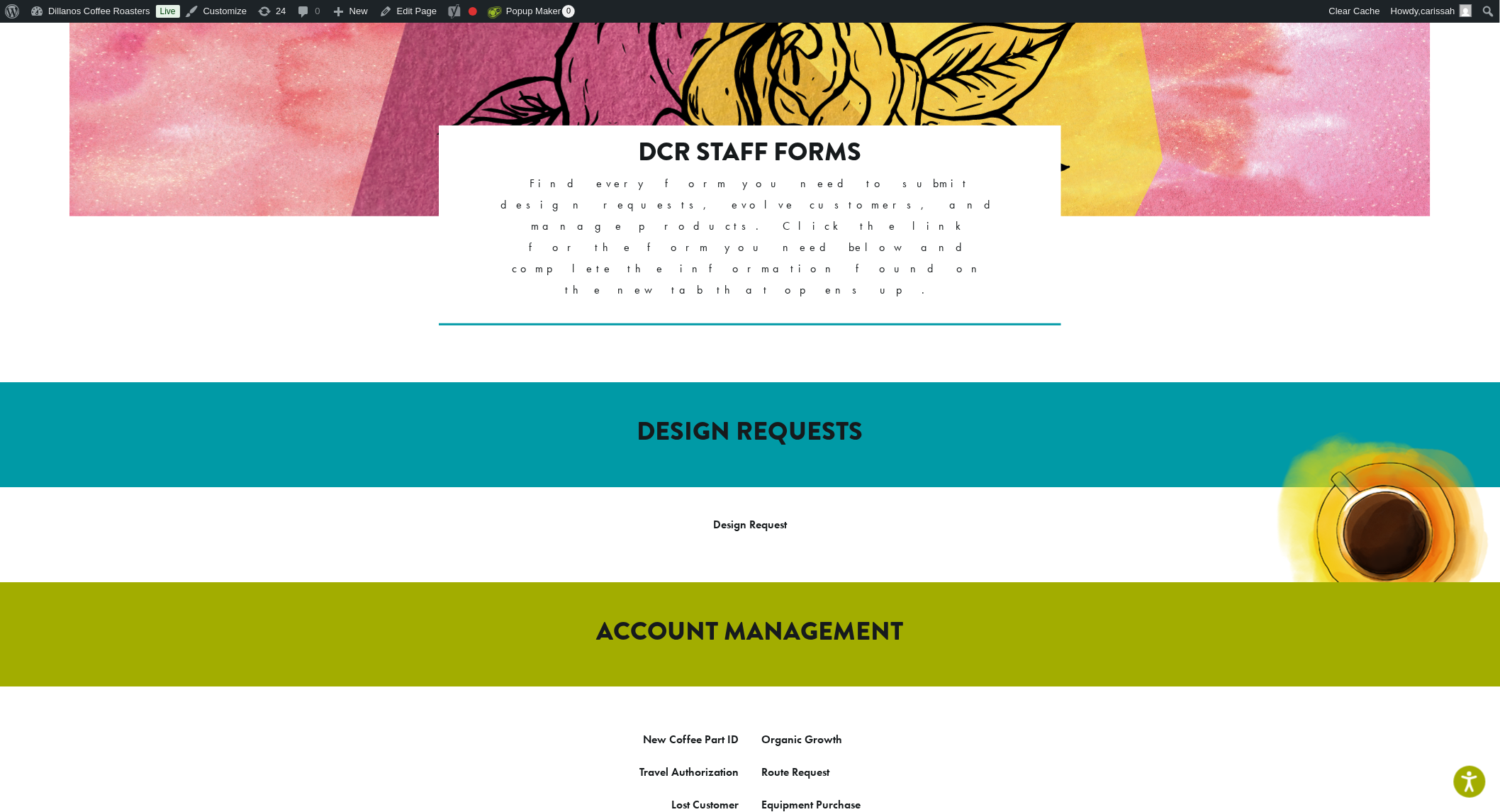
scroll to position [472, 0]
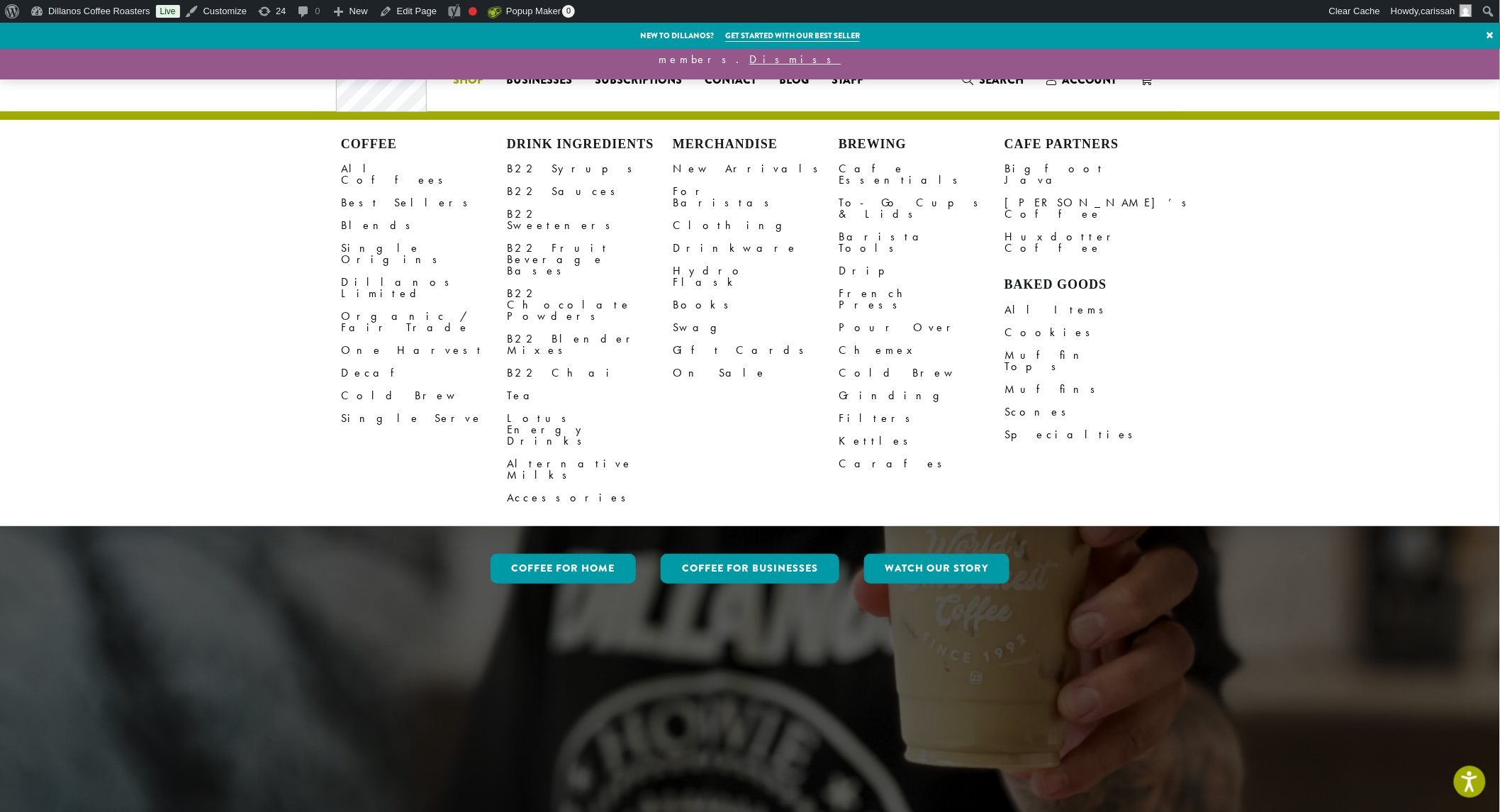
click at [372, 170] on link "All Coffees" at bounding box center [424, 174] width 166 height 34
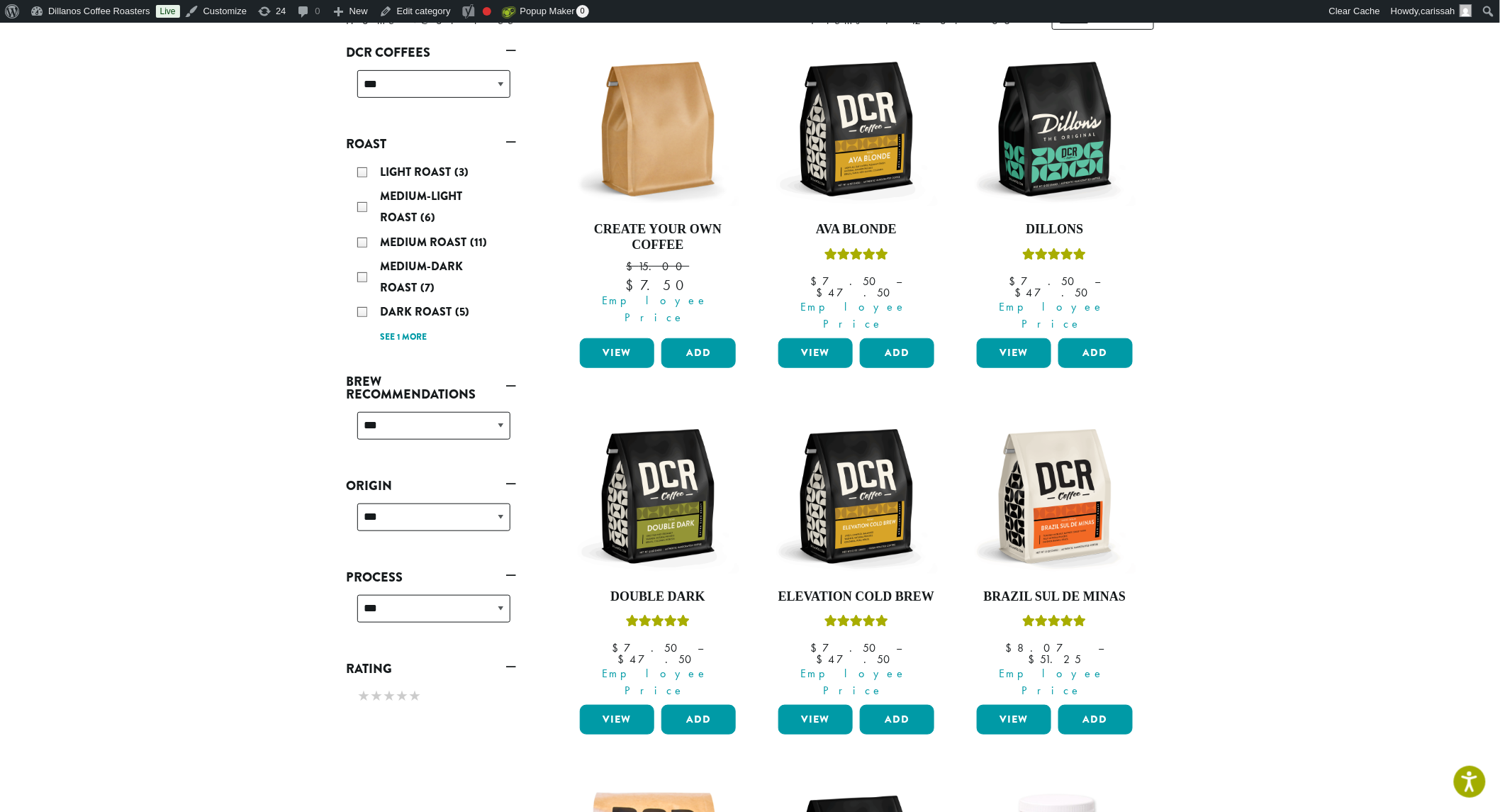
scroll to position [236, 0]
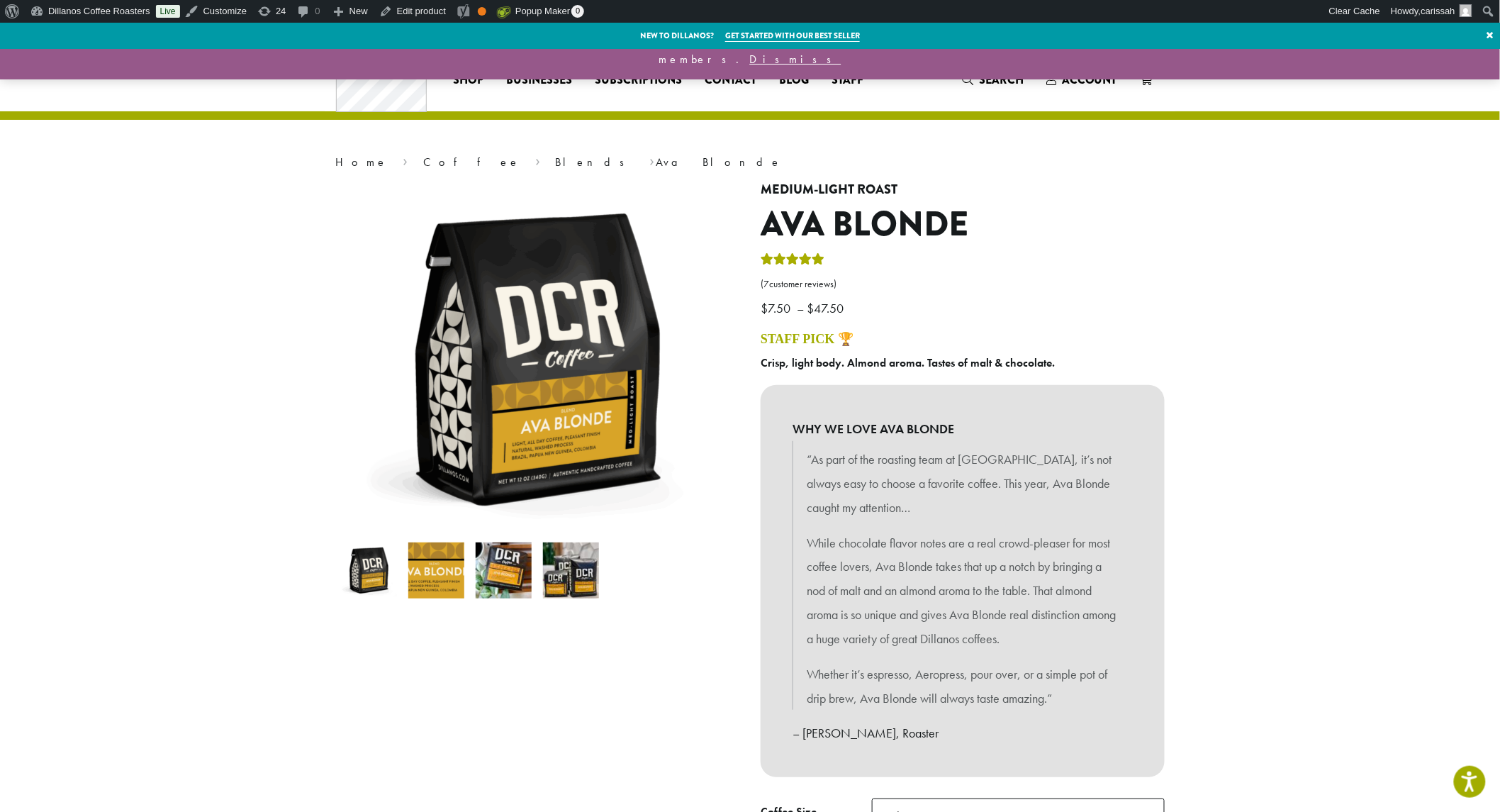
click at [435, 590] on img at bounding box center [436, 570] width 56 height 56
